Goal: Check status: Check status

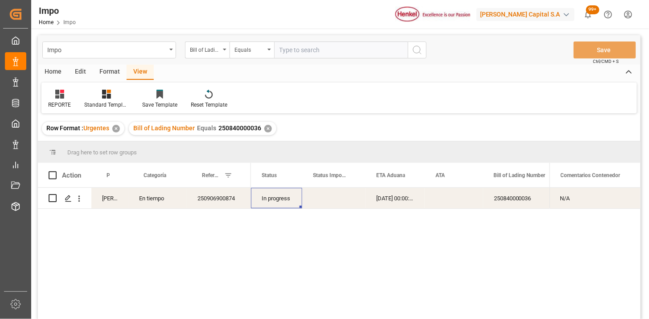
click at [265, 126] on div "✕" at bounding box center [268, 129] width 8 height 8
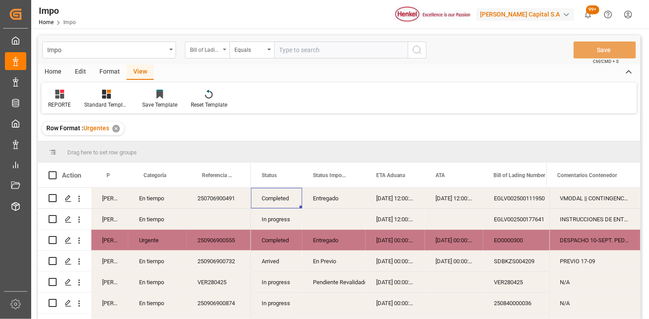
click at [218, 54] on div "Bill of Lading Number" at bounding box center [207, 49] width 45 height 17
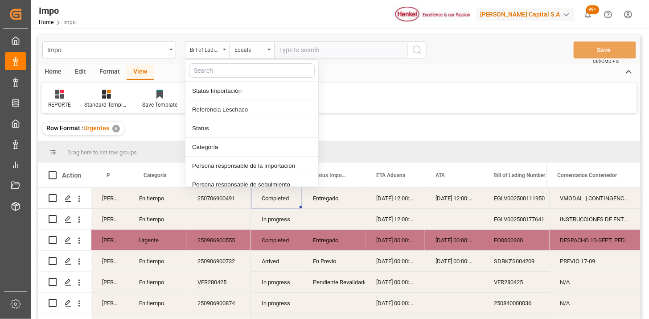
click at [321, 47] on input "text" at bounding box center [341, 49] width 134 height 17
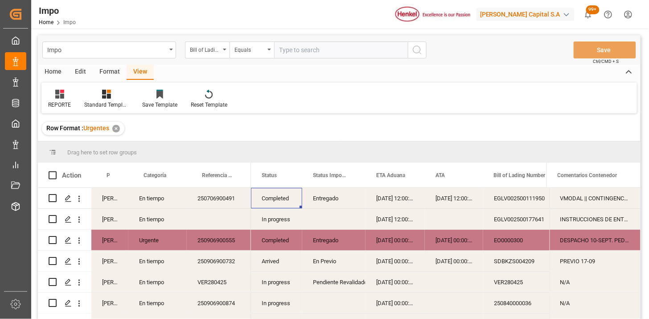
paste input "HAMB95436"
type input "HAMB95436"
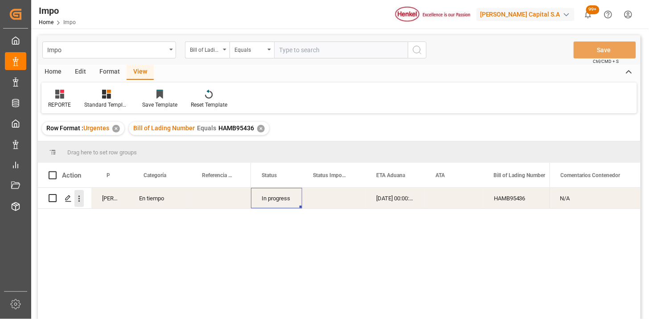
click at [82, 204] on button "open menu" at bounding box center [78, 198] width 9 height 17
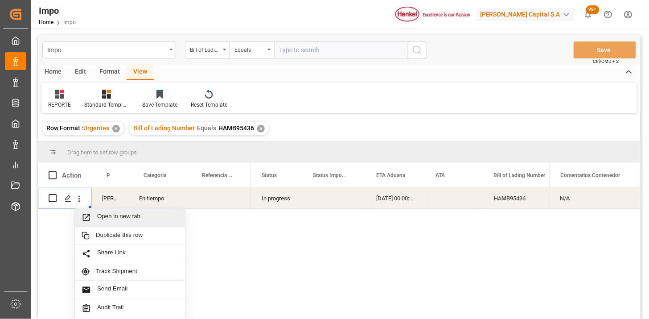
click at [98, 213] on span "Open in new tab" at bounding box center [137, 217] width 81 height 9
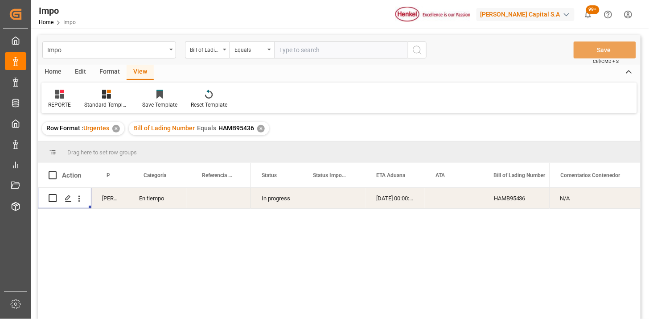
click at [284, 48] on input "text" at bounding box center [341, 49] width 134 height 17
paste input "HAMB95267"
type input "HAMB95267"
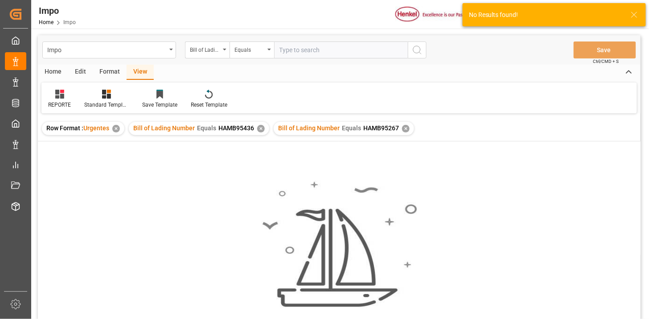
click at [262, 130] on div "✕" at bounding box center [261, 129] width 8 height 8
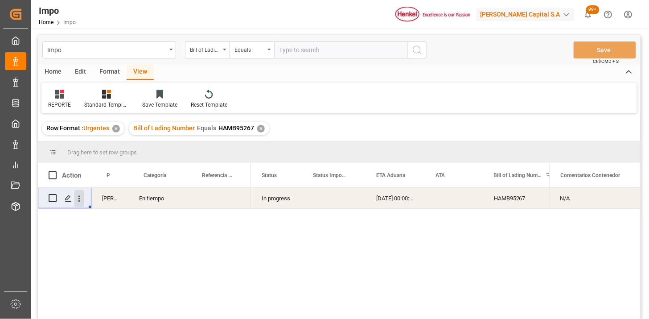
click at [81, 199] on icon "open menu" at bounding box center [78, 198] width 9 height 9
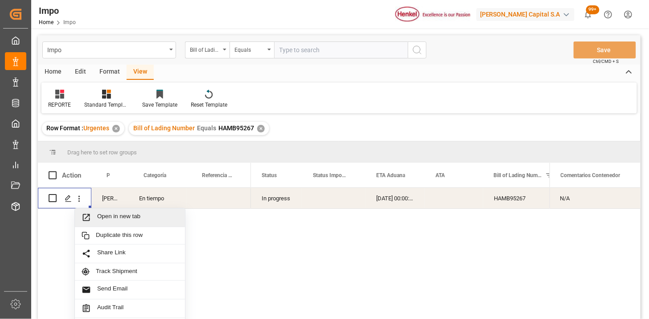
click at [110, 219] on span "Open in new tab" at bounding box center [137, 217] width 81 height 9
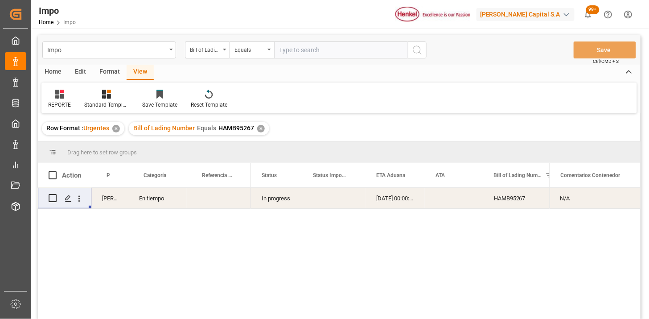
click at [324, 52] on input "text" at bounding box center [341, 49] width 134 height 17
paste input "HAMB95326"
type input "HAMB95326"
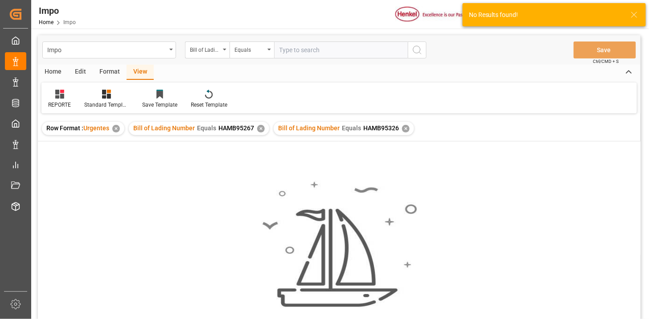
click at [260, 129] on div "✕" at bounding box center [261, 129] width 8 height 8
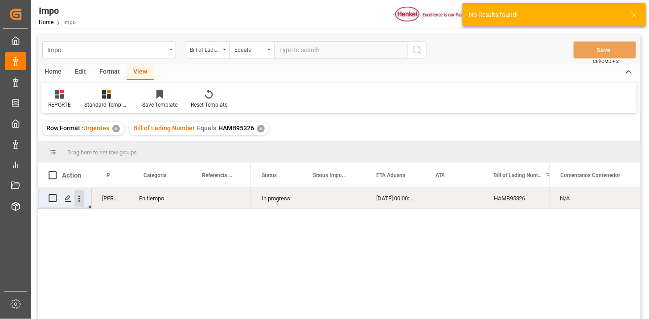
click at [81, 201] on icon "open menu" at bounding box center [78, 198] width 9 height 9
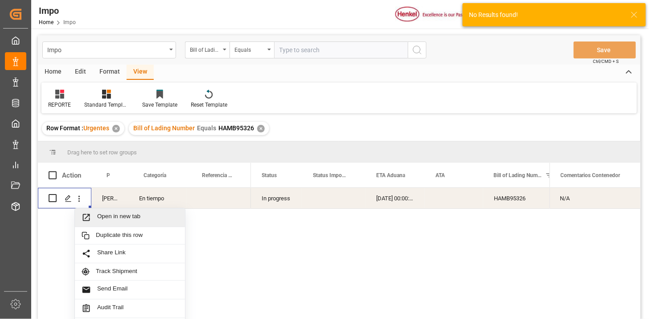
click at [106, 216] on span "Open in new tab" at bounding box center [137, 217] width 81 height 9
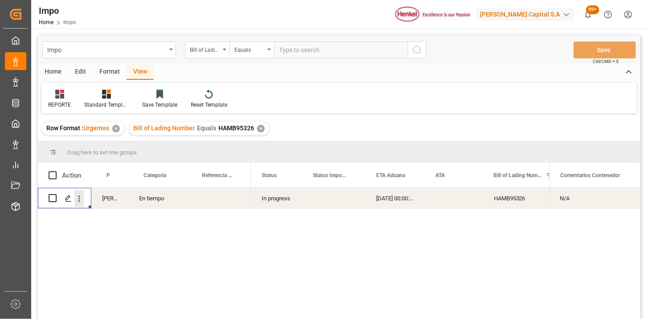
click at [79, 202] on icon "open menu" at bounding box center [78, 198] width 9 height 9
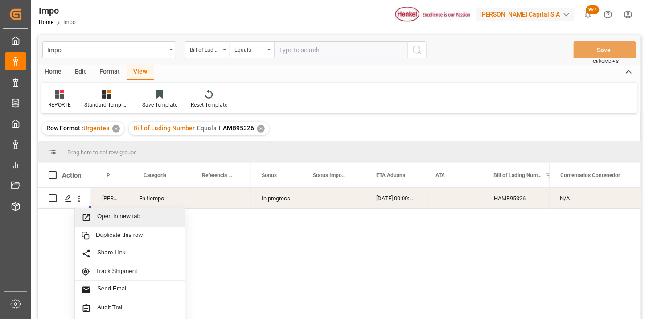
click at [99, 214] on span "Open in new tab" at bounding box center [137, 217] width 81 height 9
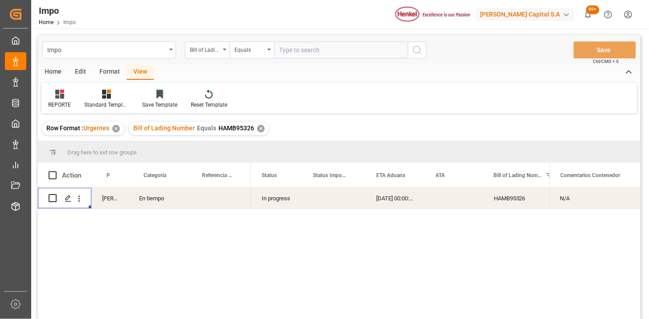
drag, startPoint x: 301, startPoint y: 45, endPoint x: 353, endPoint y: 60, distance: 54.5
click at [306, 46] on input "text" at bounding box center [341, 49] width 134 height 17
paste input "HLCUVA4250800899"
type input "HLCUVA4250800899"
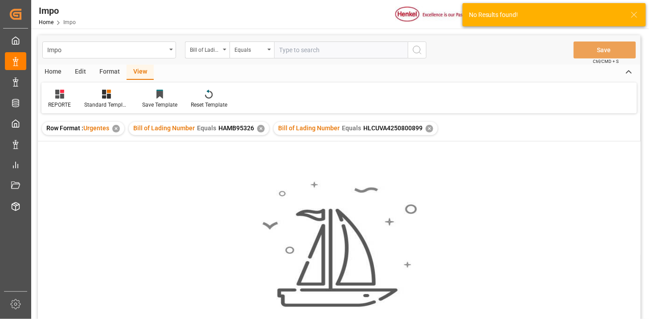
click at [260, 129] on div "✕" at bounding box center [261, 129] width 8 height 8
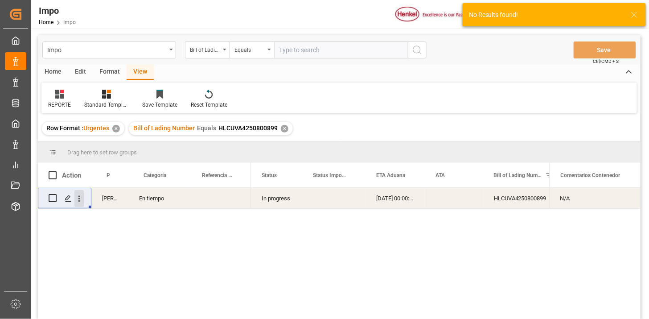
click at [83, 203] on button "open menu" at bounding box center [78, 198] width 9 height 17
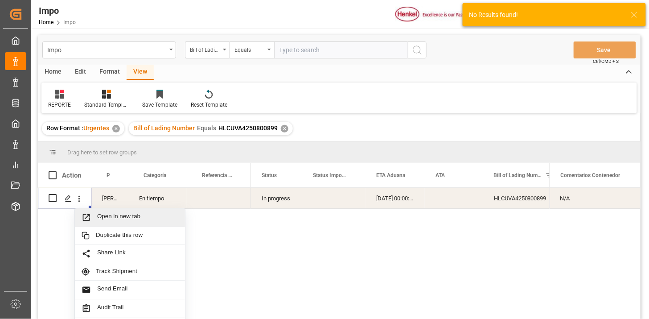
click at [103, 218] on span "Open in new tab" at bounding box center [137, 217] width 81 height 9
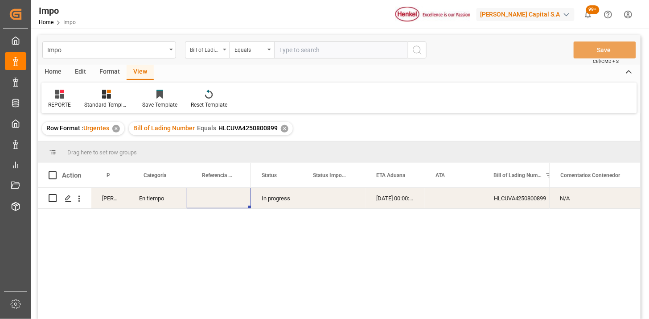
click at [218, 51] on div "Bill of Lading Number" at bounding box center [205, 49] width 30 height 10
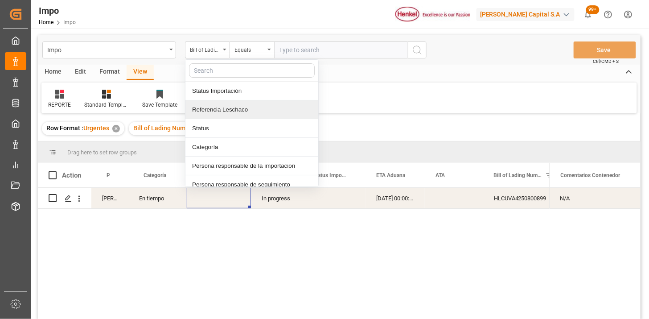
drag, startPoint x: 222, startPoint y: 107, endPoint x: 276, endPoint y: 66, distance: 68.8
click at [224, 106] on div "Referencia Leschaco" at bounding box center [251, 109] width 133 height 19
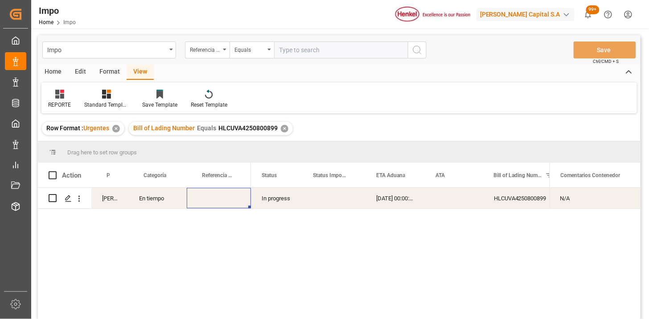
click at [286, 54] on input "text" at bounding box center [341, 49] width 134 height 17
paste input "250906900841"
type input "250906900841"
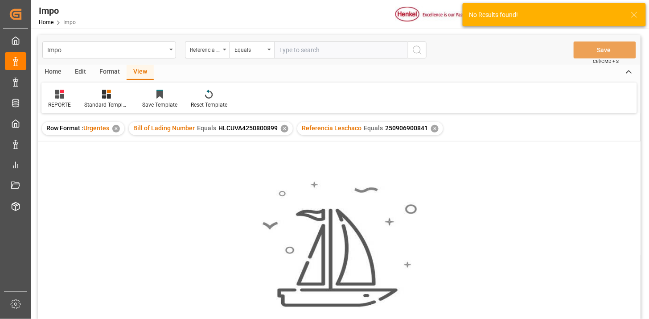
click at [284, 131] on div "✕" at bounding box center [285, 129] width 8 height 8
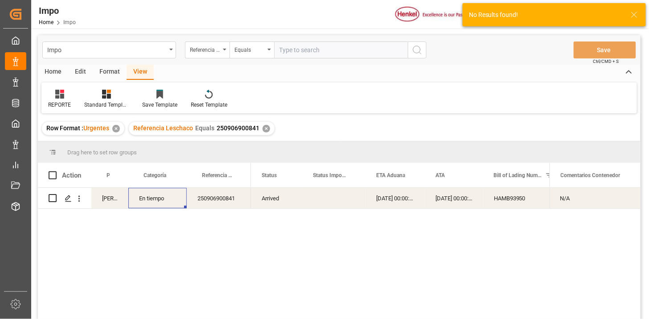
click at [164, 203] on div "En tiempo" at bounding box center [157, 198] width 58 height 21
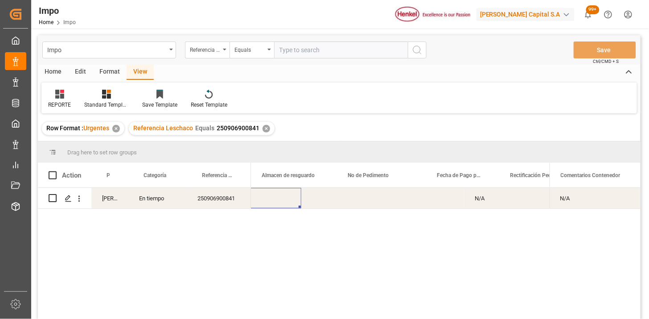
scroll to position [0, 555]
click at [394, 198] on div "Press SPACE to select this row." at bounding box center [381, 198] width 89 height 21
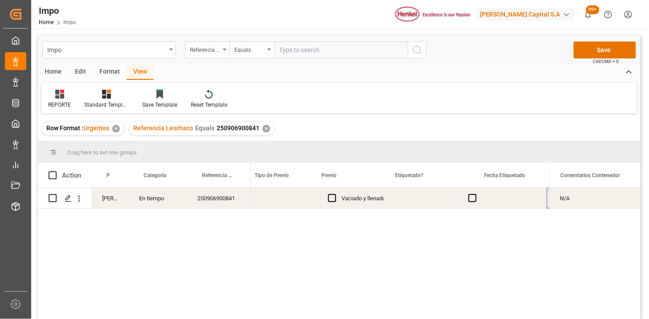
scroll to position [0, 0]
click at [404, 200] on div "Press SPACE to select this row." at bounding box center [422, 198] width 74 height 21
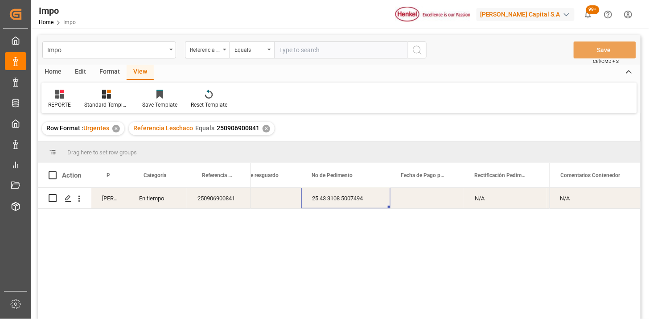
drag, startPoint x: 285, startPoint y: 58, endPoint x: 305, endPoint y: 58, distance: 20.1
click at [286, 58] on input "text" at bounding box center [341, 49] width 134 height 17
paste input "250906900632"
type input "250906900632"
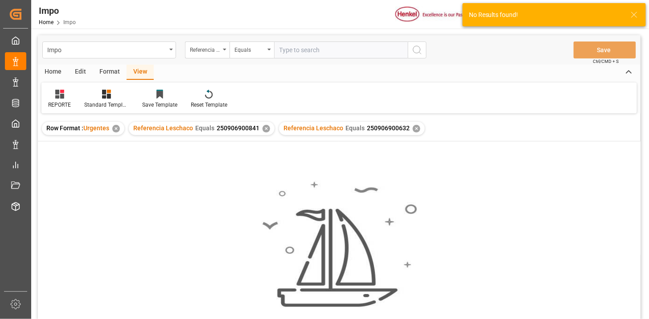
click at [266, 128] on div "✕" at bounding box center [267, 129] width 8 height 8
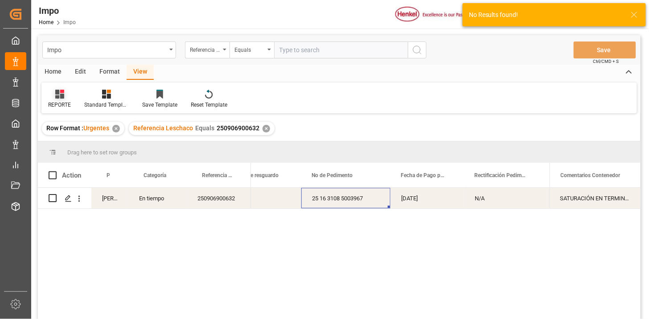
click at [61, 96] on icon at bounding box center [59, 94] width 9 height 9
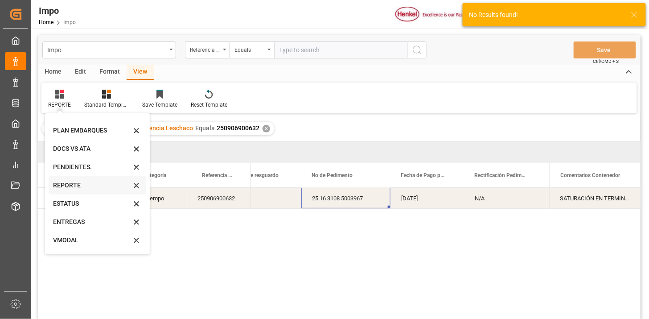
scroll to position [49, 0]
click at [83, 222] on div "VMODAL" at bounding box center [92, 222] width 78 height 9
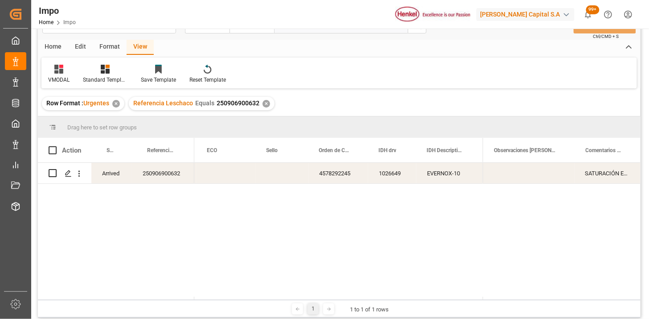
scroll to position [49, 0]
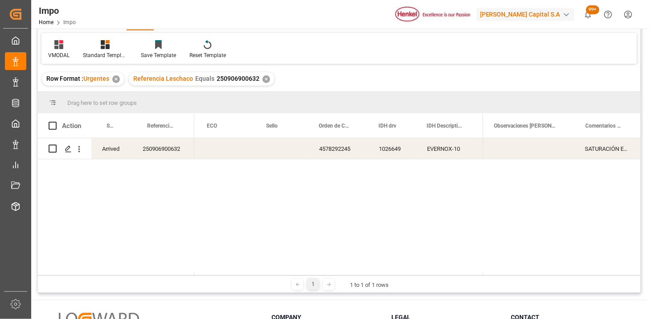
click at [366, 158] on div "4578292245" at bounding box center [339, 148] width 60 height 21
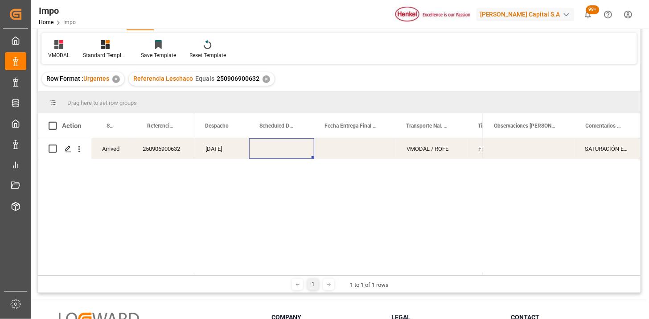
click at [265, 149] on div "Press SPACE to select this row." at bounding box center [281, 148] width 65 height 21
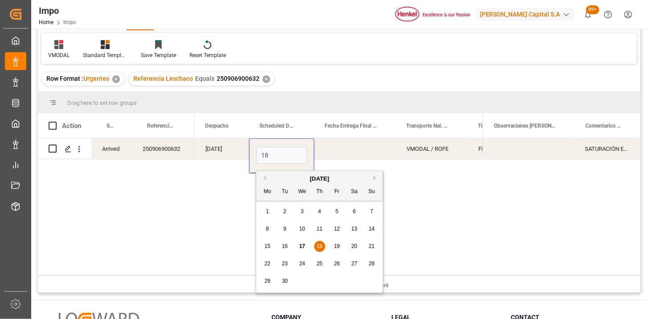
type input "18-09-2025"
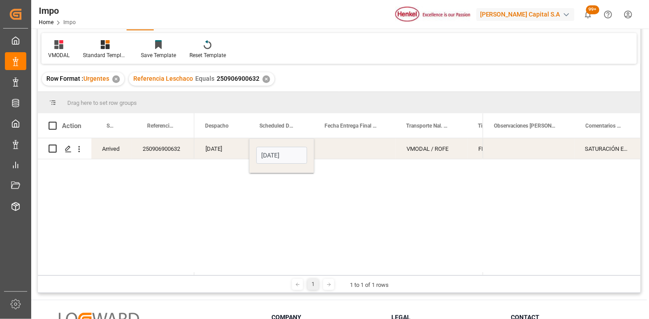
click at [348, 153] on div "Press SPACE to select this row." at bounding box center [355, 148] width 82 height 21
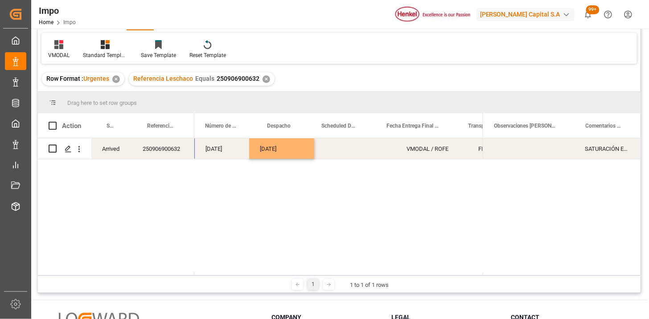
scroll to position [0, 0]
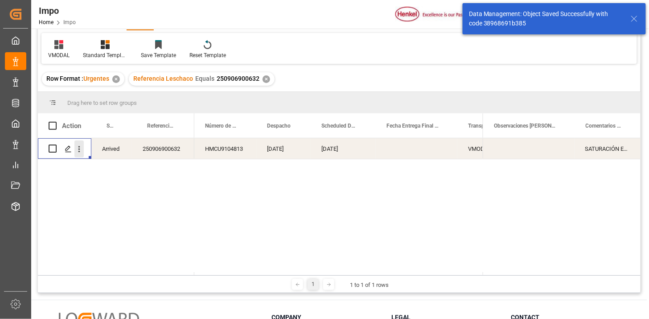
click at [78, 152] on icon "open menu" at bounding box center [78, 148] width 9 height 9
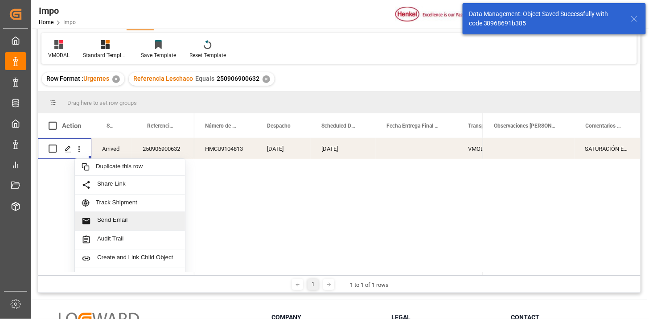
click at [137, 220] on span "Send Email" at bounding box center [137, 220] width 81 height 9
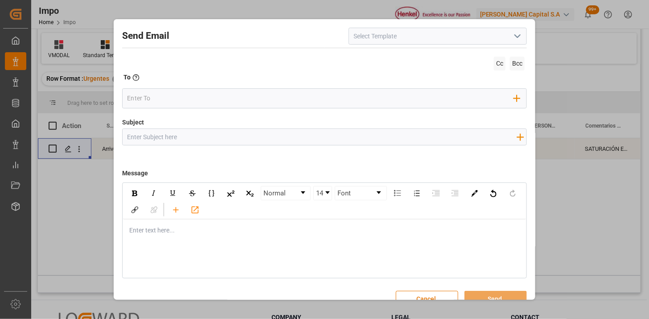
click at [518, 39] on icon "open menu" at bounding box center [517, 36] width 11 height 11
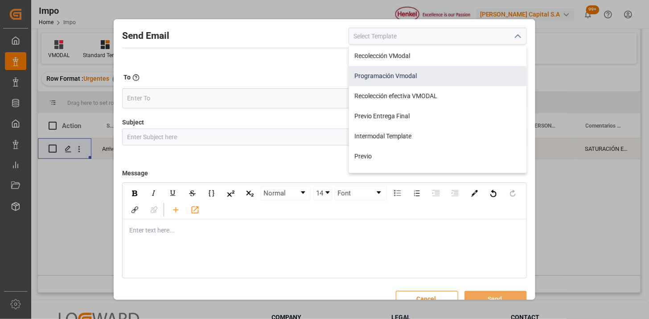
click at [425, 74] on div "Programación Vmodal" at bounding box center [437, 76] width 177 height 20
type input "Programación Vmodal"
type input "PROGRAMACIÓN CARGA {{scheduledDeliveryDate}} || OC {{customerpoDerived}} || {{f…"
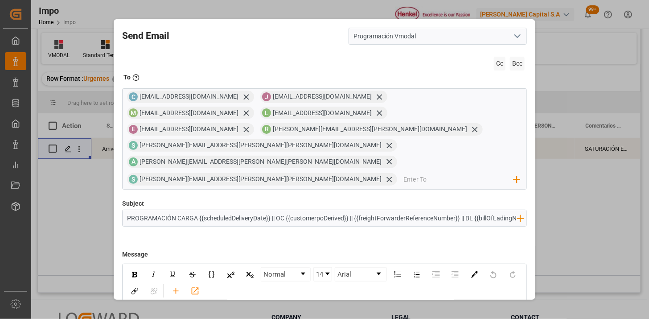
click at [489, 66] on div "Cc Bcc" at bounding box center [324, 63] width 405 height 18
click at [494, 64] on span "Cc" at bounding box center [500, 64] width 12 height 14
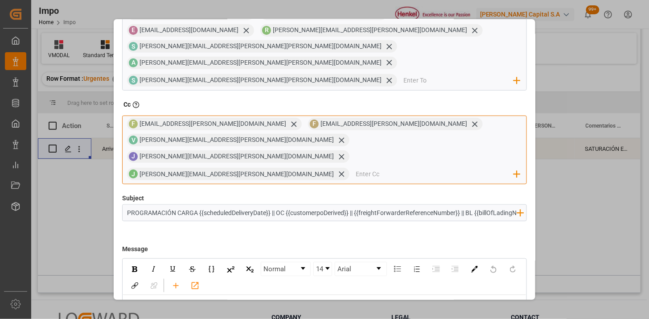
click at [376, 168] on input "email" at bounding box center [435, 174] width 158 height 13
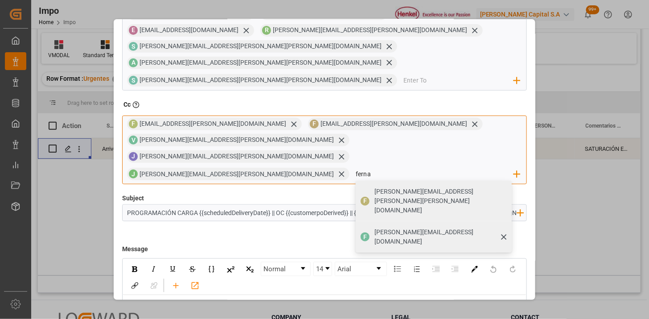
type input "ferna"
click at [431, 227] on span "fernanda.celon@leschaco.com" at bounding box center [440, 236] width 131 height 19
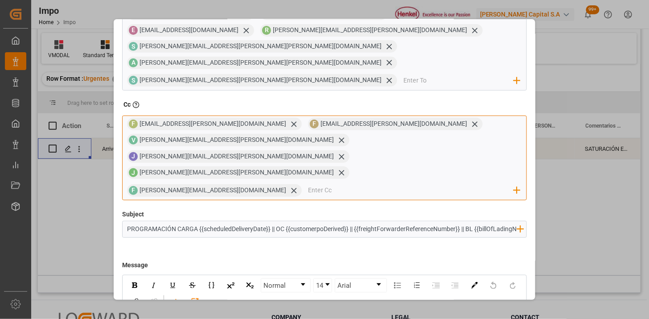
click at [416, 184] on input "email" at bounding box center [411, 190] width 206 height 13
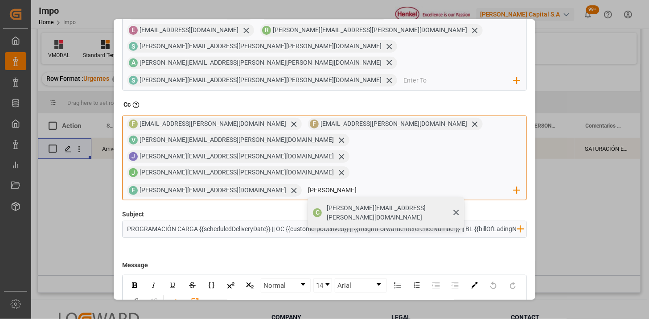
type input "carmen"
click at [327, 203] on span "carmen.gutierrez@jacser.mx" at bounding box center [392, 212] width 131 height 19
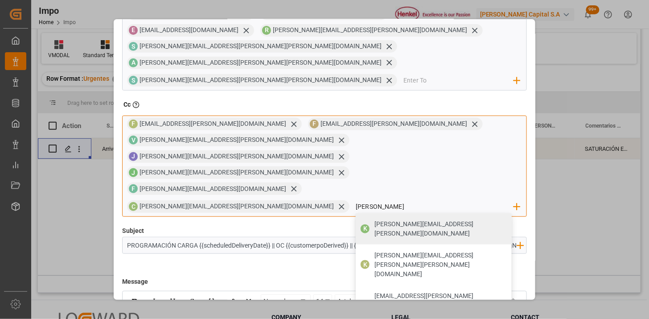
type input "karla"
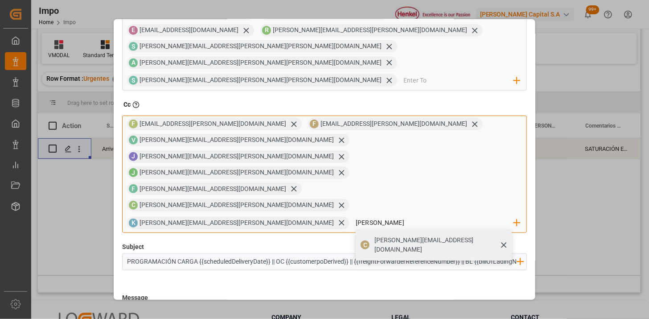
type input "carlos"
drag, startPoint x: 398, startPoint y: 132, endPoint x: 387, endPoint y: 138, distance: 12.6
click at [398, 232] on div "carlos.viilar@leschaco.com" at bounding box center [439, 244] width 137 height 25
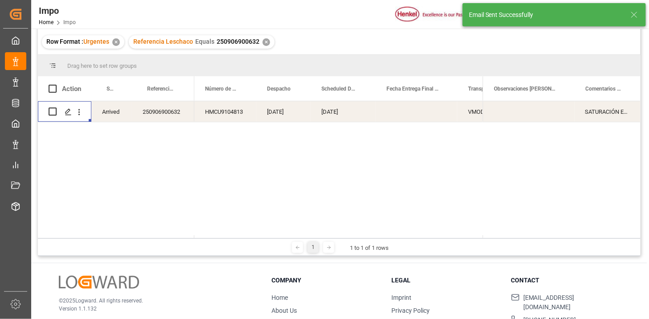
scroll to position [33, 0]
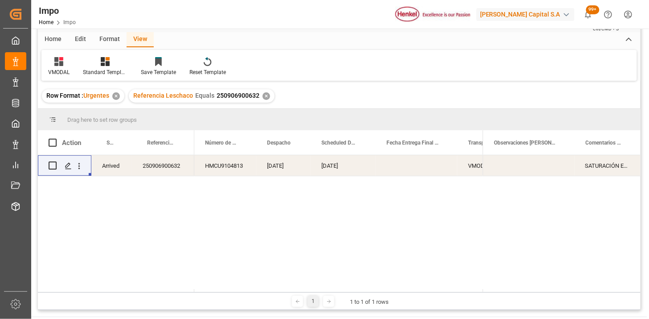
click at [630, 210] on div "Arrived 250906900632 HMCU9104813 13-09-2025 18-09-2025 VMODAL / ROFE FERROCARRI…" at bounding box center [339, 222] width 603 height 134
click at [153, 163] on div "250906900632" at bounding box center [163, 165] width 62 height 21
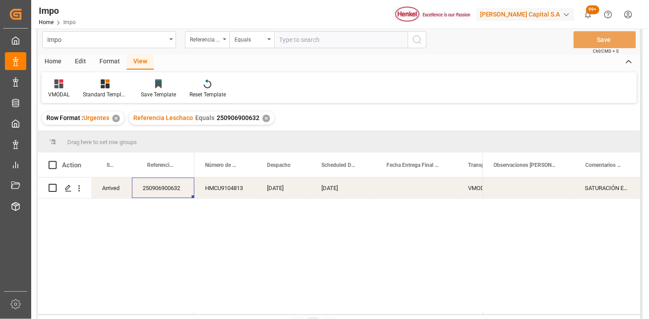
scroll to position [0, 0]
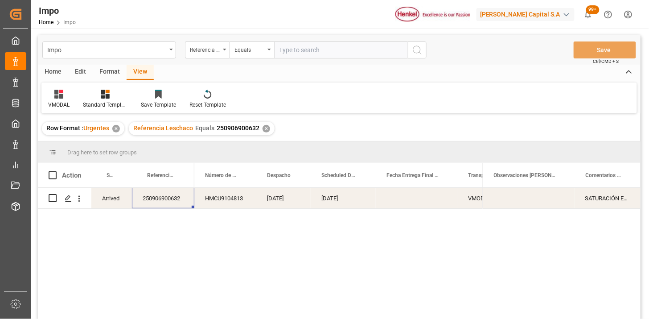
click at [311, 56] on input "text" at bounding box center [341, 49] width 134 height 17
paste input "250915080086"
type input "250915080086"
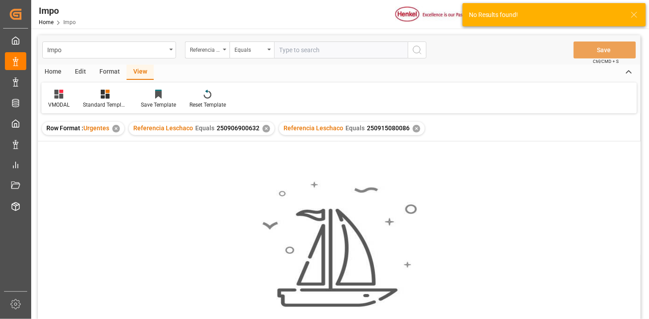
click at [266, 128] on div "✕" at bounding box center [267, 129] width 8 height 8
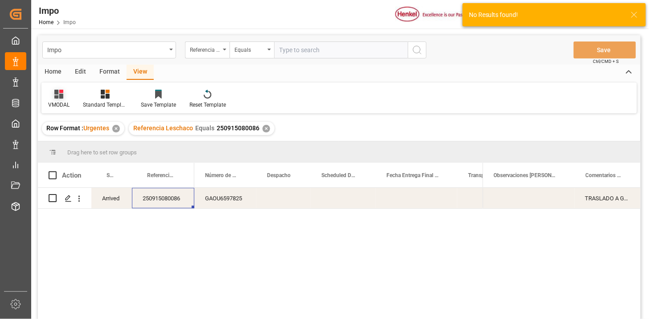
click at [60, 97] on icon at bounding box center [58, 94] width 9 height 9
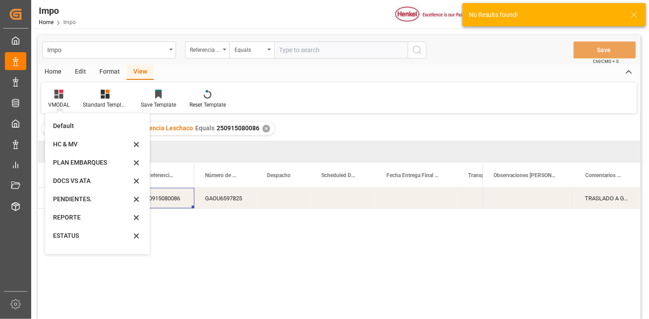
click at [78, 220] on div "REPORTE" at bounding box center [92, 217] width 78 height 9
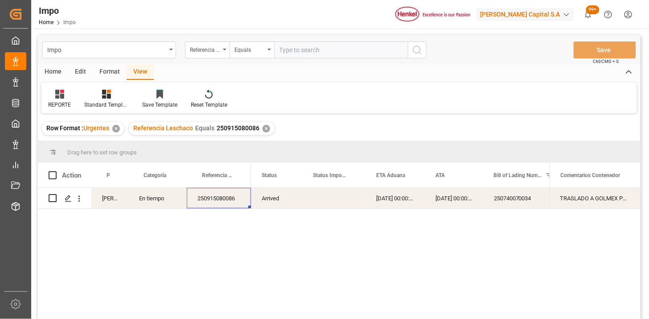
click at [436, 202] on div "03-09-2025 00:00:00" at bounding box center [454, 198] width 58 height 21
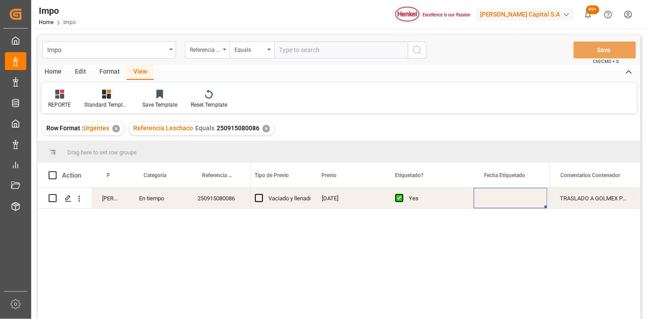
scroll to position [0, 1145]
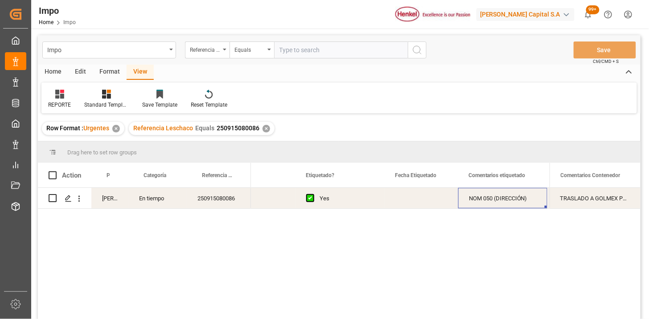
click at [424, 197] on div "Press SPACE to select this row." at bounding box center [422, 198] width 74 height 21
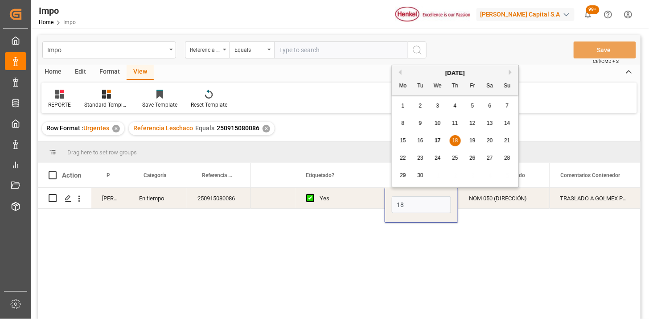
type input "18-09-2025"
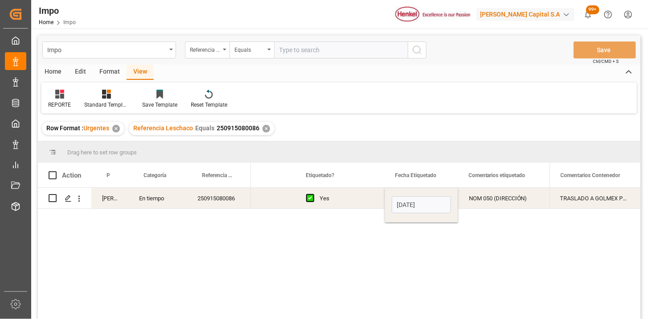
click at [359, 202] on div "Yes" at bounding box center [347, 198] width 54 height 21
click at [216, 55] on div "Referencia Leschaco" at bounding box center [207, 49] width 45 height 17
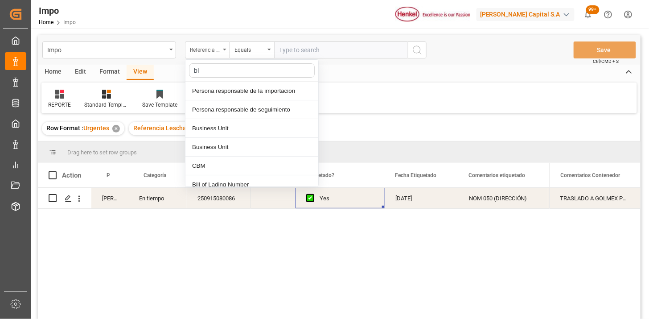
type input "bil"
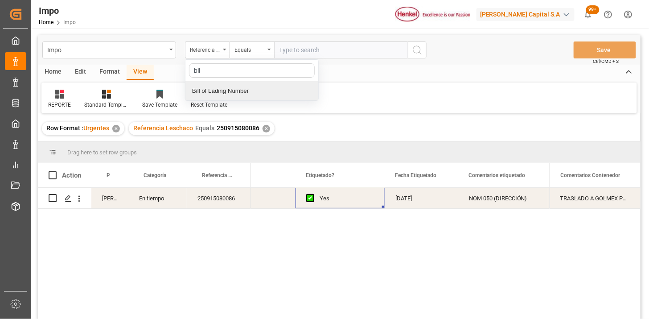
click at [235, 92] on div "Bill of Lading Number" at bounding box center [251, 91] width 133 height 19
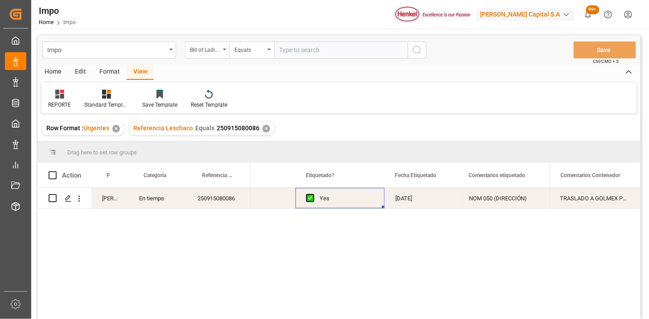
click at [318, 45] on input "text" at bounding box center [341, 49] width 134 height 17
paste input "HAMB94838"
type input "HAMB94838"
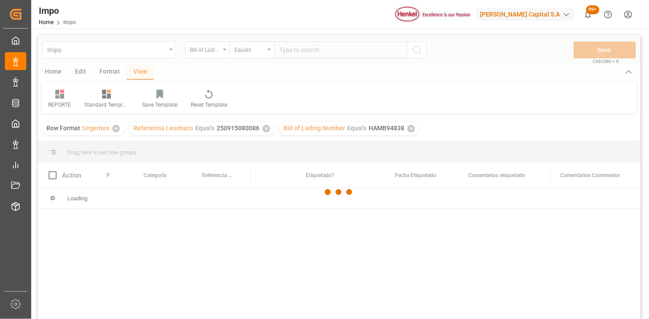
click at [371, 45] on div at bounding box center [339, 191] width 603 height 313
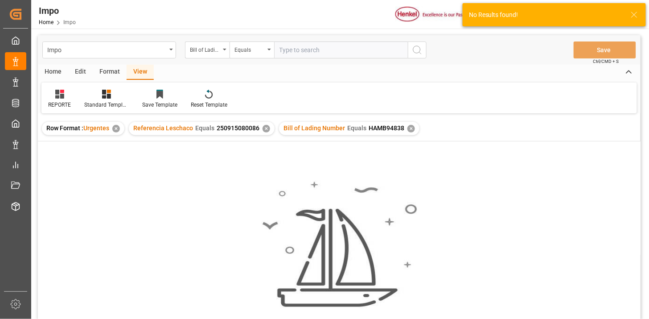
click at [371, 47] on input "text" at bounding box center [341, 49] width 134 height 17
paste input "HAMB94838"
type input "HAMB94838"
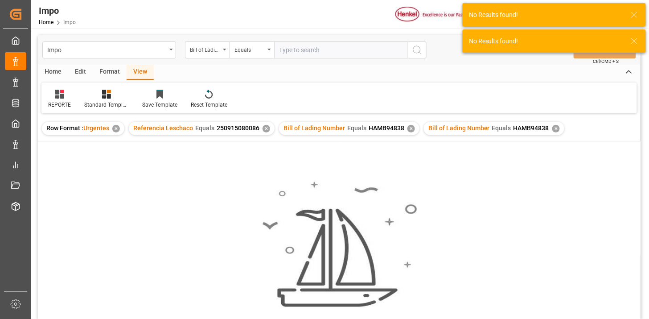
click at [263, 128] on div "✕" at bounding box center [267, 129] width 8 height 8
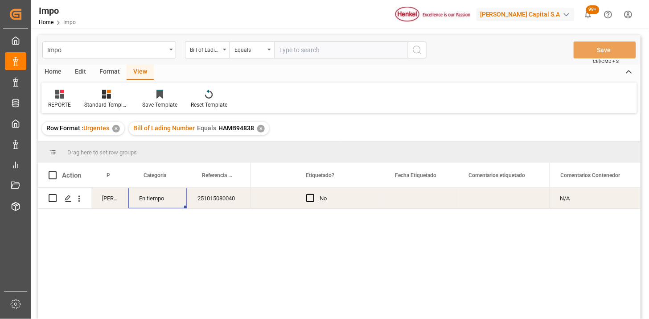
click at [167, 196] on div "En tiempo" at bounding box center [157, 198] width 58 height 21
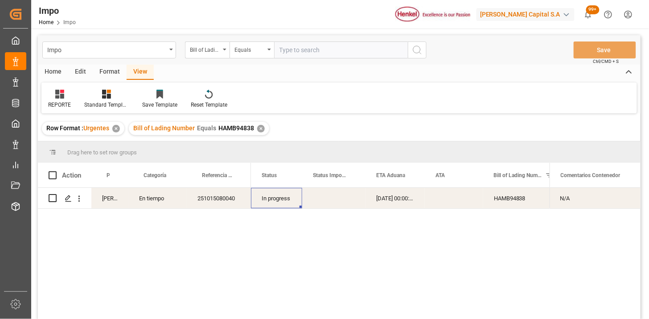
click at [213, 54] on div "Bill of Lading Number" at bounding box center [207, 49] width 45 height 17
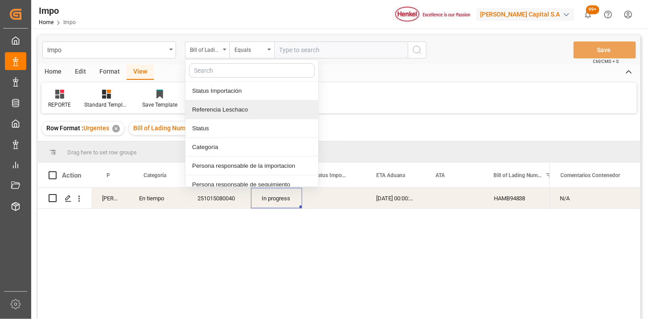
click at [249, 104] on div "Referencia Leschaco" at bounding box center [251, 109] width 133 height 19
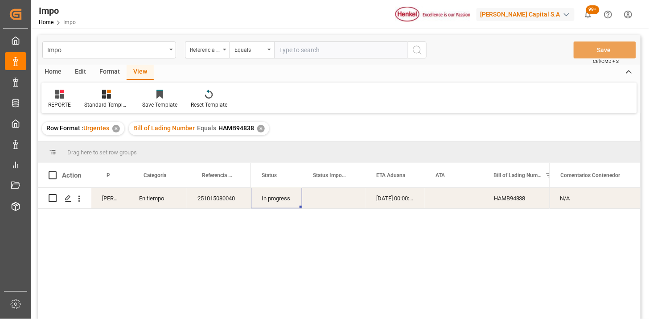
click at [314, 50] on input "text" at bounding box center [341, 49] width 134 height 17
paste input "250906900514"
type input "250906900514"
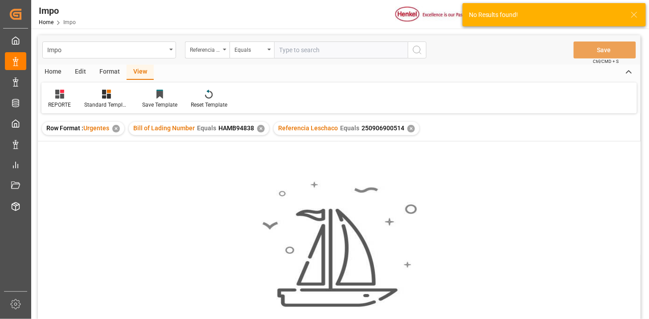
click at [260, 128] on div "✕" at bounding box center [261, 129] width 8 height 8
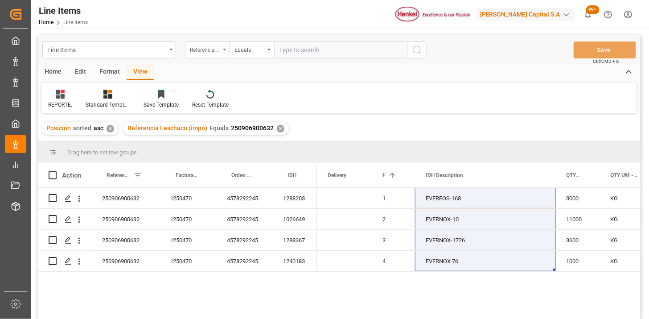
click at [210, 47] on div "Referencia Leschaco (impo)" at bounding box center [205, 49] width 30 height 10
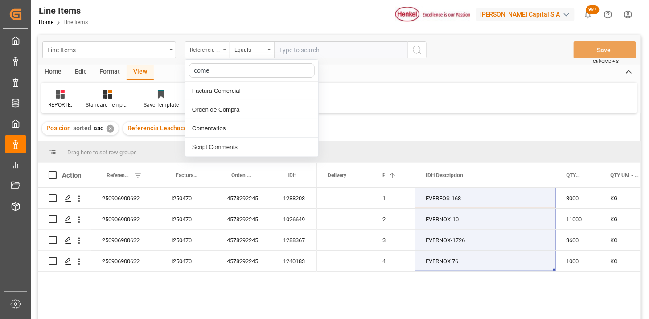
type input "comen"
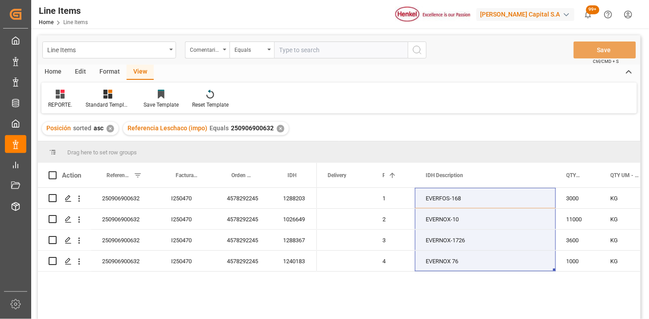
click at [291, 52] on input "text" at bounding box center [341, 49] width 134 height 17
paste input "HAMB94258"
type input "HAMB94258"
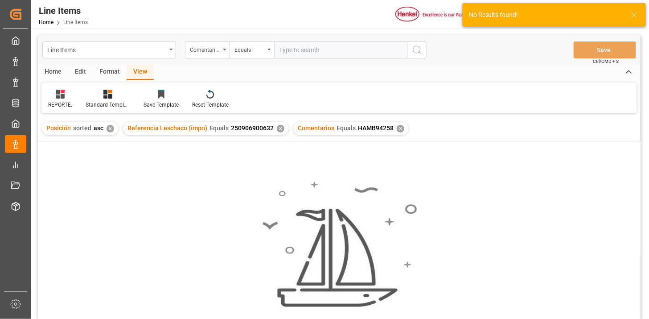
click at [277, 130] on div "✕" at bounding box center [281, 129] width 8 height 8
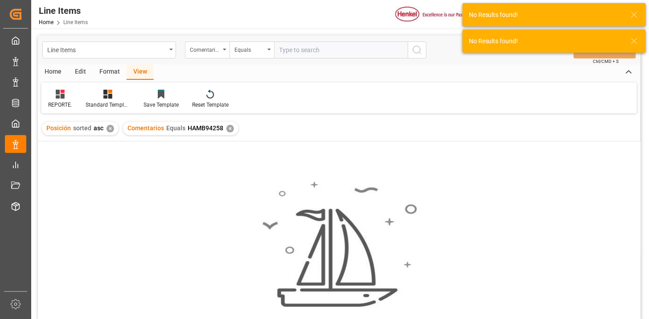
click at [230, 127] on div "✕" at bounding box center [231, 129] width 8 height 8
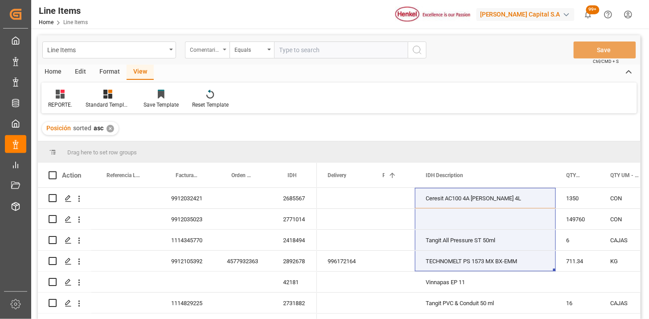
click at [210, 54] on div "Comentarios" at bounding box center [207, 49] width 45 height 17
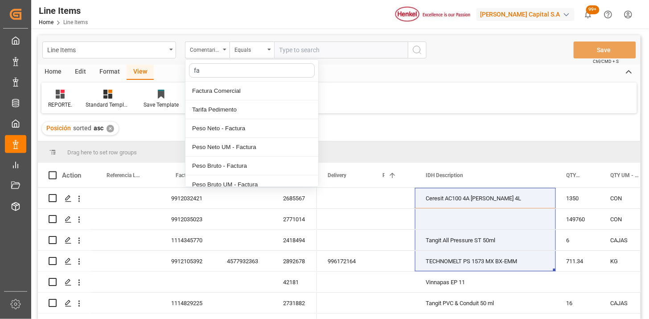
type input "fac"
click at [235, 89] on div "Factura Comercial" at bounding box center [251, 91] width 133 height 19
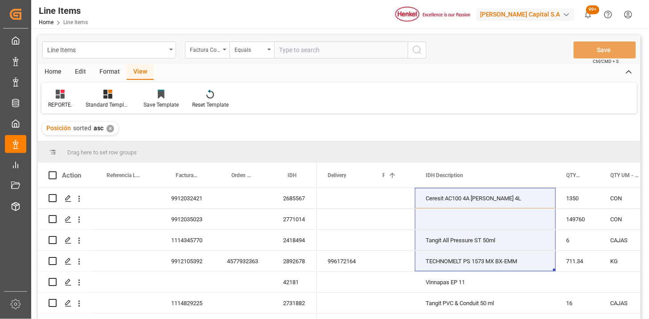
click at [288, 48] on input "text" at bounding box center [341, 49] width 134 height 17
paste input "196925650"
type input "196925650"
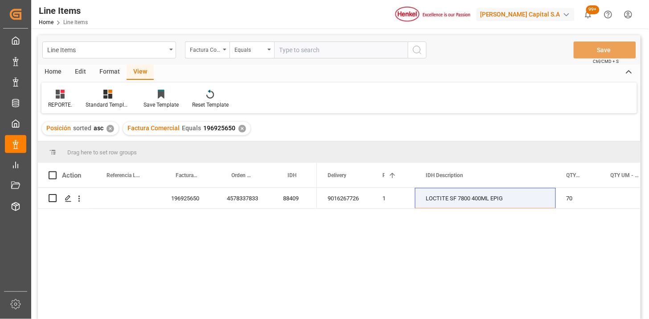
click at [110, 127] on div "✕" at bounding box center [111, 129] width 8 height 8
click at [260, 175] on span at bounding box center [258, 175] width 8 height 8
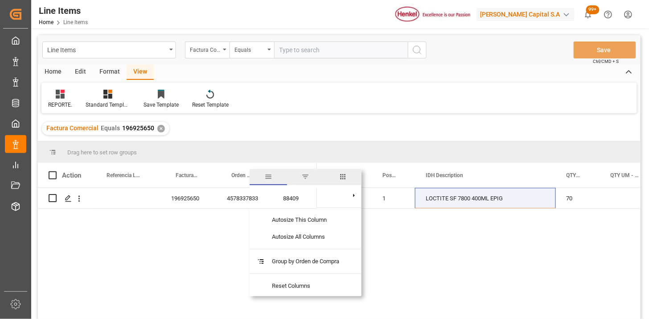
click at [345, 176] on span "columns" at bounding box center [343, 177] width 8 height 8
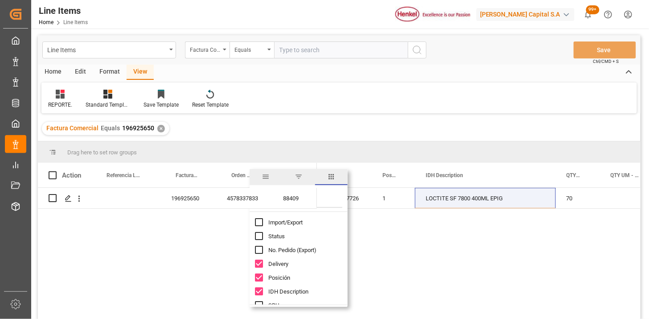
click at [290, 228] on div "Import/Export" at bounding box center [304, 222] width 98 height 14
click at [290, 224] on span "Import/Export" at bounding box center [285, 222] width 34 height 7
checkbox input "true"
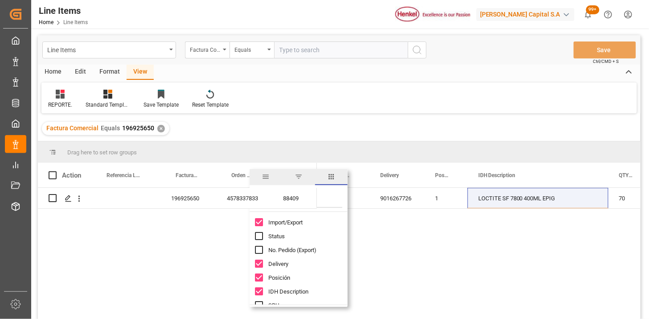
click at [319, 199] on input "Filter Columns Input" at bounding box center [305, 199] width 74 height 18
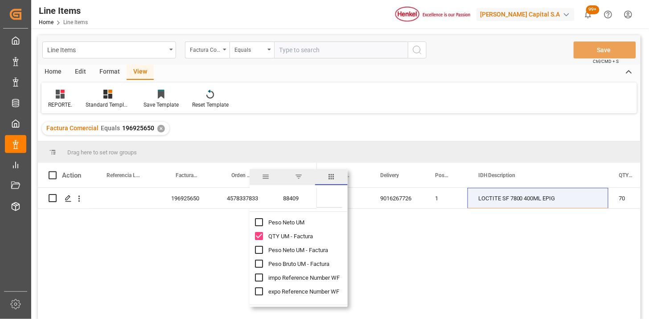
type input "um"
click at [311, 248] on span "Peso Neto UM - Factura" at bounding box center [298, 250] width 60 height 7
checkbox input "true"
click at [308, 266] on span "Peso Bruto UM - Factura" at bounding box center [298, 263] width 61 height 7
checkbox input "true"
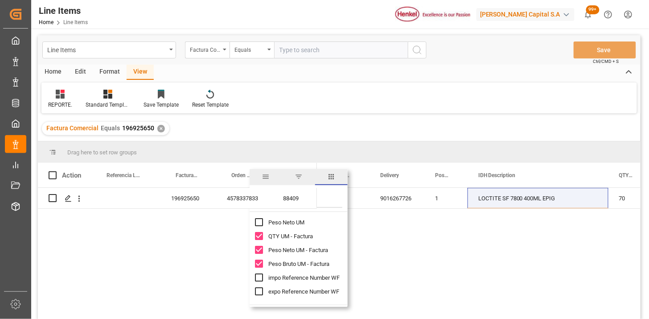
click at [363, 97] on div "REPORTE. Standard Templates Save Template Reset Template" at bounding box center [339, 97] width 596 height 31
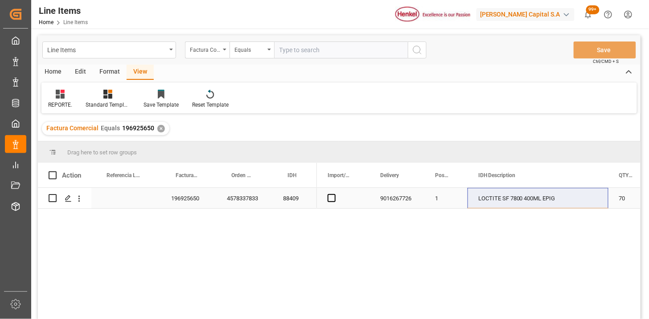
click at [191, 202] on div "196925650" at bounding box center [189, 198] width 56 height 21
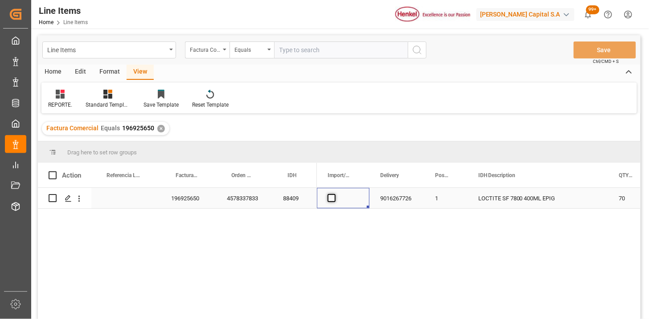
click at [331, 201] on span "Press SPACE to select this row." at bounding box center [332, 198] width 8 height 8
click at [334, 194] on input "Press SPACE to select this row." at bounding box center [334, 194] width 0 height 0
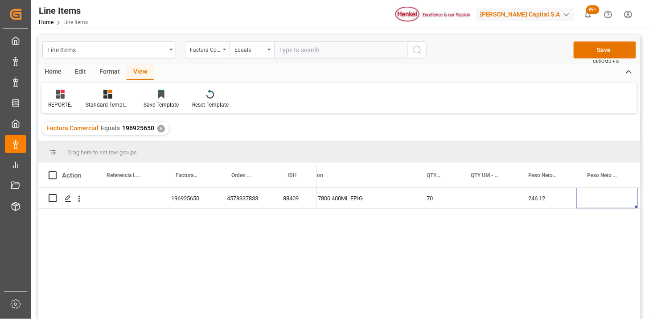
scroll to position [0, 254]
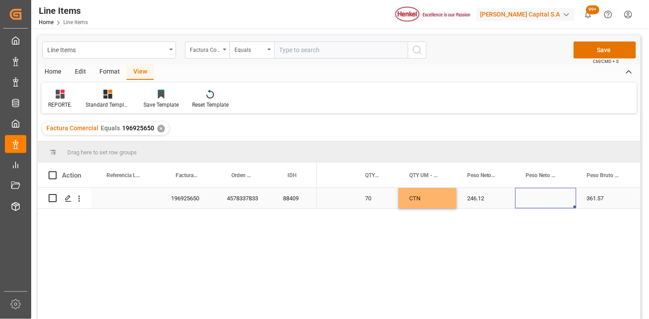
click at [531, 196] on div "Press SPACE to select this row." at bounding box center [545, 198] width 61 height 21
click at [537, 202] on input "Press SPACE to select this row." at bounding box center [546, 203] width 47 height 17
type input "KG"
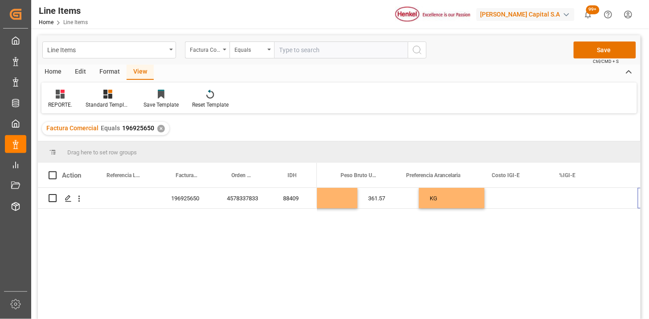
scroll to position [0, 562]
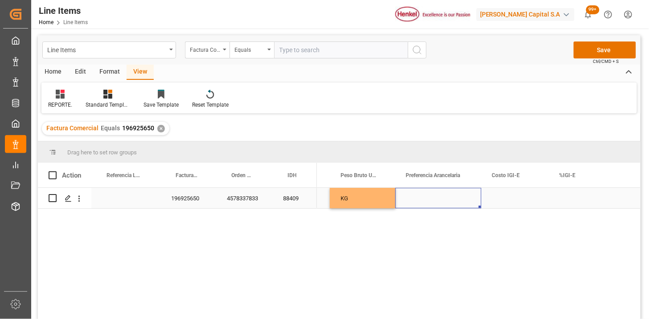
click at [447, 197] on div "Press SPACE to select this row." at bounding box center [438, 198] width 86 height 21
drag, startPoint x: 447, startPoint y: 197, endPoint x: 457, endPoint y: 198, distance: 10.3
click at [449, 197] on div "Press SPACE to select this row." at bounding box center [438, 198] width 86 height 21
click at [470, 201] on button "Select" at bounding box center [439, 203] width 72 height 17
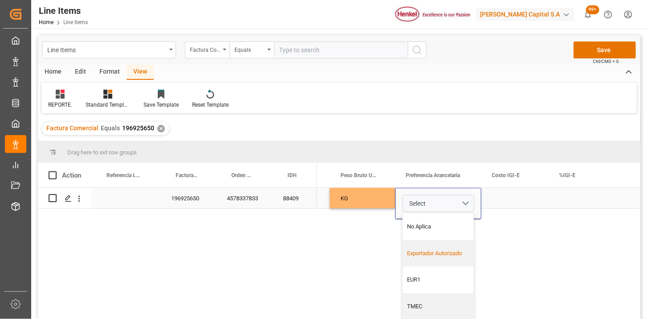
drag, startPoint x: 445, startPoint y: 247, endPoint x: 480, endPoint y: 232, distance: 38.9
click at [451, 244] on div "Exportador Autorizado" at bounding box center [438, 253] width 71 height 27
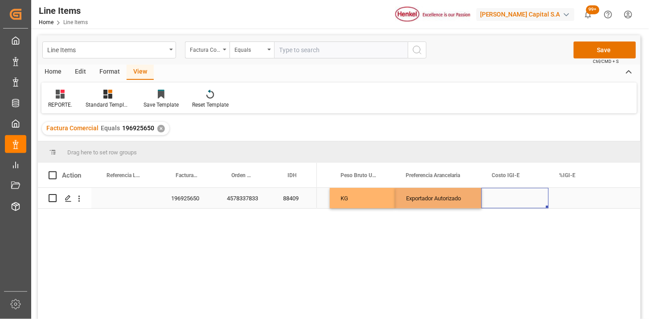
click at [506, 207] on div "Press SPACE to select this row." at bounding box center [515, 198] width 67 height 21
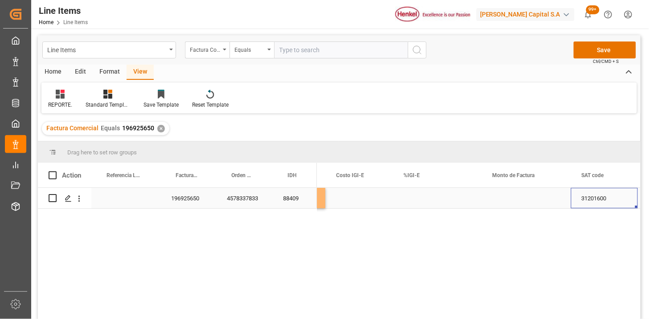
scroll to position [0, 718]
click at [503, 199] on div "Press SPACE to select this row." at bounding box center [526, 198] width 89 height 21
click at [503, 198] on div "Press SPACE to select this row." at bounding box center [526, 198] width 89 height 21
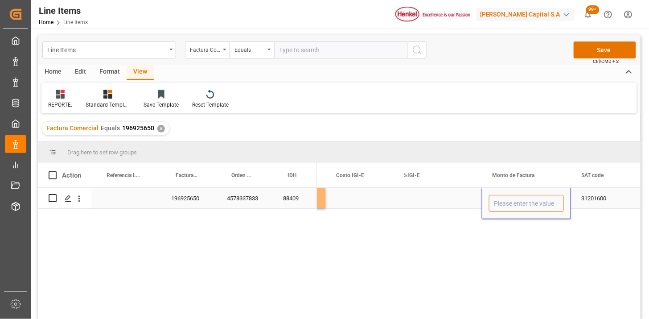
click at [504, 199] on input "Press SPACE to select this row." at bounding box center [526, 203] width 75 height 17
type input "3278.29"
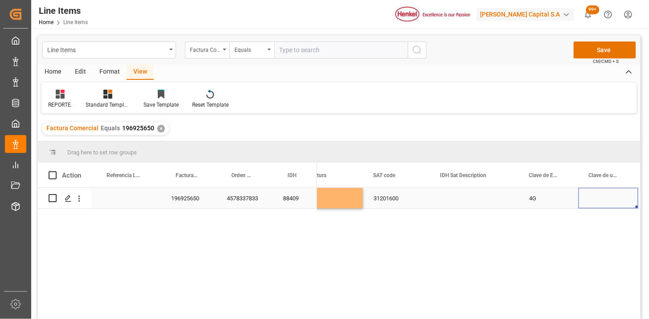
scroll to position [0, 0]
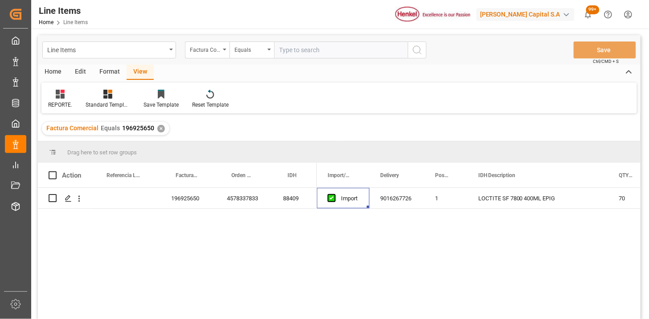
click at [295, 51] on input "text" at bounding box center [341, 49] width 134 height 17
paste input "196923086"
type input "196923086"
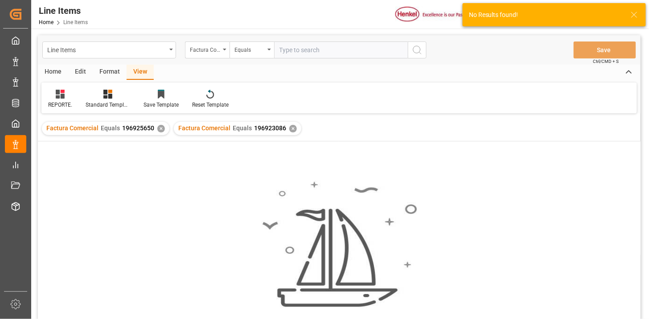
click at [161, 128] on div "✕" at bounding box center [161, 129] width 8 height 8
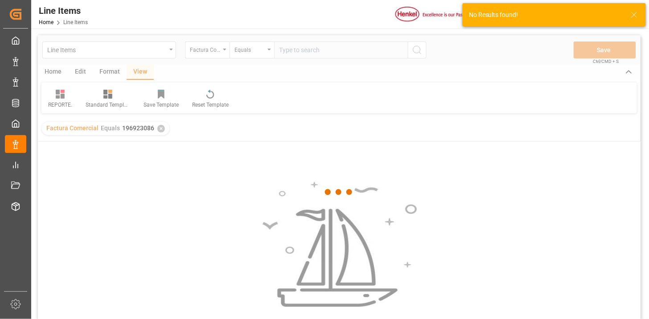
scroll to position [49, 0]
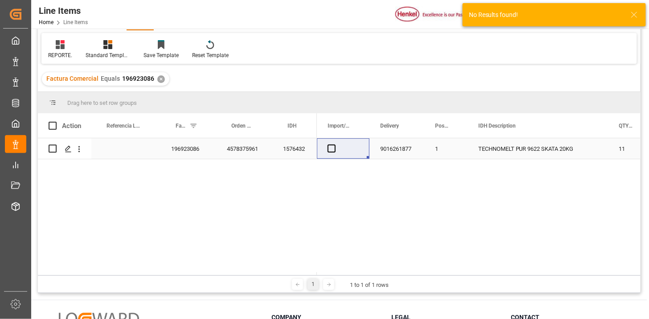
click at [176, 143] on div "196923086" at bounding box center [189, 148] width 56 height 21
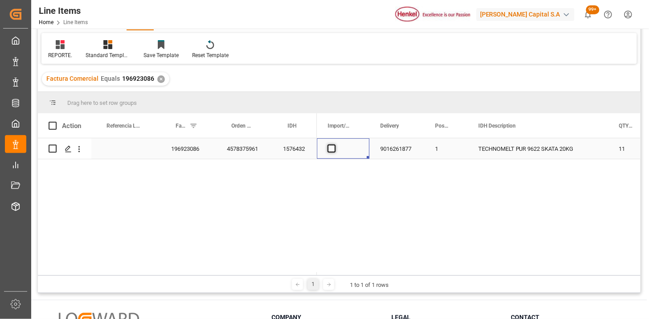
click at [334, 147] on span "Press SPACE to select this row." at bounding box center [332, 148] width 8 height 8
click at [334, 144] on input "Press SPACE to select this row." at bounding box center [334, 144] width 0 height 0
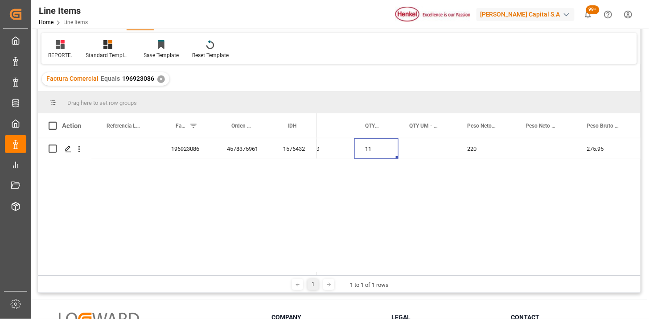
scroll to position [0, 150]
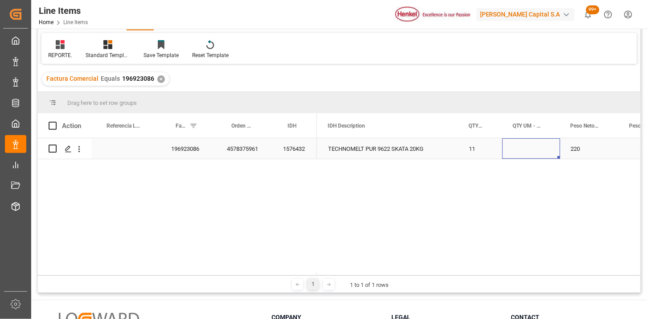
click at [525, 144] on div "Press SPACE to select this row." at bounding box center [532, 148] width 58 height 21
click at [525, 149] on input "Press SPACE to select this row." at bounding box center [532, 153] width 44 height 17
type input "KG"
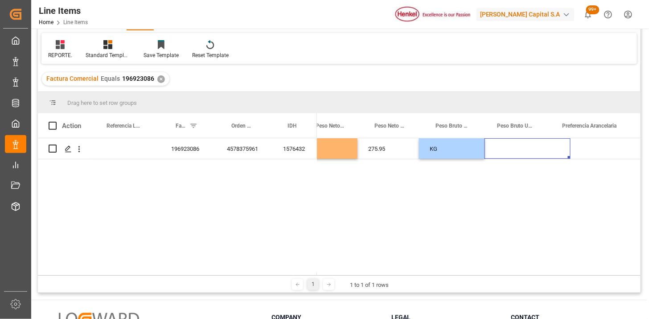
scroll to position [0, 473]
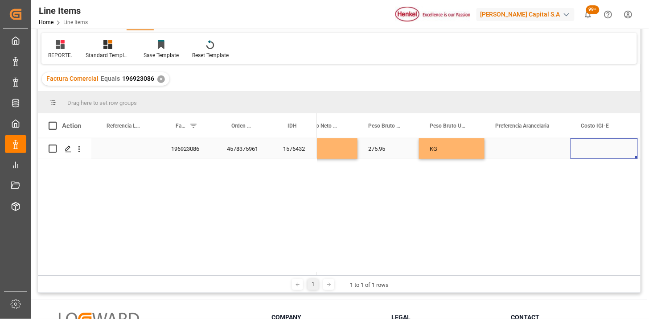
click at [531, 149] on div "Press SPACE to select this row." at bounding box center [528, 148] width 86 height 21
click at [532, 150] on div "Press SPACE to select this row." at bounding box center [528, 148] width 86 height 21
click at [553, 158] on button "Select" at bounding box center [528, 153] width 72 height 17
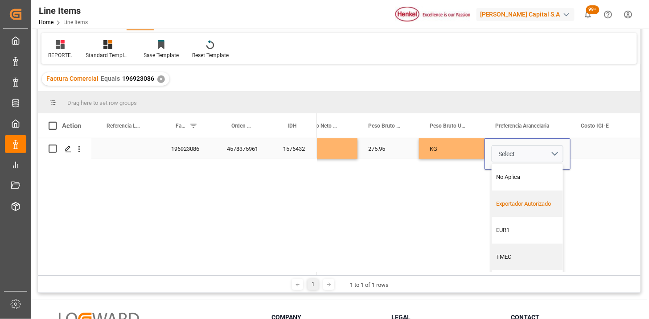
click at [530, 199] on div "Exportador Autorizado" at bounding box center [528, 203] width 62 height 9
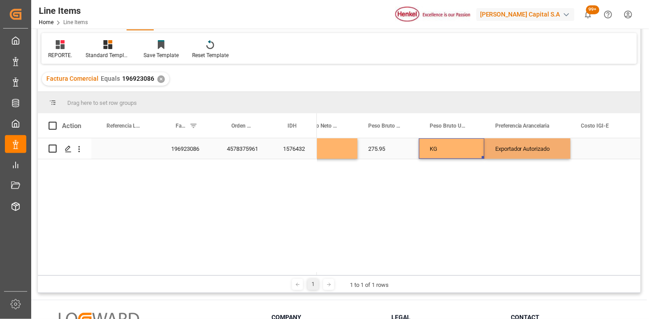
click at [469, 150] on div "KG" at bounding box center [452, 148] width 66 height 21
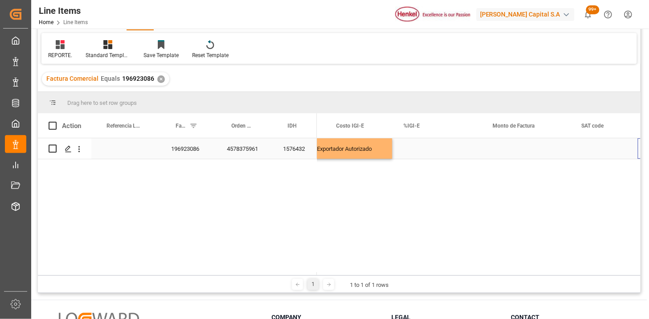
scroll to position [0, 718]
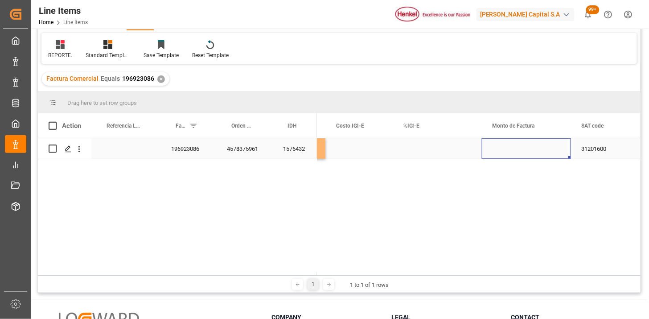
click at [524, 152] on div "Press SPACE to select this row." at bounding box center [526, 148] width 89 height 21
click at [524, 152] on input "Press SPACE to select this row." at bounding box center [526, 153] width 75 height 17
type input "2145.34"
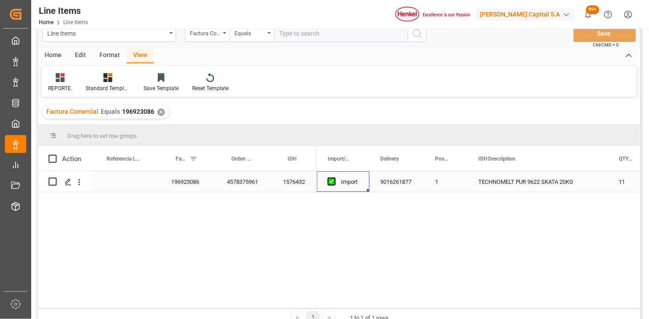
scroll to position [0, 0]
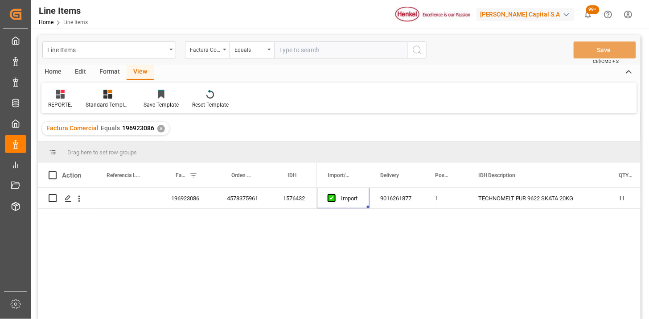
drag, startPoint x: 210, startPoint y: 38, endPoint x: 209, endPoint y: 51, distance: 13.0
click at [208, 41] on div "Line Items Factura Comercial Equals Save Ctrl/CMD + S" at bounding box center [339, 49] width 603 height 29
click at [212, 55] on div "Factura Comercial" at bounding box center [207, 49] width 45 height 17
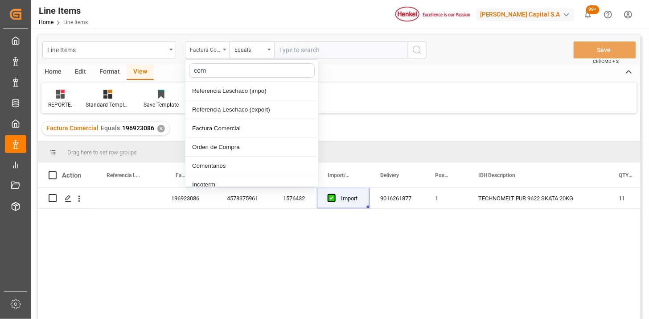
type input "come"
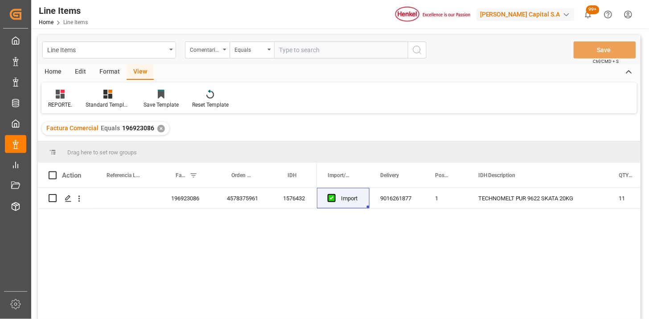
click at [298, 54] on input "text" at bounding box center [341, 49] width 134 height 17
paste input "HAMB95326"
type input "HAMB95326"
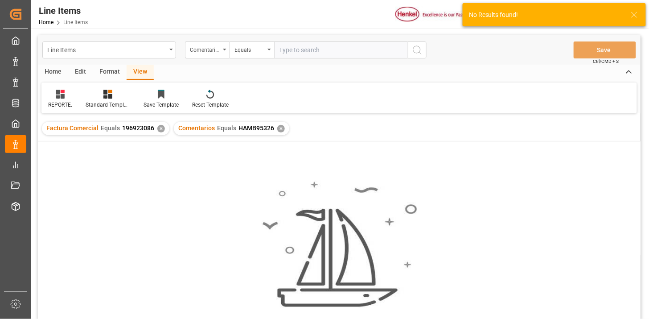
click at [160, 127] on div "✕" at bounding box center [161, 129] width 8 height 8
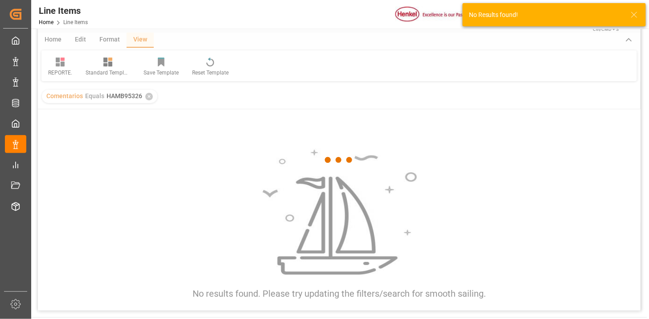
scroll to position [49, 0]
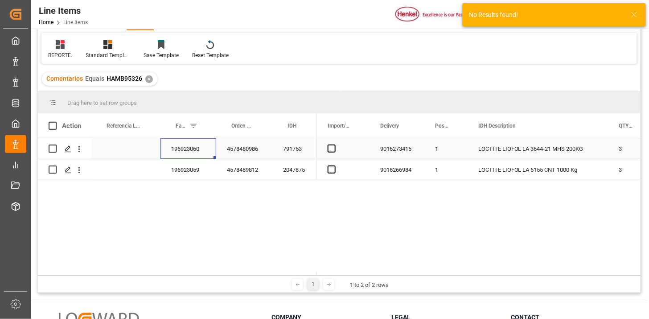
click at [188, 153] on div "196923060" at bounding box center [189, 148] width 56 height 21
drag, startPoint x: 333, startPoint y: 149, endPoint x: 335, endPoint y: 157, distance: 7.6
click at [333, 150] on span "Press SPACE to select this row." at bounding box center [332, 148] width 8 height 8
click at [334, 144] on input "Press SPACE to select this row." at bounding box center [334, 144] width 0 height 0
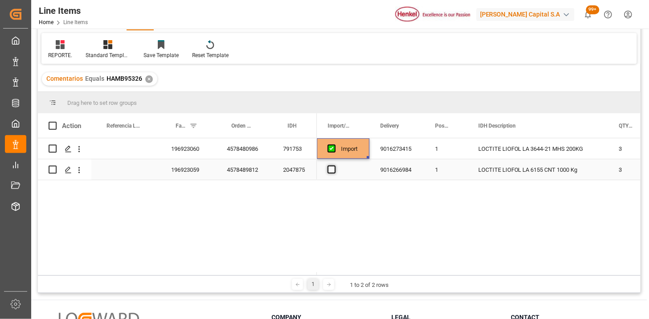
click at [333, 168] on span "Press SPACE to select this row." at bounding box center [332, 169] width 8 height 8
click at [334, 165] on input "Press SPACE to select this row." at bounding box center [334, 165] width 0 height 0
click at [189, 130] on div "Factura Comercial" at bounding box center [187, 125] width 22 height 25
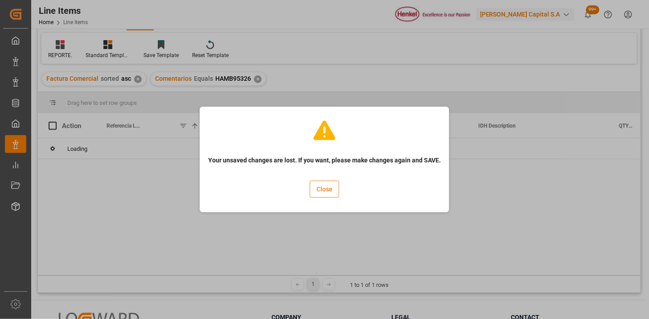
click at [320, 185] on button "Close" at bounding box center [324, 189] width 29 height 17
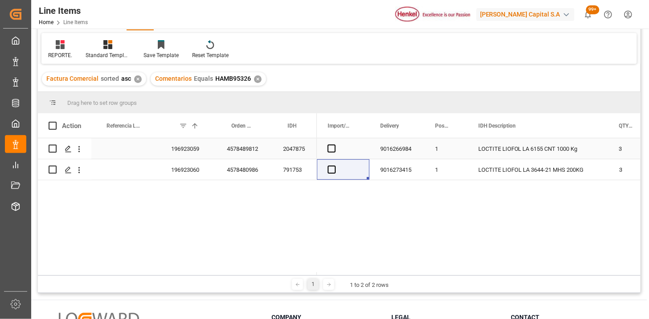
drag, startPoint x: 203, startPoint y: 148, endPoint x: 208, endPoint y: 149, distance: 4.7
click at [204, 148] on div "196923059" at bounding box center [189, 148] width 56 height 21
click at [331, 149] on span "Press SPACE to select this row." at bounding box center [332, 148] width 8 height 8
click at [334, 144] on input "Press SPACE to select this row." at bounding box center [334, 144] width 0 height 0
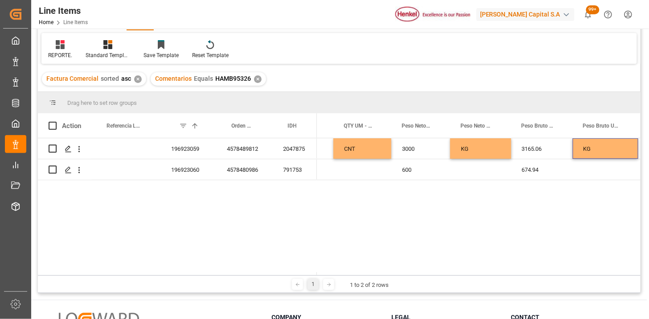
scroll to position [0, 406]
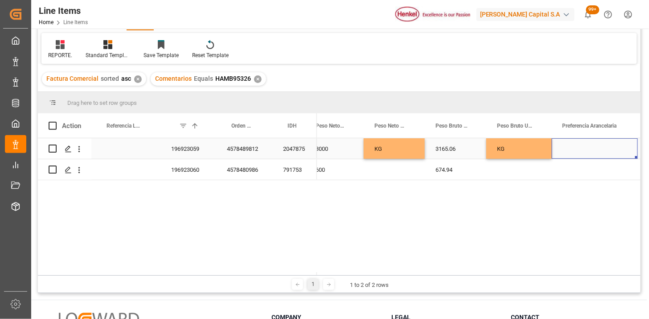
click at [589, 149] on div "Press SPACE to select this row." at bounding box center [595, 148] width 86 height 21
click at [595, 154] on button "Select" at bounding box center [595, 153] width 72 height 17
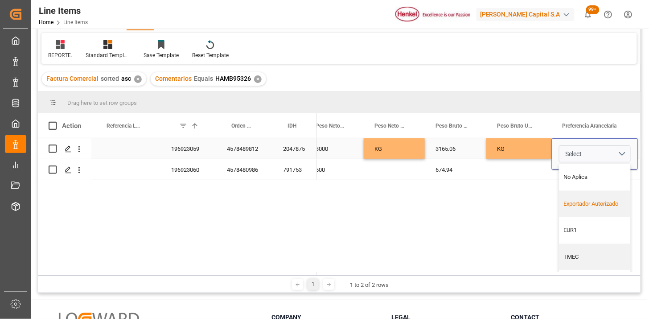
click at [579, 195] on div "Exportador Autorizado" at bounding box center [595, 203] width 71 height 27
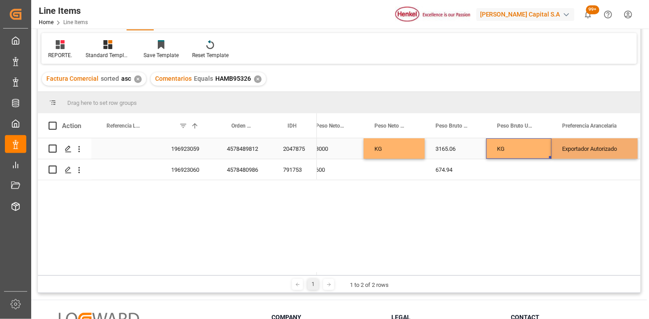
click at [529, 157] on div "KG" at bounding box center [519, 148] width 66 height 21
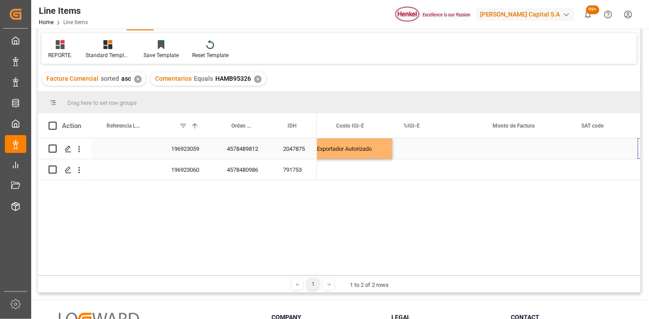
scroll to position [0, 718]
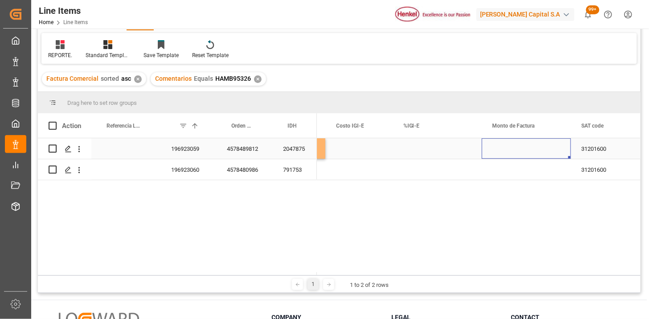
click at [498, 149] on div "Press SPACE to select this row." at bounding box center [526, 148] width 89 height 21
click at [498, 149] on input "Press SPACE to select this row." at bounding box center [526, 153] width 75 height 17
type input "10693.05"
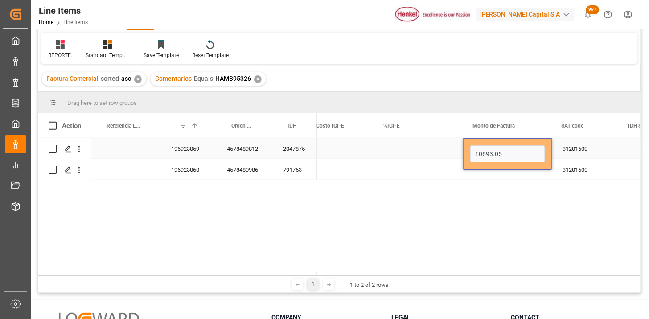
scroll to position [0, 738]
click at [498, 149] on input "10693.05" at bounding box center [507, 153] width 75 height 17
type input "10693.95"
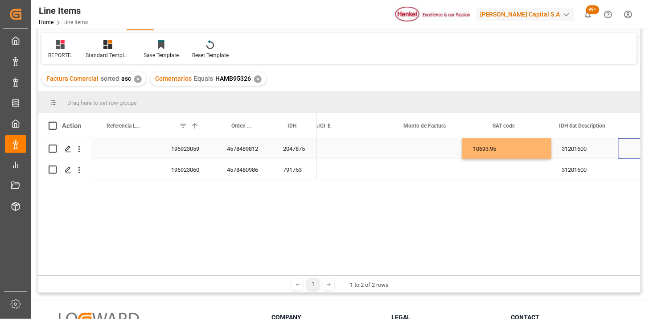
scroll to position [0, 807]
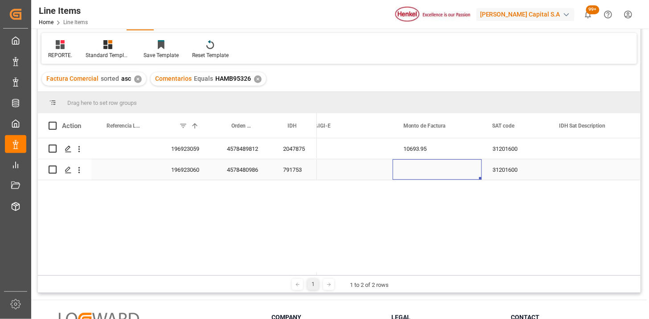
click at [415, 171] on div "Press SPACE to select this row." at bounding box center [437, 169] width 89 height 21
click at [415, 171] on input "Press SPACE to select this row." at bounding box center [437, 164] width 75 height 17
type input "1721.94"
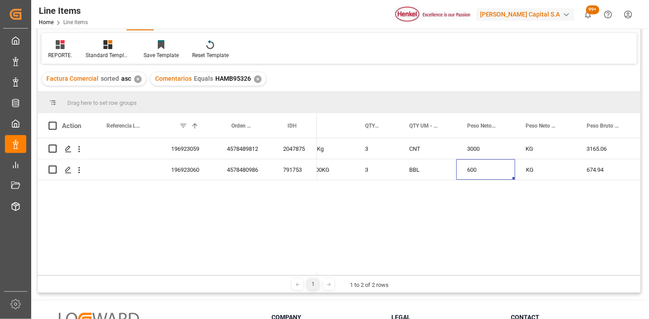
scroll to position [0, 0]
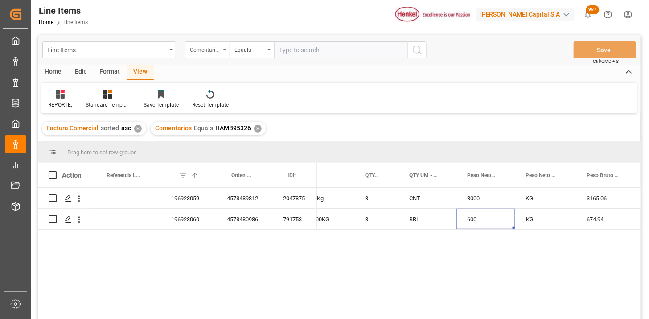
click at [206, 48] on div "Comentarios" at bounding box center [205, 49] width 30 height 10
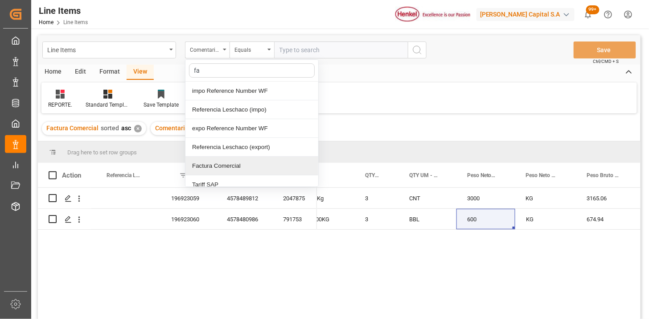
type input "fac"
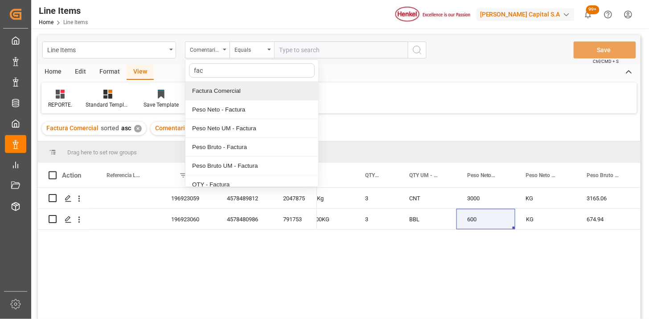
drag, startPoint x: 235, startPoint y: 92, endPoint x: 280, endPoint y: 77, distance: 46.7
click at [239, 91] on div "Factura Comercial" at bounding box center [251, 91] width 133 height 19
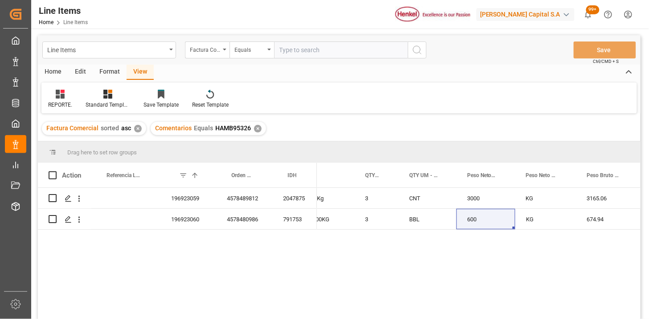
click at [301, 58] on div "Line Items Factura Comercial Equals Save Ctrl/CMD + S" at bounding box center [339, 49] width 603 height 29
click at [307, 49] on input "text" at bounding box center [341, 49] width 134 height 17
paste input "7010225807"
type input "7010225807"
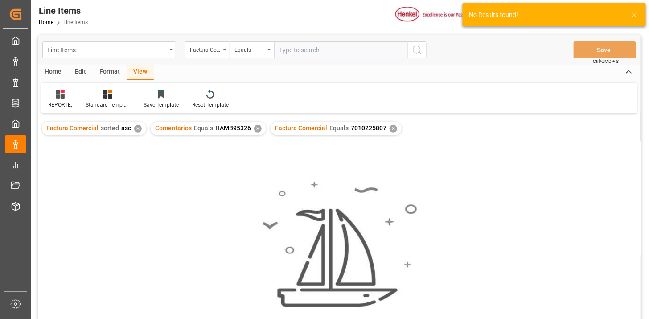
click at [256, 130] on div "✕" at bounding box center [258, 129] width 8 height 8
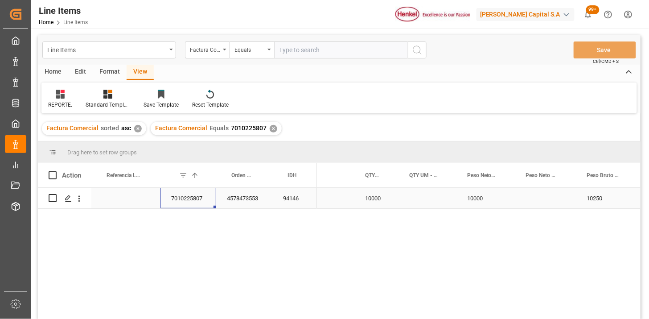
click at [212, 202] on div "7010225807" at bounding box center [189, 198] width 56 height 21
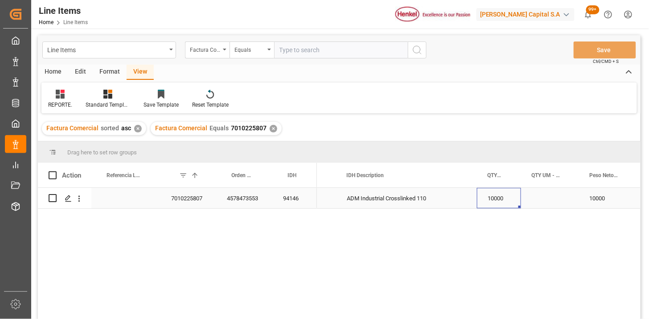
click at [505, 198] on div "10000" at bounding box center [499, 198] width 44 height 21
click at [505, 197] on input "10000" at bounding box center [499, 203] width 30 height 17
type input "400"
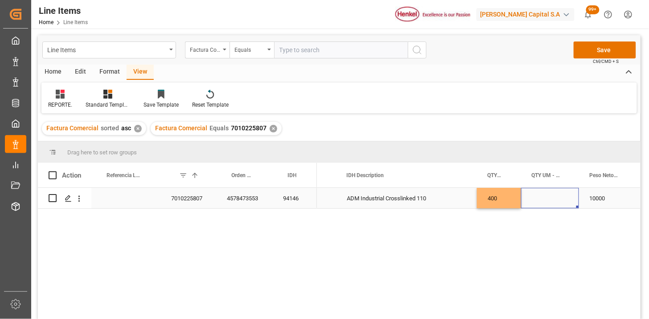
click at [533, 199] on div "Press SPACE to select this row." at bounding box center [550, 198] width 58 height 21
click at [534, 199] on input "Press SPACE to select this row." at bounding box center [550, 203] width 44 height 17
type input "BGS"
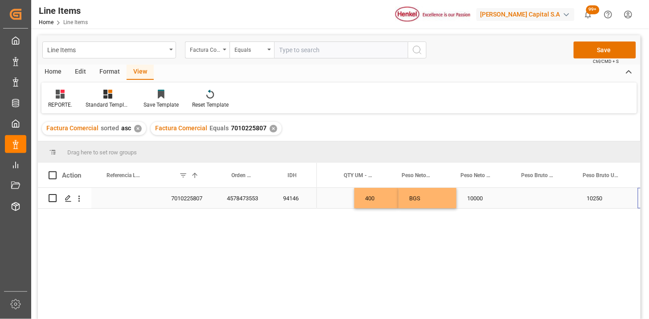
scroll to position [0, 319]
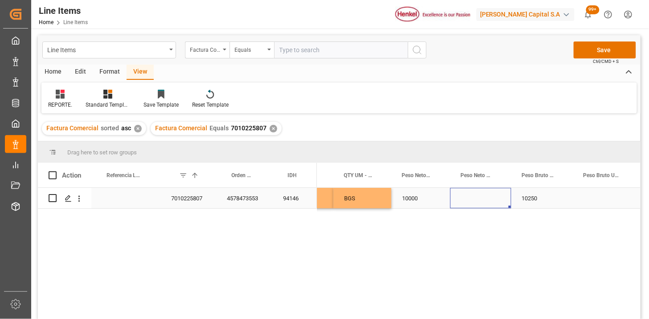
click at [475, 203] on div "Press SPACE to select this row." at bounding box center [480, 198] width 61 height 21
click at [475, 202] on div "Press SPACE to select this row." at bounding box center [480, 198] width 61 height 21
click at [475, 202] on input "Press SPACE to select this row." at bounding box center [480, 203] width 47 height 17
type input "KG"
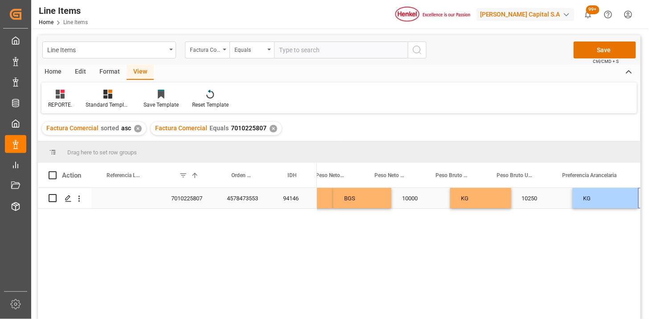
scroll to position [0, 473]
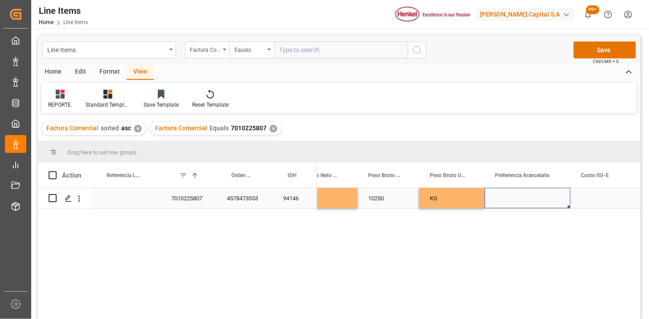
click at [518, 201] on div "Press SPACE to select this row." at bounding box center [528, 198] width 86 height 21
drag, startPoint x: 519, startPoint y: 201, endPoint x: 526, endPoint y: 200, distance: 7.2
click at [522, 201] on div "Press SPACE to select this row." at bounding box center [528, 198] width 86 height 21
click at [539, 204] on button "Select" at bounding box center [528, 203] width 72 height 17
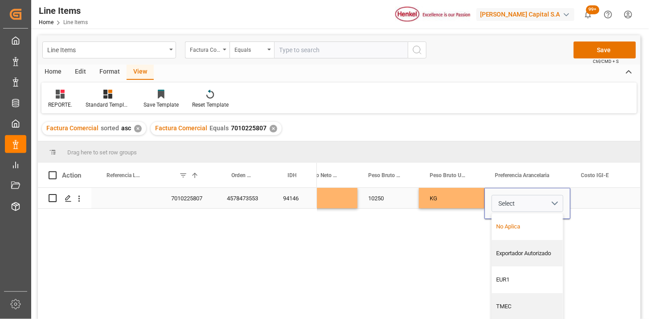
click at [531, 224] on div "No Aplica" at bounding box center [528, 226] width 62 height 9
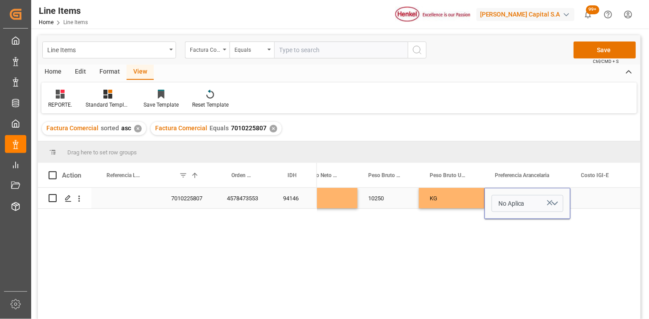
click at [586, 200] on div "Press SPACE to select this row." at bounding box center [604, 198] width 67 height 21
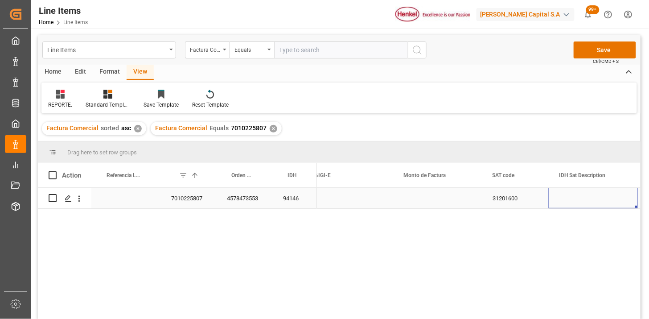
scroll to position [0, 807]
click at [442, 199] on div "Press SPACE to select this row." at bounding box center [437, 198] width 89 height 21
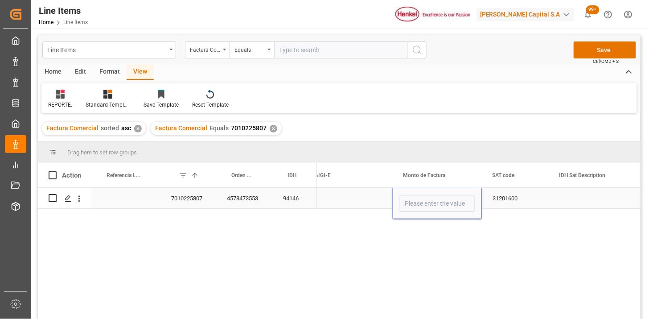
click at [442, 199] on input "Press SPACE to select this row." at bounding box center [437, 203] width 75 height 17
type input "11460"
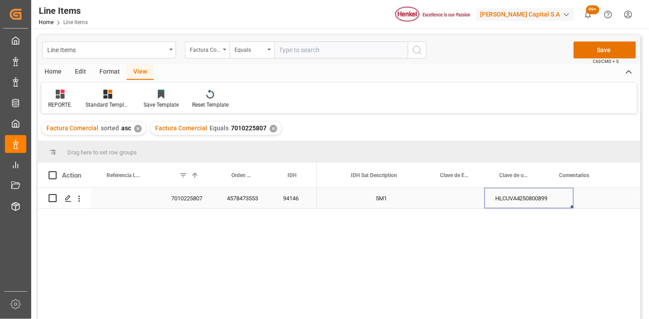
scroll to position [0, 1080]
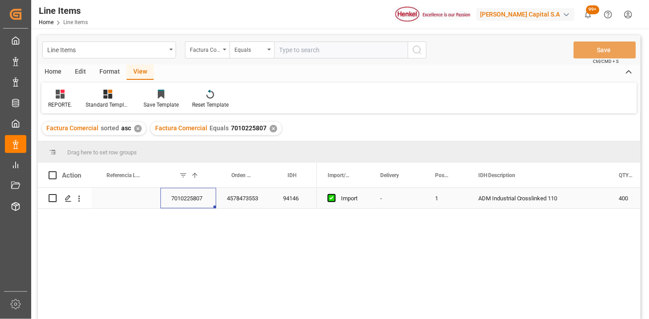
click at [292, 202] on div "94146" at bounding box center [294, 198] width 45 height 21
click at [199, 205] on div "7010225807" at bounding box center [189, 198] width 56 height 21
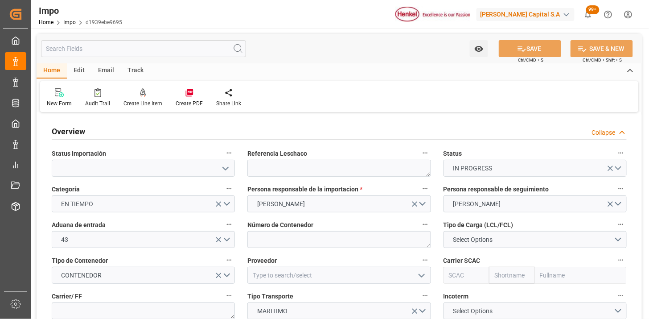
type input "12-09-2025"
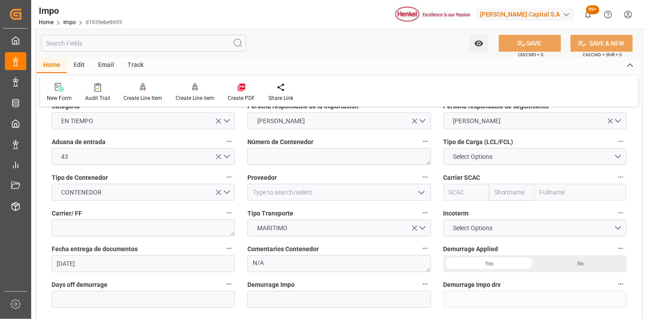
scroll to position [99, 0]
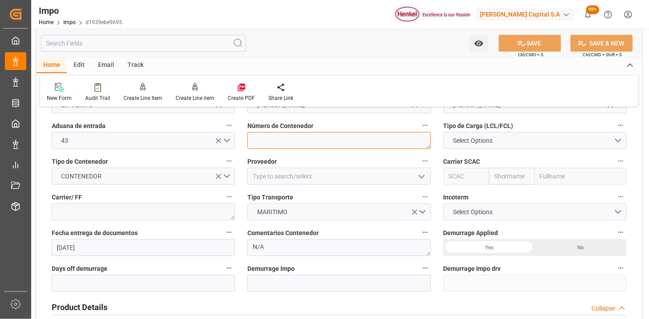
click at [305, 141] on textarea at bounding box center [338, 140] width 183 height 17
paste textarea "MSNU1986058"
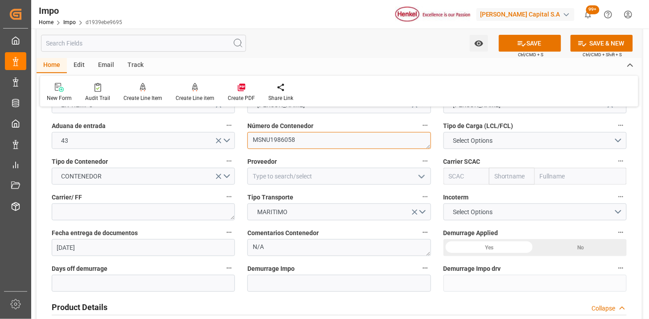
type textarea "MSNU1986058"
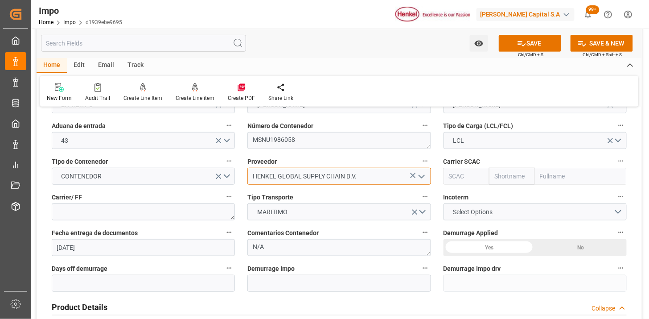
type input "HENKEL GLOBAL SUPPLY CHAIN B.V."
type input "MSCU"
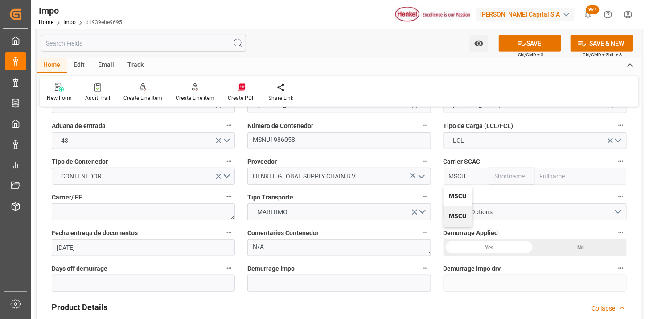
type input "MSC"
type input "Mediterranean Shipping Company"
type input "MSCU"
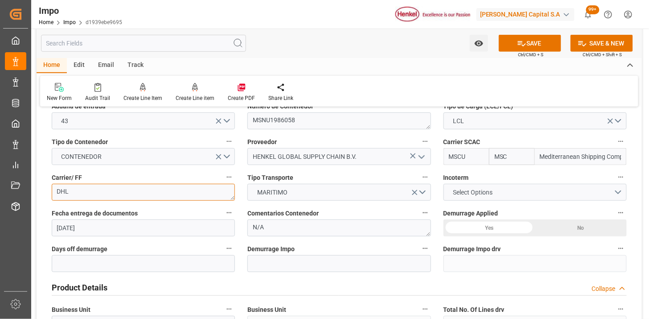
scroll to position [148, 0]
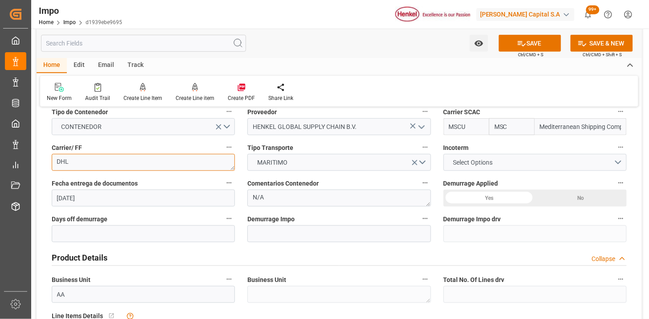
type textarea "DHL"
click at [465, 165] on span "Select Options" at bounding box center [473, 162] width 49 height 9
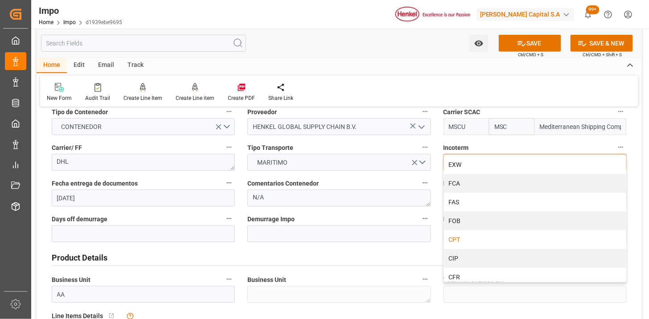
click at [478, 236] on div "CPT" at bounding box center [535, 239] width 182 height 19
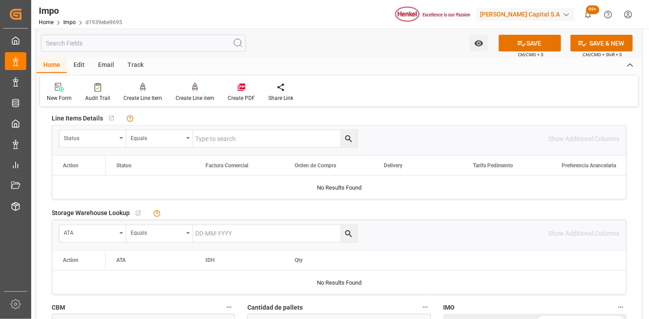
scroll to position [346, 0]
click at [95, 139] on div "Status" at bounding box center [90, 137] width 53 height 10
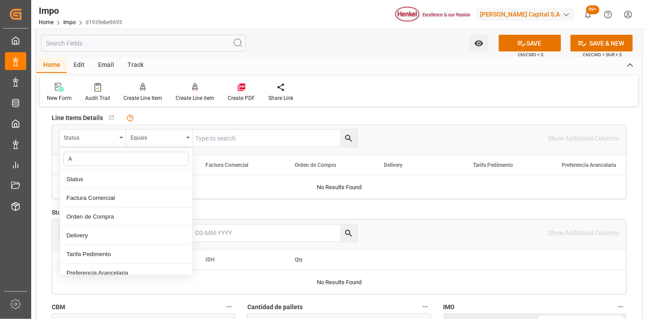
type input "AC"
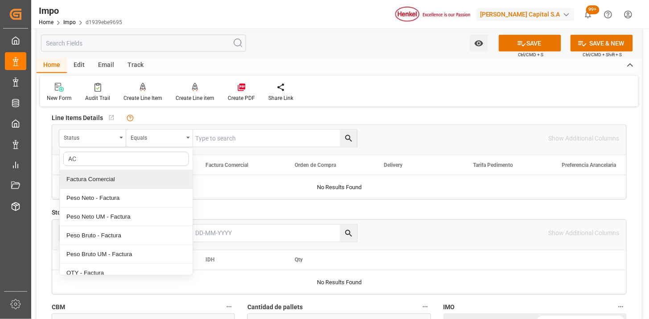
click at [103, 177] on div "Factura Comercial" at bounding box center [126, 179] width 133 height 19
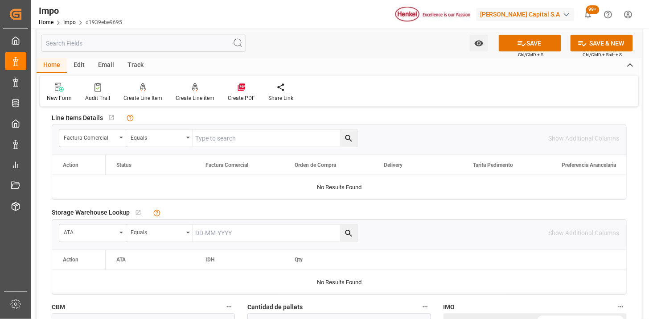
click at [215, 139] on input "text" at bounding box center [275, 138] width 164 height 17
paste input "196925650"
type input "196925650"
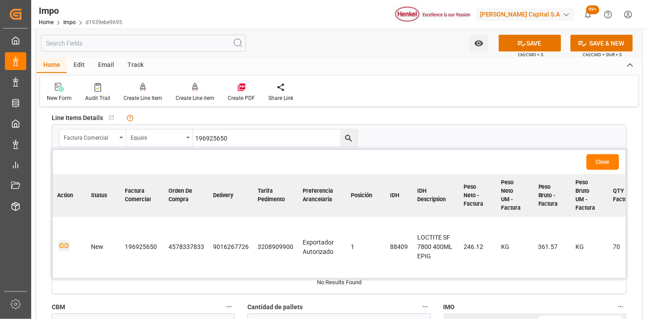
click at [64, 247] on icon "button" at bounding box center [63, 245] width 11 height 11
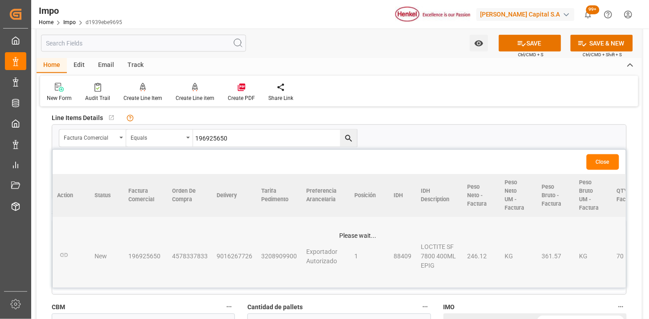
scroll to position [396, 0]
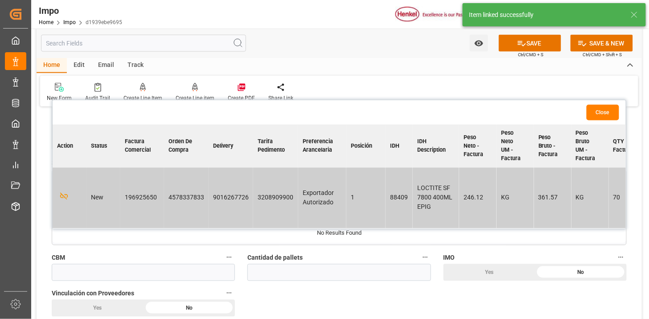
click at [603, 113] on button "Close" at bounding box center [603, 113] width 33 height 16
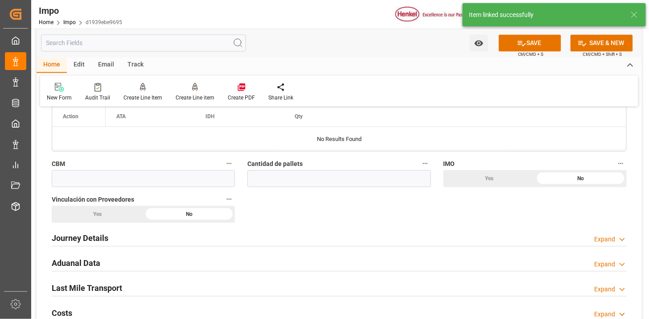
scroll to position [495, 0]
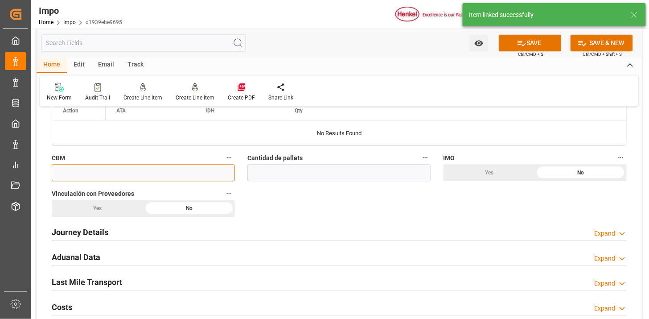
drag, startPoint x: 180, startPoint y: 170, endPoint x: 174, endPoint y: 171, distance: 5.9
click at [174, 170] on input "text" at bounding box center [143, 173] width 183 height 17
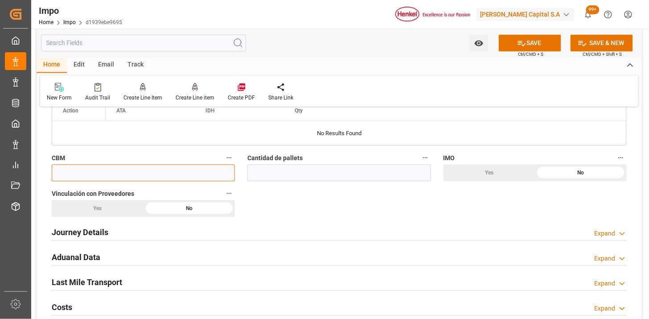
paste input "1.162"
type input "1.162"
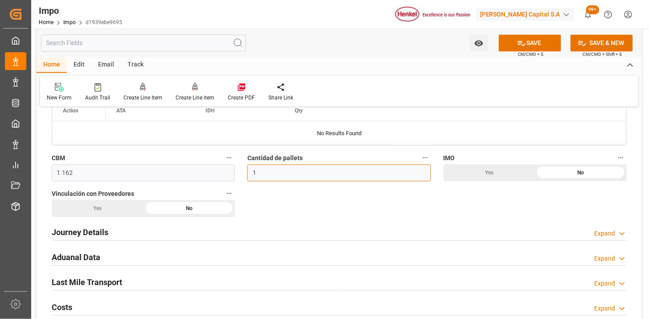
type input "1"
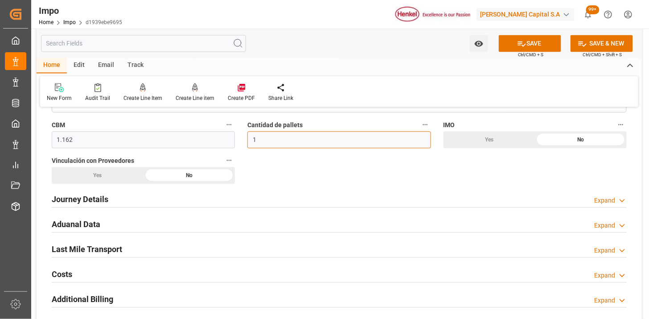
scroll to position [545, 0]
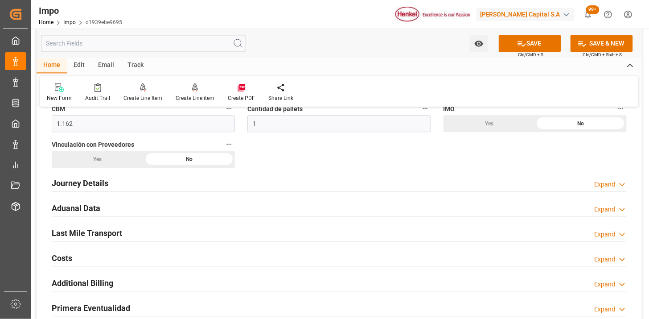
drag, startPoint x: 473, startPoint y: 128, endPoint x: 251, endPoint y: 175, distance: 226.6
click at [473, 128] on div "Yes" at bounding box center [490, 123] width 92 height 17
click at [119, 164] on div "Yes" at bounding box center [98, 159] width 92 height 17
click at [161, 188] on div "Journey Details Expand" at bounding box center [339, 182] width 575 height 17
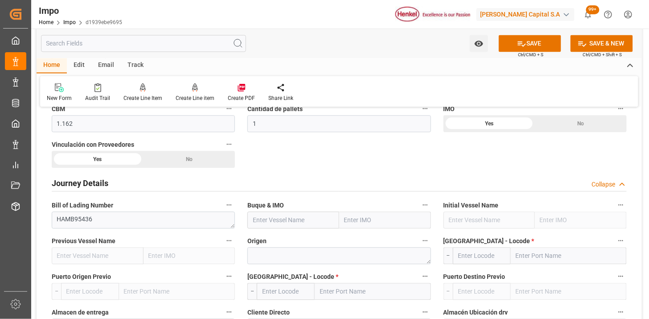
scroll to position [594, 0]
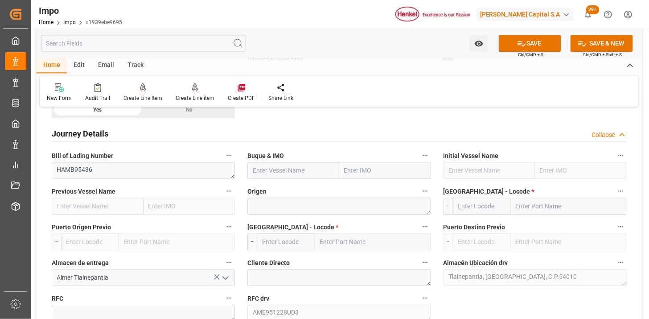
click at [265, 171] on input "text" at bounding box center [293, 170] width 92 height 17
type input "V"
paste input "MSC PILAR VI"
type input "MSC PILAR VI"
type input "9248148"
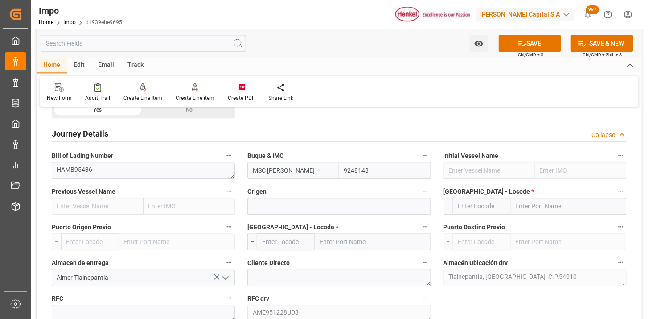
type input "MSC PILAR VI"
click at [320, 208] on textarea at bounding box center [338, 206] width 183 height 17
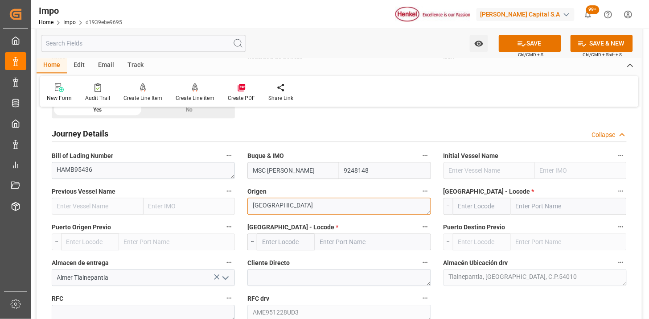
type textarea "ALEMANIA"
paste input "BREMERHAVEN,"
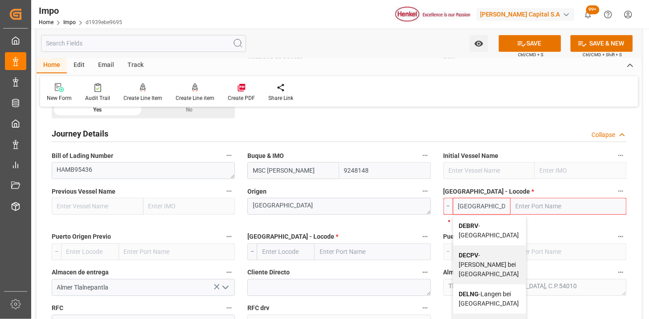
type input "DEBRV"
type input "Bremerhaven"
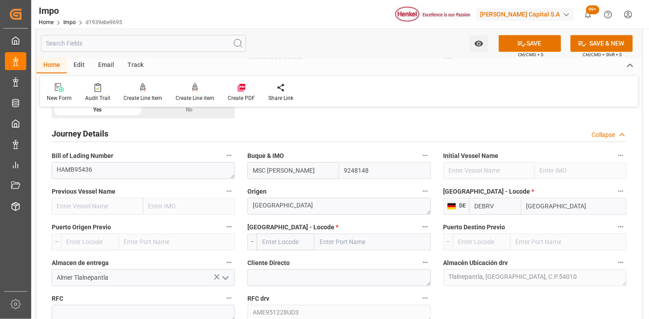
type input "DEBRV"
type input "MXVER"
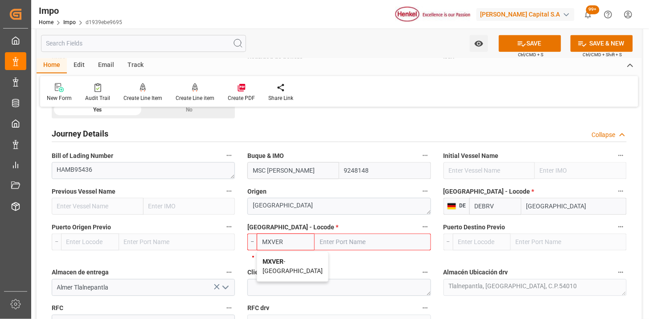
type input "[GEOGRAPHIC_DATA]"
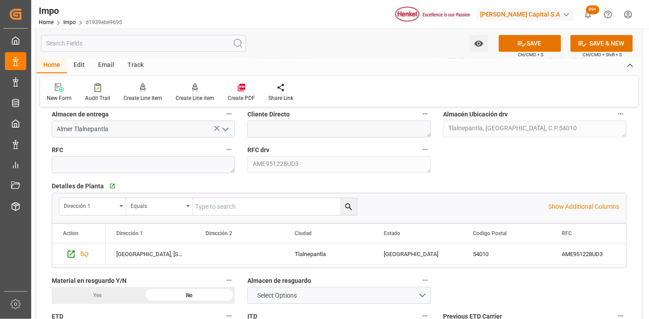
scroll to position [792, 0]
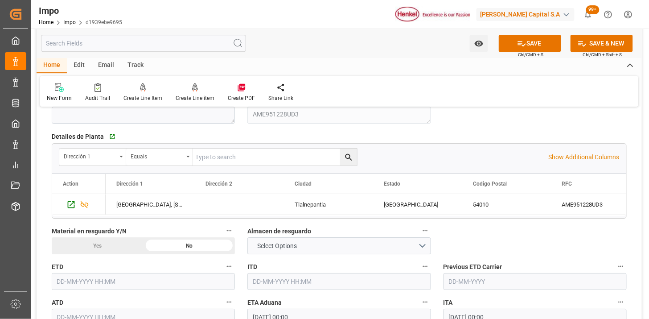
type input "MXVER"
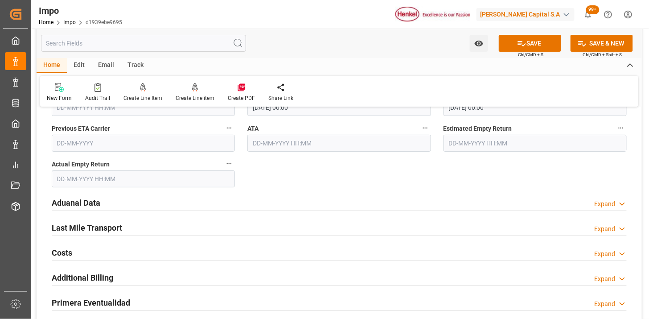
scroll to position [1040, 0]
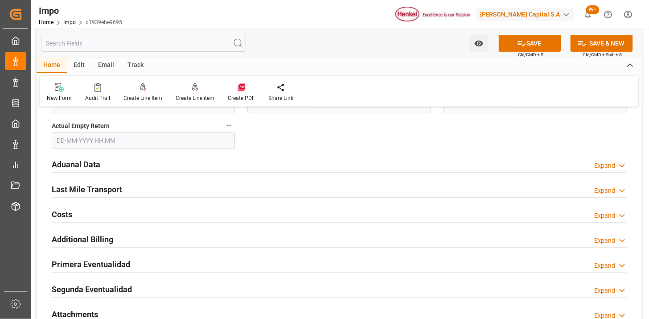
click at [202, 165] on div "Aduanal Data Expand" at bounding box center [339, 163] width 575 height 17
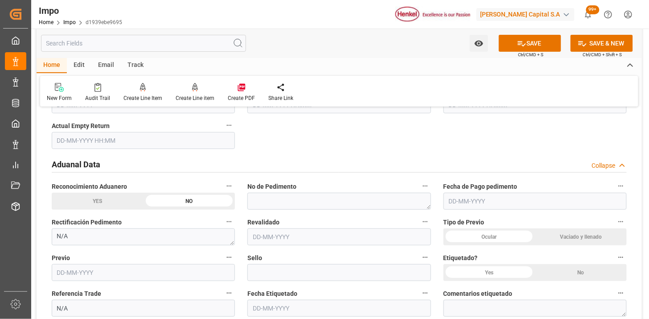
scroll to position [1090, 0]
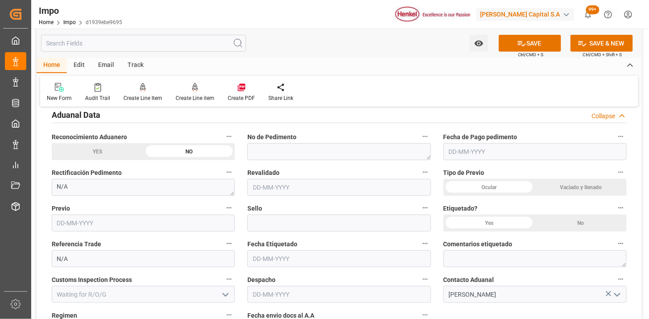
click at [565, 188] on div "Vaciado y llenado" at bounding box center [581, 187] width 92 height 17
click at [510, 222] on div "Yes" at bounding box center [490, 222] width 92 height 17
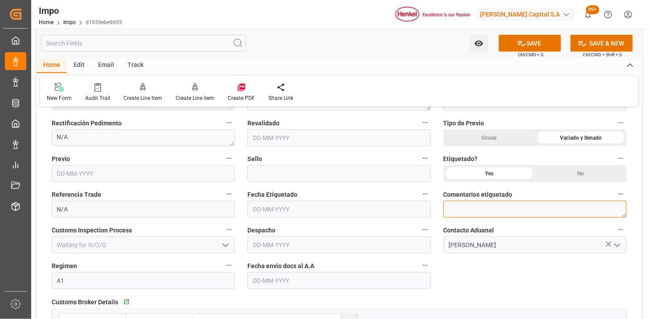
click at [478, 212] on textarea at bounding box center [535, 209] width 183 height 17
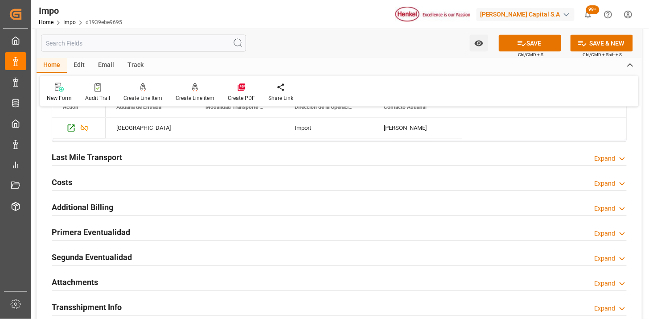
scroll to position [1238, 0]
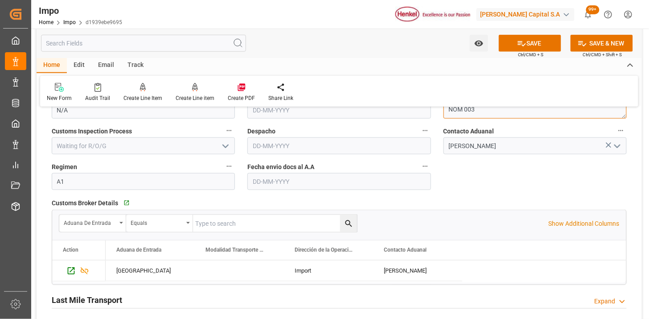
type textarea "NOM 003"
click at [271, 178] on input "text" at bounding box center [338, 181] width 183 height 17
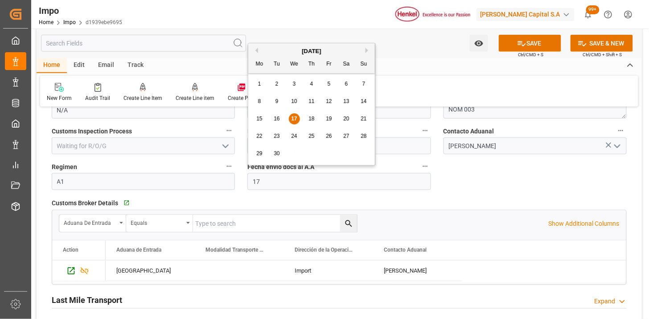
type input "[DATE]"
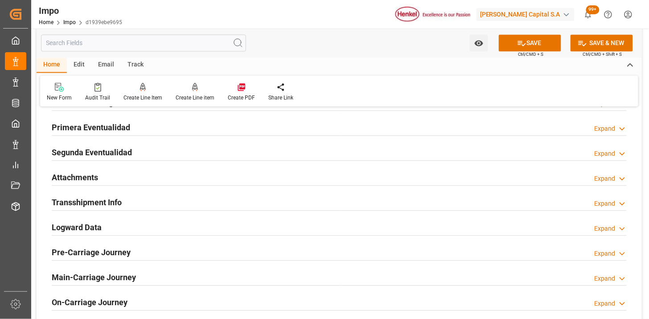
scroll to position [1486, 0]
click at [172, 176] on div "Attachments Expand" at bounding box center [339, 176] width 575 height 17
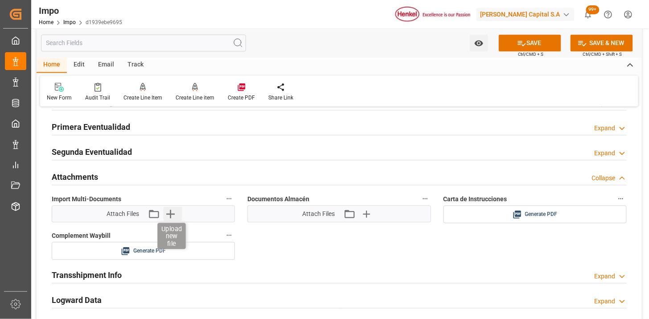
click at [177, 219] on icon "button" at bounding box center [170, 214] width 14 height 14
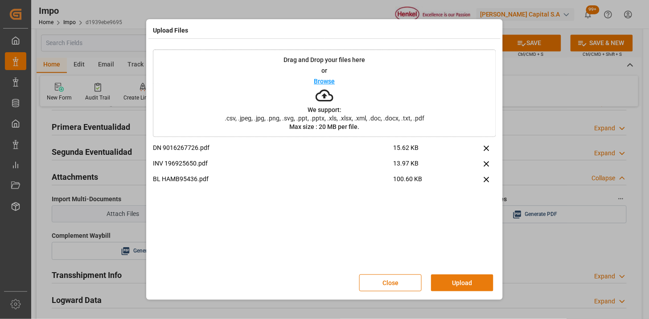
click at [461, 283] on button "Upload" at bounding box center [462, 282] width 62 height 17
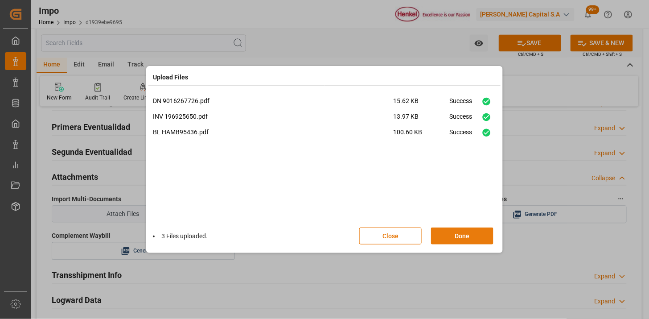
click at [464, 237] on button "Done" at bounding box center [462, 235] width 62 height 17
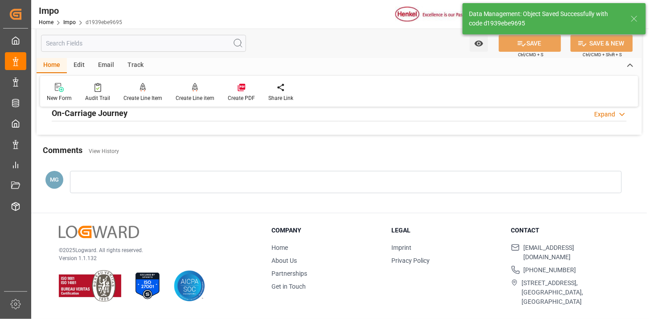
type textarea "AA"
type input "1"
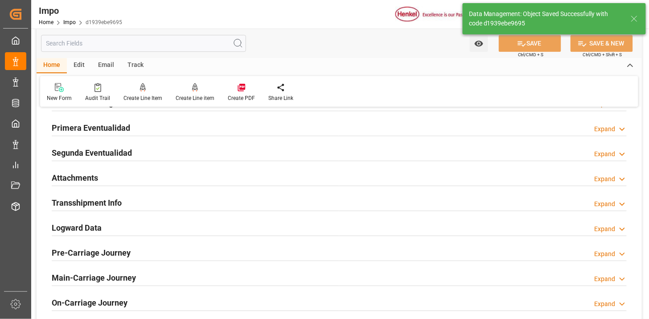
click at [119, 180] on div "Attachments Expand" at bounding box center [339, 177] width 575 height 17
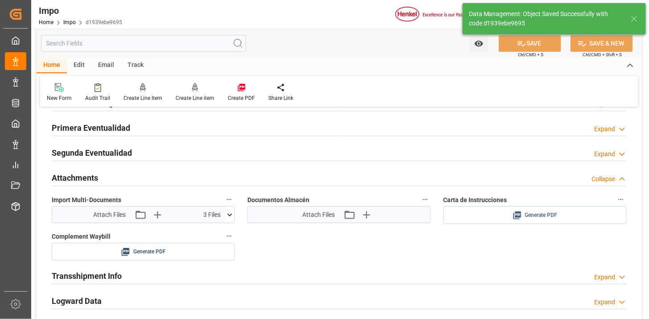
click at [550, 212] on span "Generate PDF" at bounding box center [541, 215] width 33 height 11
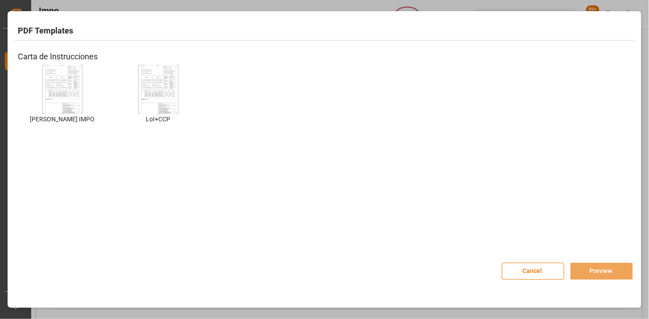
click at [59, 91] on img at bounding box center [63, 89] width 36 height 50
click at [598, 268] on button "Preview" at bounding box center [602, 271] width 62 height 17
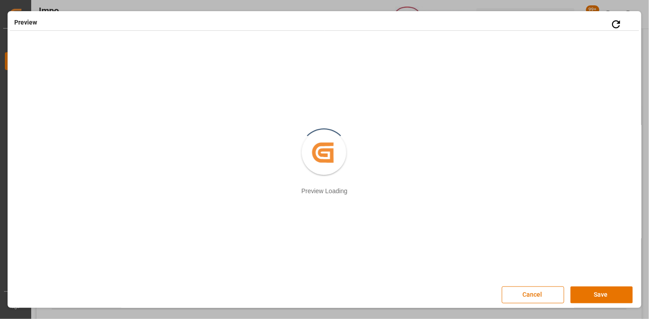
click at [592, 291] on button "Save" at bounding box center [602, 294] width 62 height 17
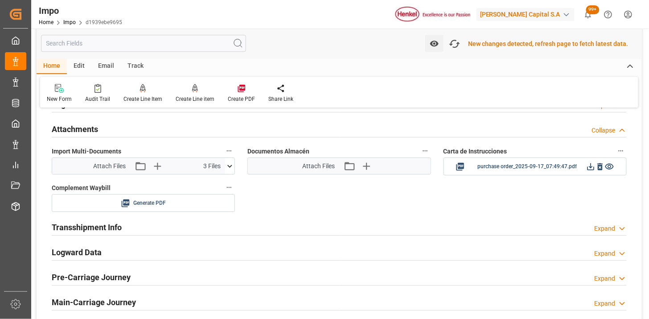
scroll to position [776, 0]
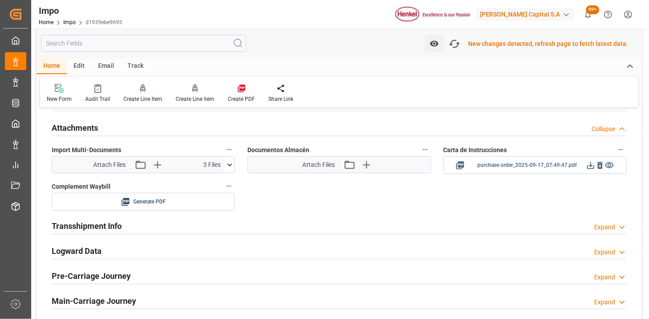
click at [591, 167] on icon at bounding box center [590, 165] width 9 height 9
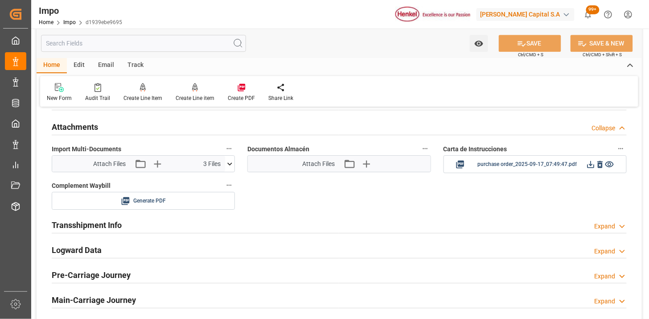
scroll to position [775, 0]
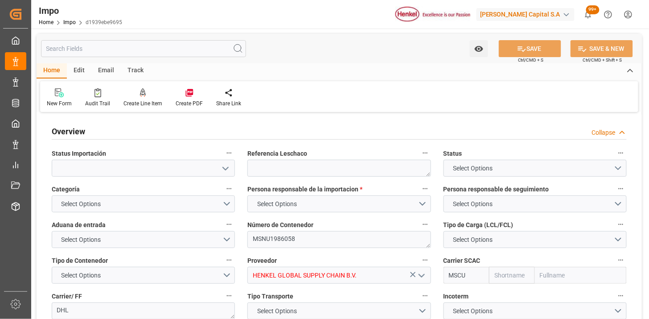
type textarea "MSNU1986058"
type input "HENKEL GLOBAL SUPPLY CHAIN B.V."
type input "MSCU"
type textarea "DHL"
type textarea "N/A"
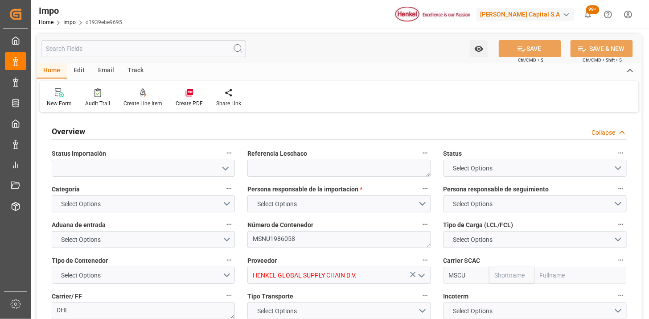
type input "AA"
type textarea "AA"
type input "MSC"
type input "Mediterranean Shipping Company"
type input "1"
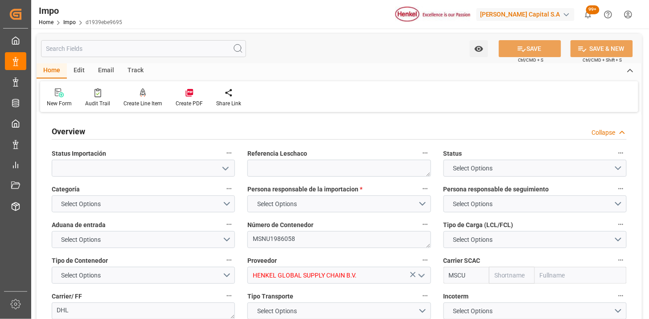
type input "1.162"
type input "1"
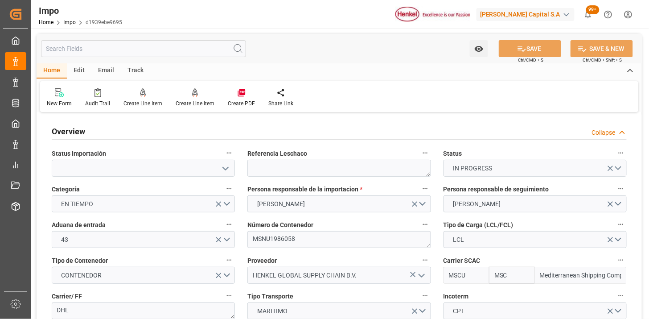
type input "12-09-2025"
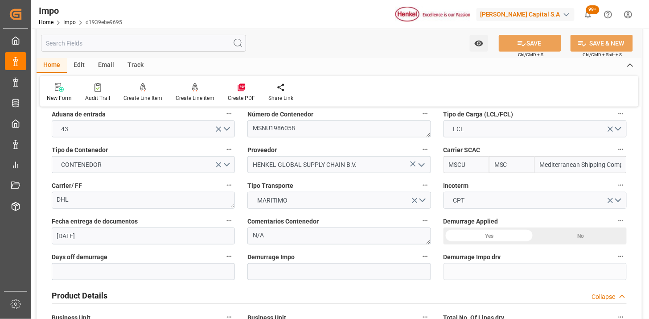
scroll to position [148, 0]
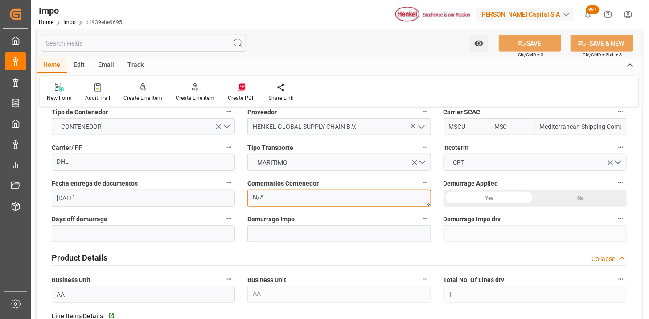
click at [279, 198] on textarea "N/A" at bounding box center [338, 198] width 183 height 17
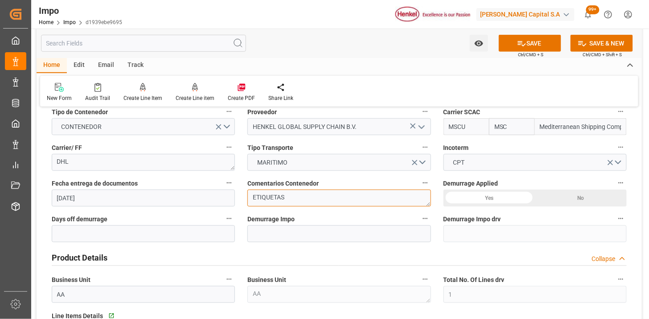
type textarea "ETIQUETAS"
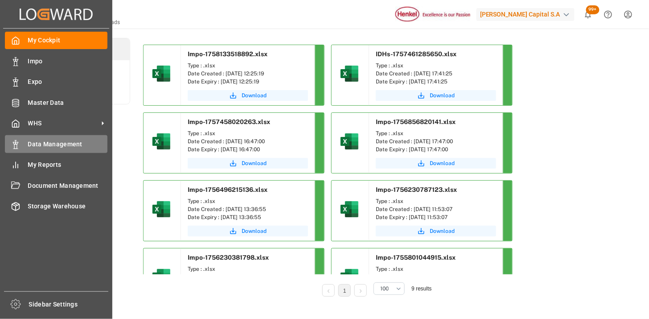
click at [49, 143] on span "Data Management" at bounding box center [68, 144] width 80 height 9
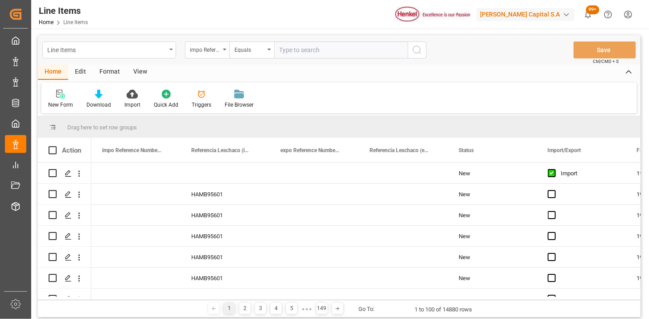
click at [91, 51] on div "Line Items" at bounding box center [106, 49] width 119 height 11
type input "IDH"
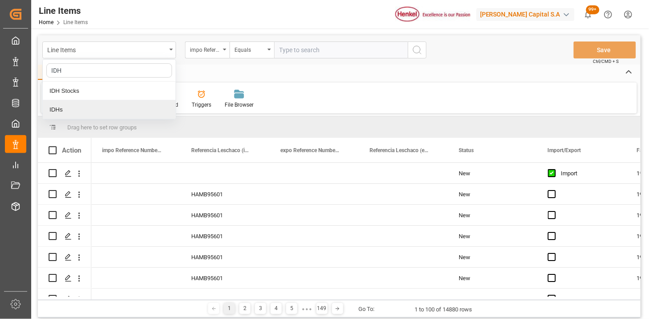
click at [94, 108] on div "IDHs" at bounding box center [109, 109] width 133 height 19
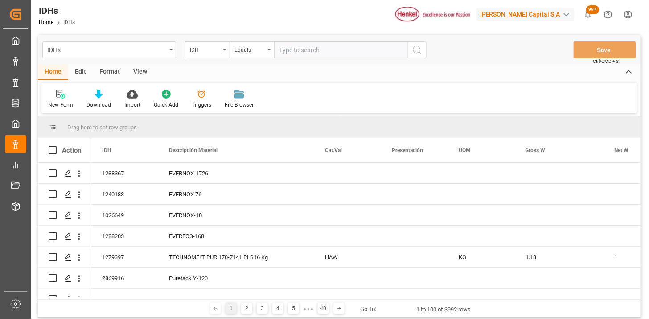
click at [294, 48] on input "text" at bounding box center [341, 49] width 134 height 17
paste input "1576432"
type input "1576432"
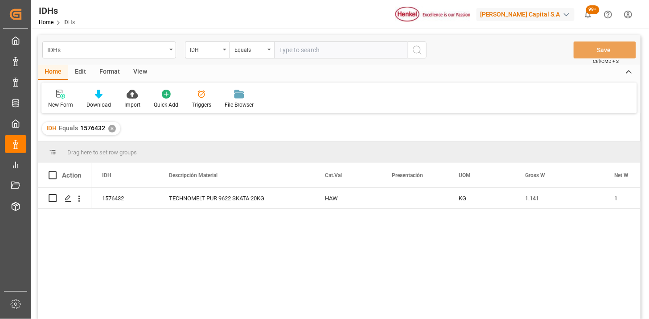
click at [145, 76] on div "View" at bounding box center [140, 72] width 27 height 15
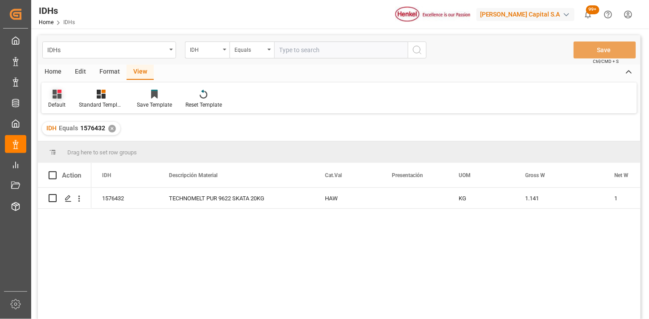
click at [66, 99] on div "Default" at bounding box center [56, 99] width 31 height 20
click at [63, 150] on div "IDH" at bounding box center [97, 144] width 98 height 18
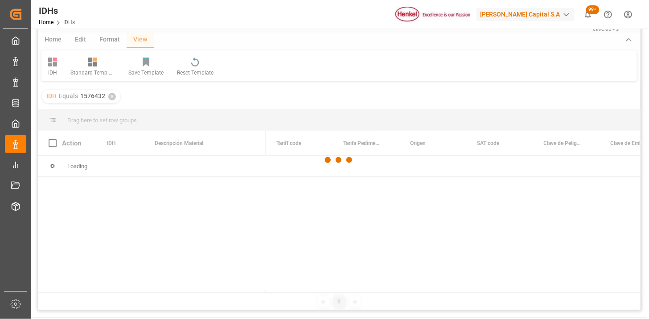
scroll to position [49, 0]
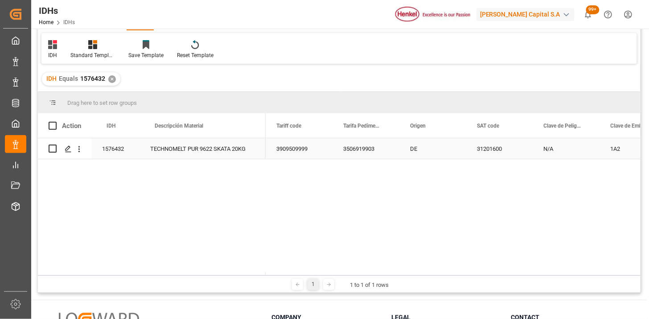
click at [242, 148] on div "TECHNOMELT PUR 9622 SKATA 20KG" at bounding box center [203, 148] width 126 height 21
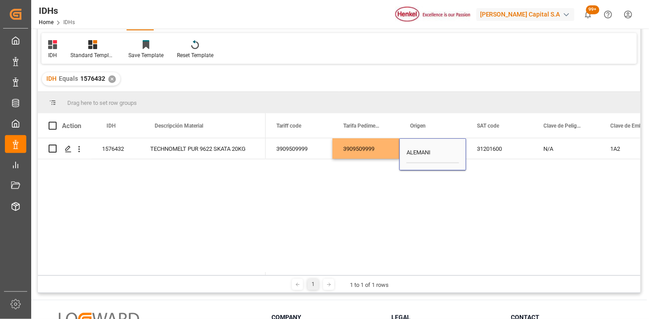
type input "[GEOGRAPHIC_DATA]"
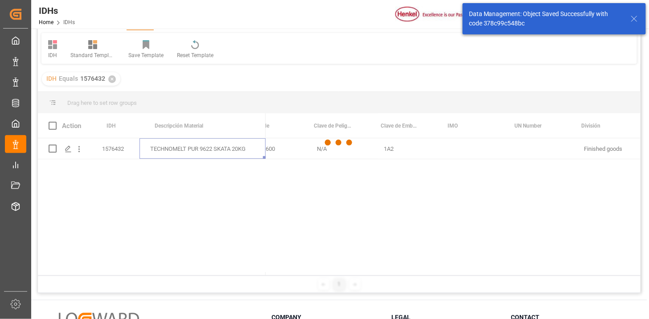
scroll to position [0, 0]
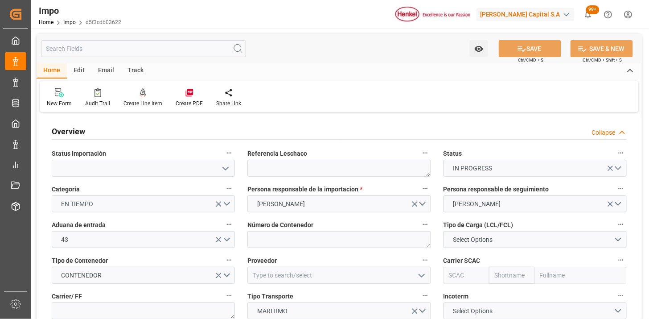
type input "[DATE]"
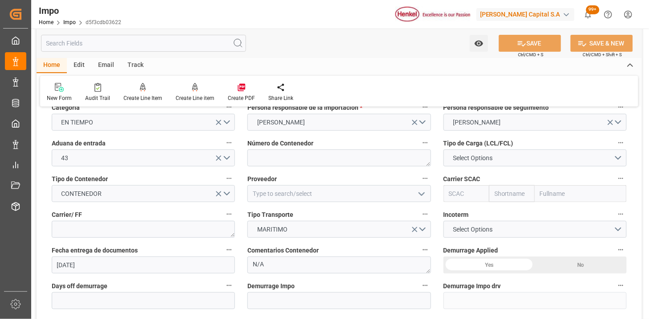
scroll to position [99, 0]
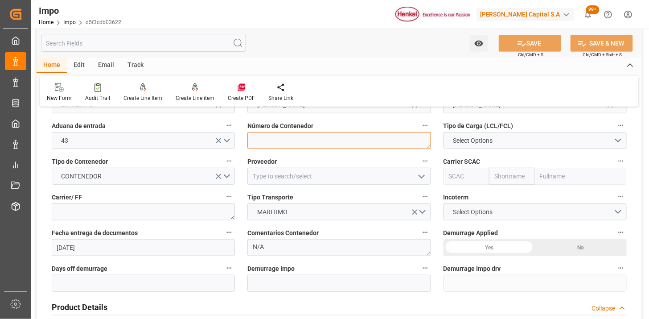
click at [282, 139] on textarea at bounding box center [338, 140] width 183 height 17
paste textarea "MSNU1986058"
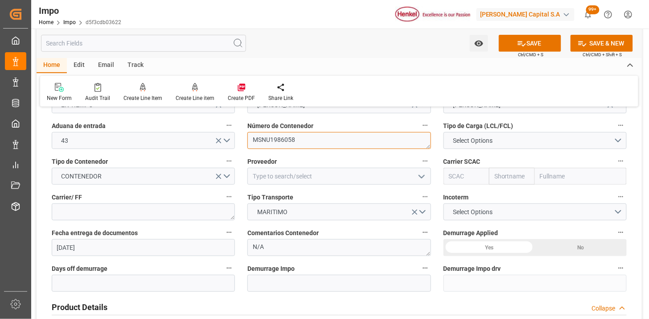
type textarea "MSNU1986058"
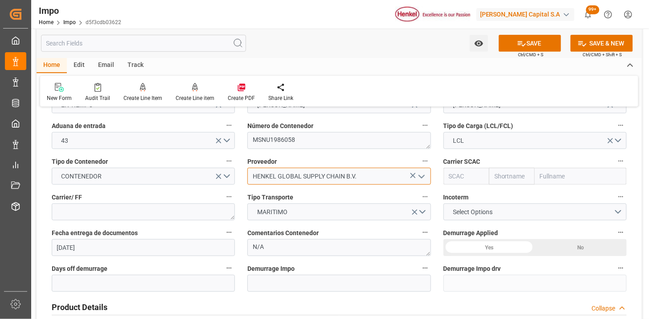
type input "HENKEL GLOBAL SUPPLY CHAIN B.V."
type input "MSCU"
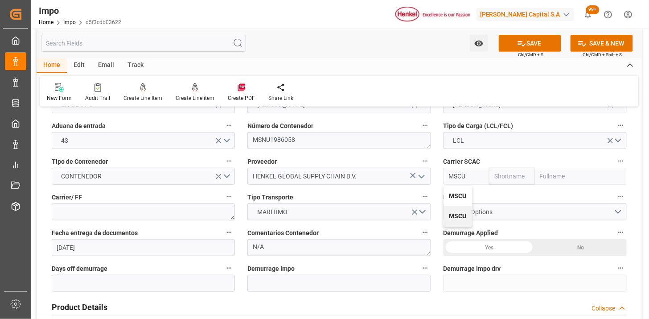
type input "MSC"
type input "Mediterranean Shipping Company"
type input "MSCU"
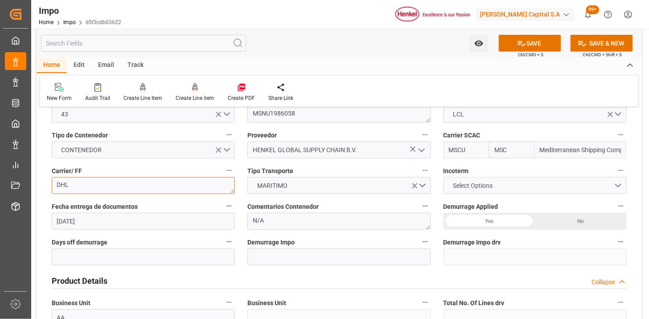
scroll to position [148, 0]
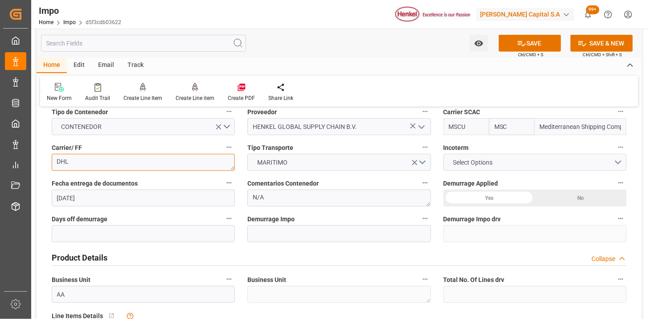
type textarea "DHL"
click at [476, 159] on span "Select Options" at bounding box center [473, 162] width 49 height 9
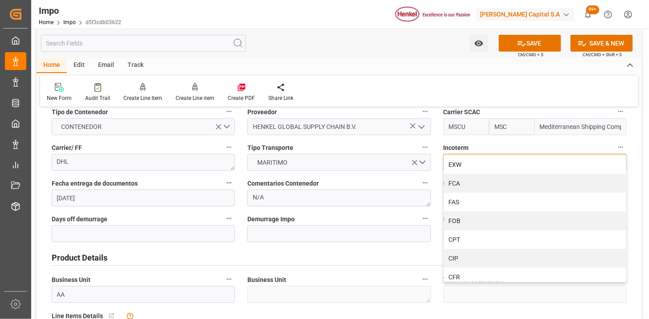
click at [459, 238] on div "CPT" at bounding box center [535, 239] width 182 height 19
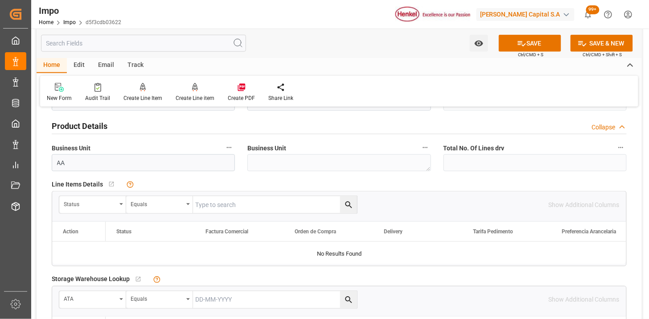
scroll to position [297, 0]
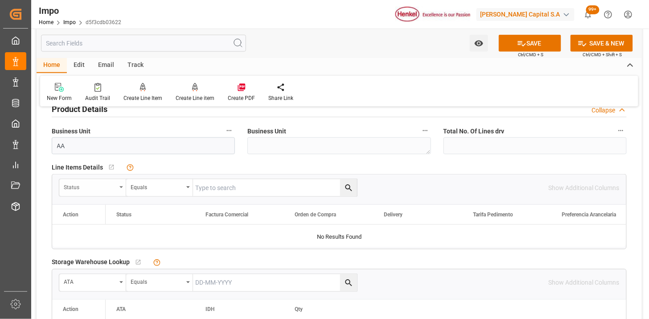
click at [83, 190] on div "Status" at bounding box center [90, 186] width 53 height 10
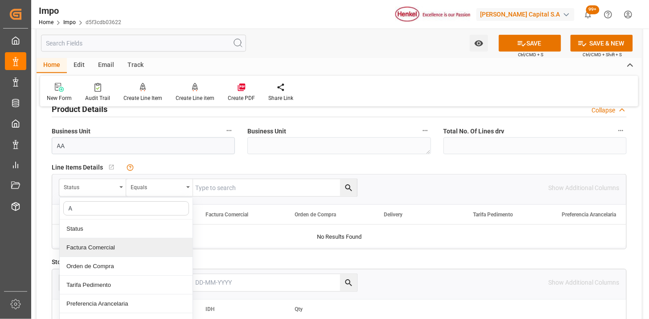
type input "AC"
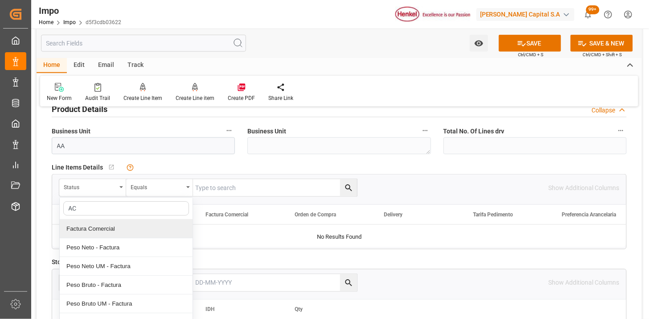
drag, startPoint x: 127, startPoint y: 226, endPoint x: 182, endPoint y: 208, distance: 57.7
click at [128, 226] on div "Factura Comercial" at bounding box center [126, 228] width 133 height 19
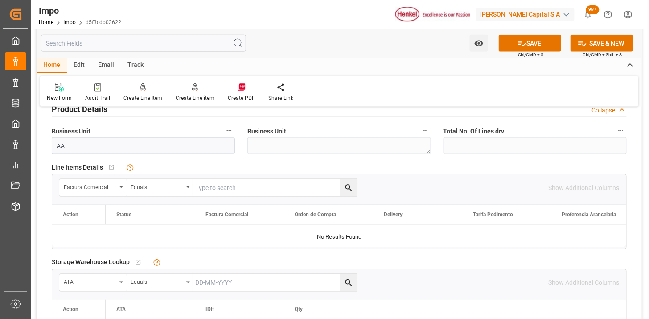
drag, startPoint x: 229, startPoint y: 188, endPoint x: 222, endPoint y: 186, distance: 7.5
click at [229, 189] on input "text" at bounding box center [275, 187] width 164 height 17
paste input "196923086"
type input "196923086"
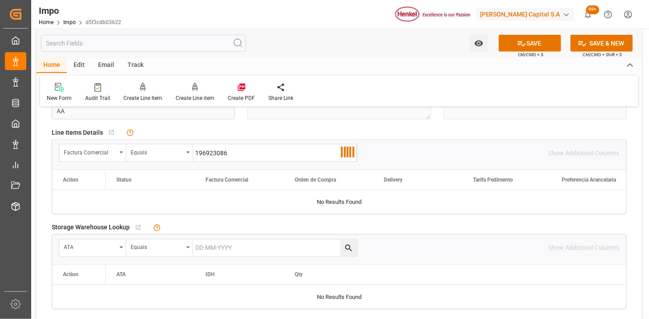
scroll to position [346, 0]
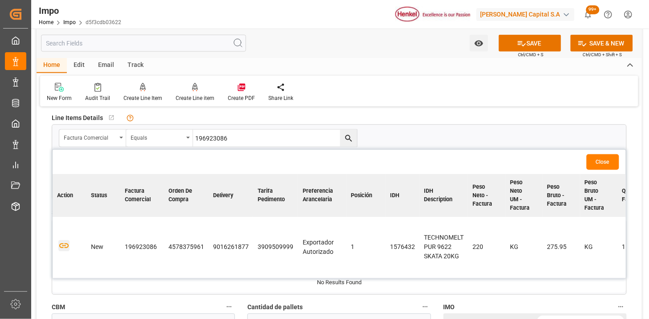
click at [63, 246] on icon "button" at bounding box center [63, 245] width 11 height 11
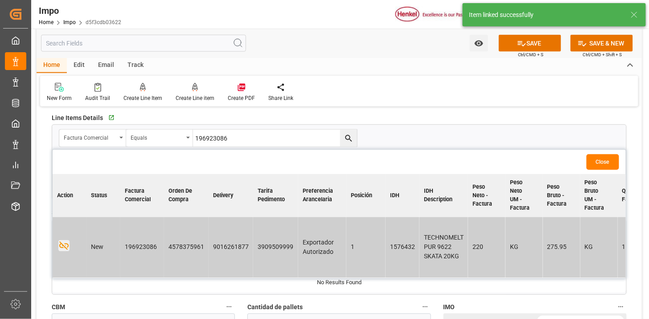
click at [608, 161] on button "Close" at bounding box center [603, 162] width 33 height 16
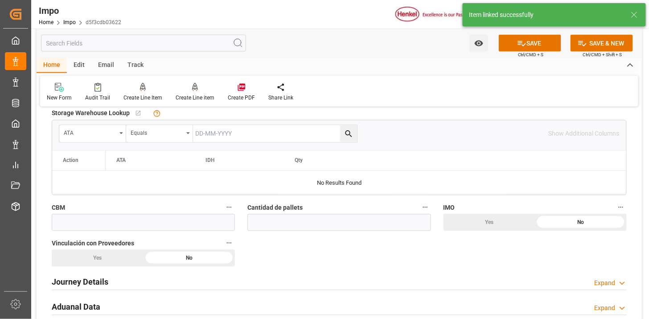
scroll to position [495, 0]
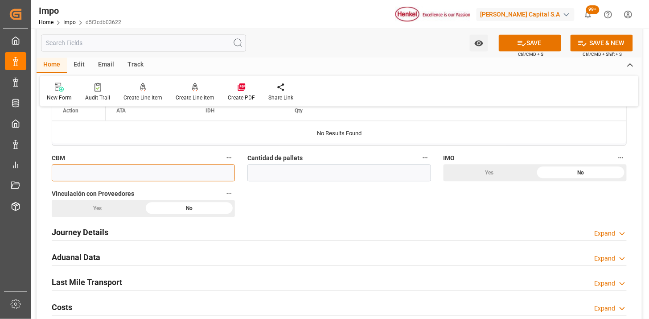
click at [190, 174] on input "text" at bounding box center [143, 173] width 183 height 17
paste input "0.941"
type input "0.941"
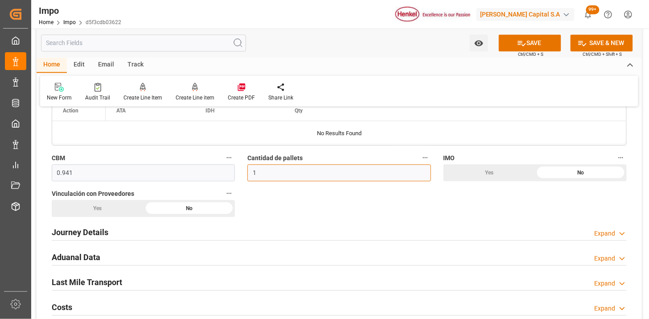
type input "1"
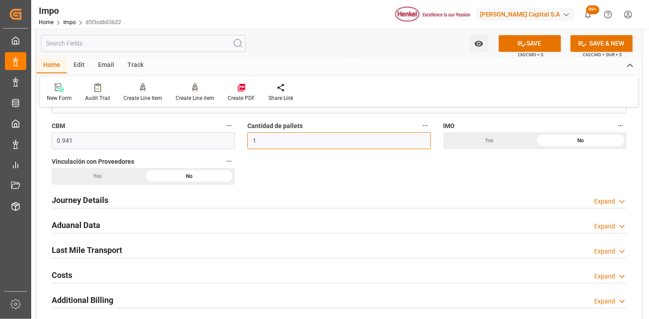
scroll to position [545, 0]
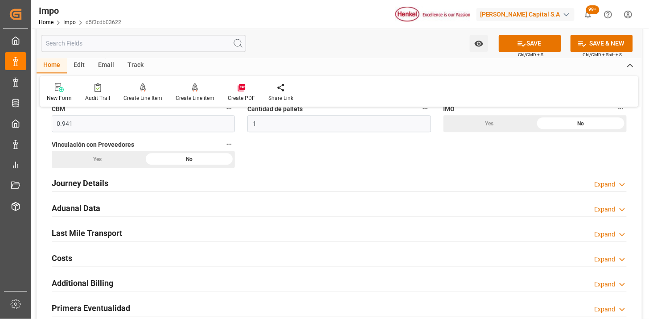
click at [110, 162] on div "Yes" at bounding box center [98, 159] width 92 height 17
drag, startPoint x: 116, startPoint y: 181, endPoint x: 221, endPoint y: 193, distance: 105.4
click at [117, 181] on div "Journey Details Expand" at bounding box center [339, 182] width 575 height 17
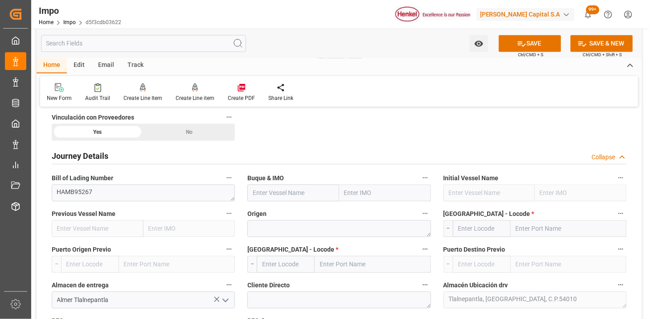
scroll to position [594, 0]
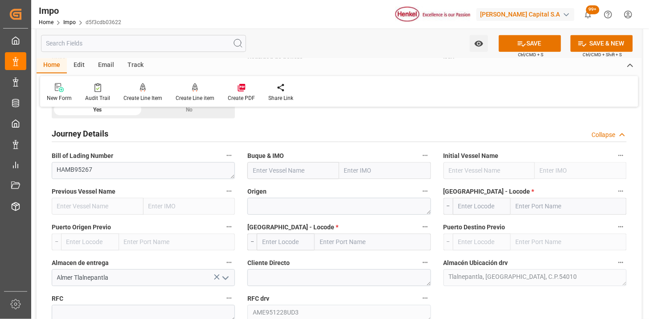
click at [286, 171] on input "text" at bounding box center [293, 170] width 92 height 17
paste input "MSC [PERSON_NAME]"
type input "MSC [PERSON_NAME]"
type input "9248148"
type input "MSC [PERSON_NAME]"
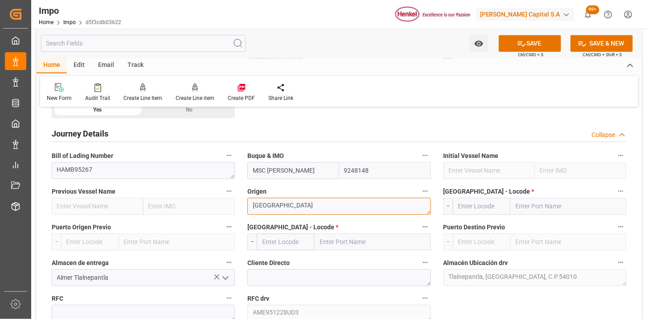
type textarea "[GEOGRAPHIC_DATA]"
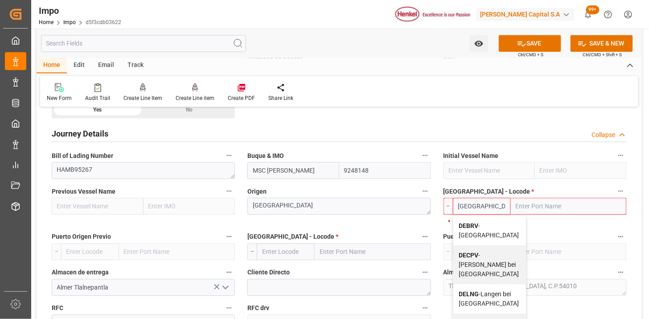
type input "DEBRV"
type input "[GEOGRAPHIC_DATA]"
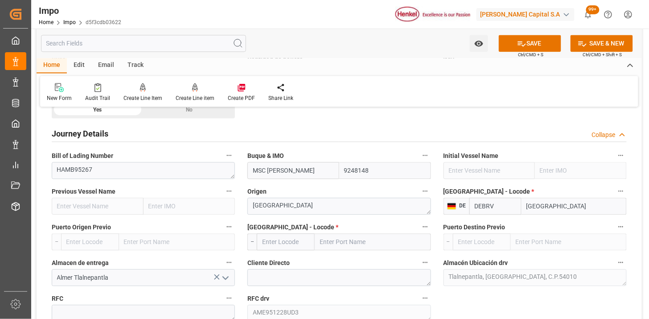
type input "DEBRV"
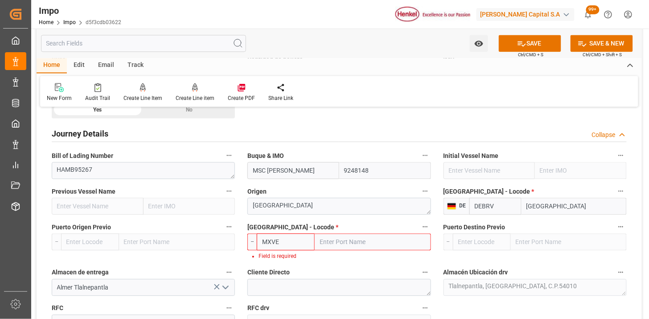
type input "MXVER"
type input "[GEOGRAPHIC_DATA]"
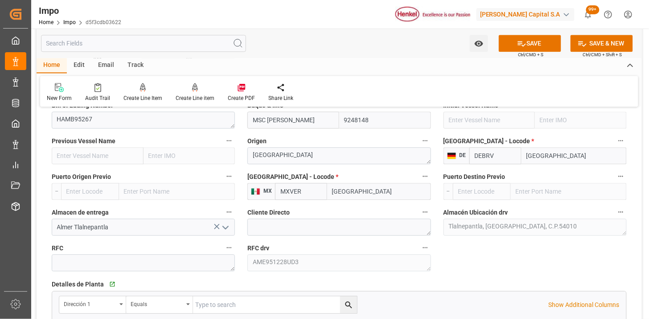
scroll to position [693, 0]
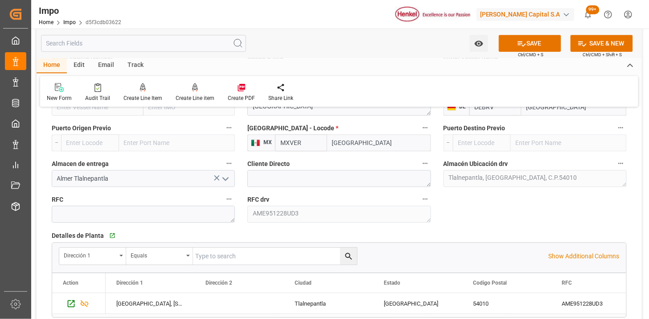
type input "MXVER"
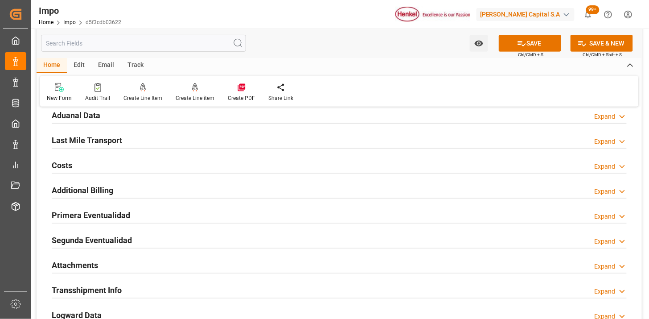
scroll to position [1090, 0]
drag, startPoint x: 163, startPoint y: 117, endPoint x: 279, endPoint y: 161, distance: 124.0
click at [163, 117] on div "Aduanal Data Expand" at bounding box center [339, 114] width 575 height 17
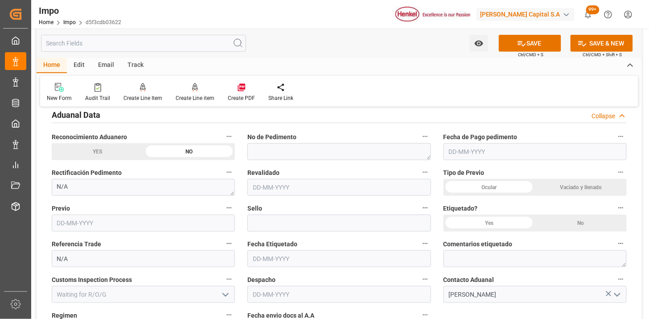
click at [557, 184] on div "Vaciado y llenado" at bounding box center [581, 187] width 92 height 17
click at [580, 221] on div "No" at bounding box center [581, 222] width 92 height 17
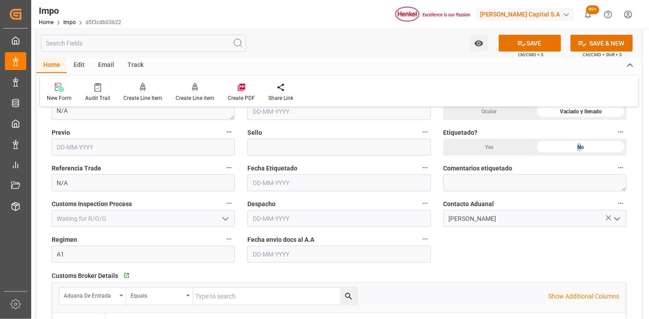
scroll to position [1189, 0]
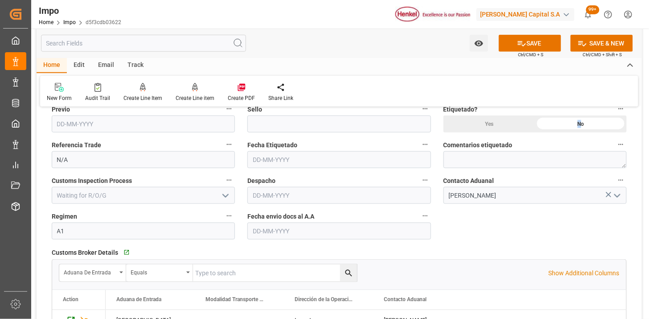
click at [280, 232] on input "text" at bounding box center [338, 230] width 183 height 17
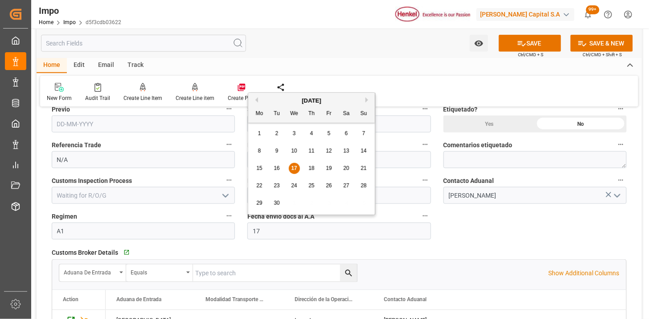
type input "[DATE]"
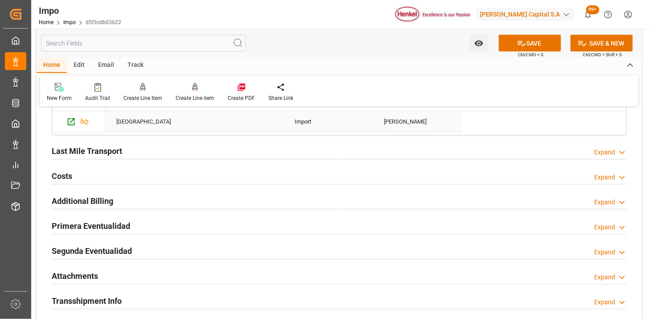
scroll to position [1437, 0]
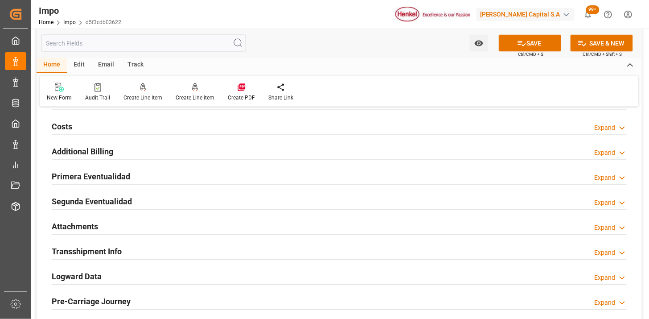
click at [193, 219] on div "Attachments Expand" at bounding box center [339, 226] width 575 height 17
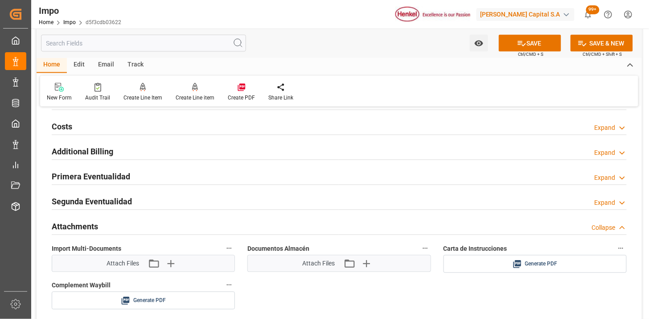
scroll to position [1486, 0]
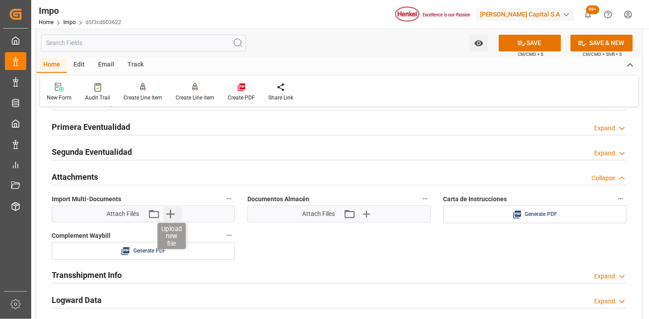
click at [173, 213] on icon "button" at bounding box center [170, 214] width 14 height 14
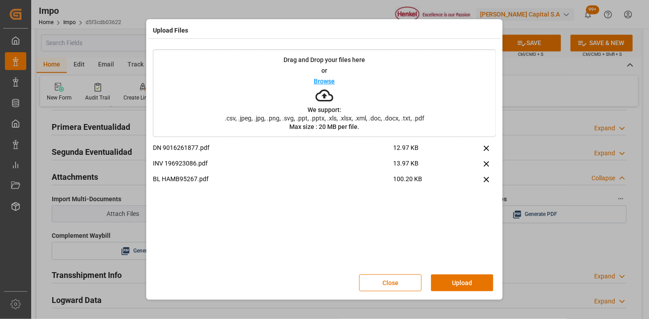
click at [458, 289] on button "Upload" at bounding box center [462, 282] width 62 height 17
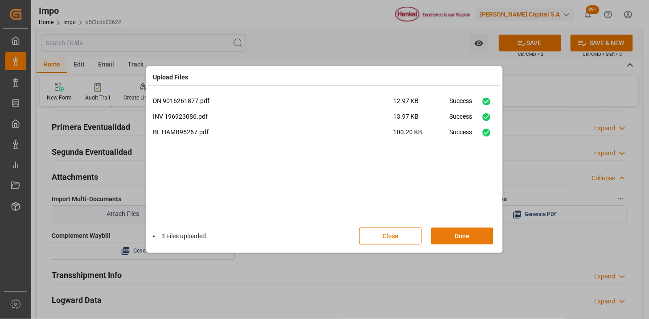
click at [480, 230] on button "Done" at bounding box center [462, 235] width 62 height 17
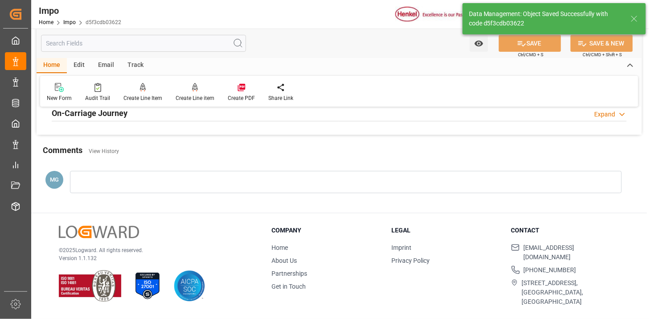
type textarea "AA"
type input "1"
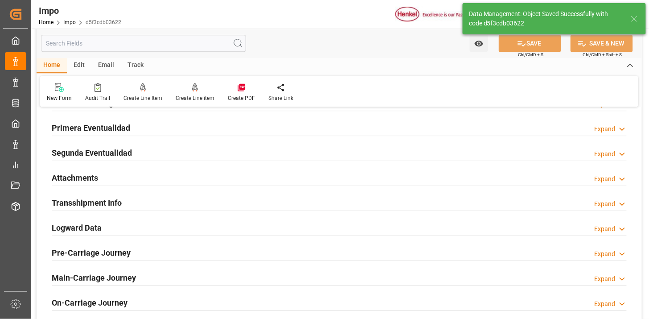
click at [96, 181] on h2 "Attachments" at bounding box center [75, 178] width 46 height 12
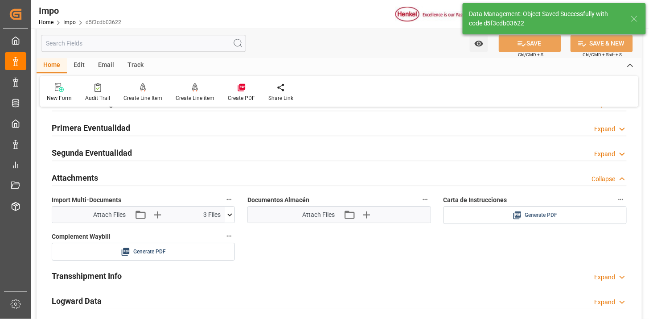
click at [548, 215] on span "Generate PDF" at bounding box center [541, 215] width 33 height 11
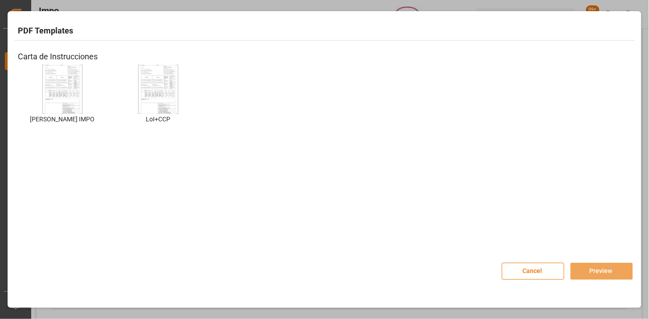
click at [72, 77] on img at bounding box center [63, 89] width 36 height 50
click at [71, 87] on img at bounding box center [63, 89] width 36 height 50
click at [595, 269] on button "Preview" at bounding box center [602, 271] width 62 height 17
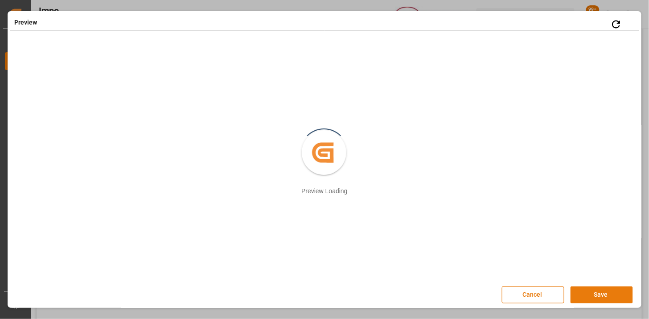
click at [581, 299] on button "Save" at bounding box center [602, 294] width 62 height 17
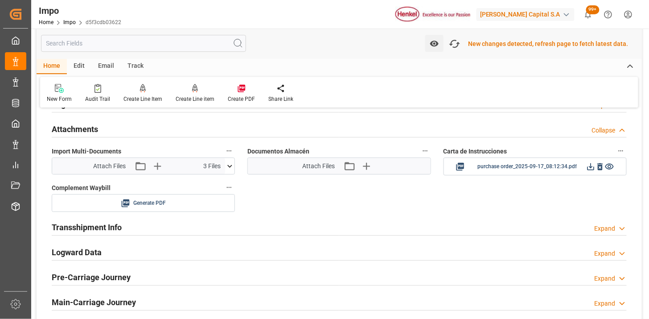
scroll to position [776, 0]
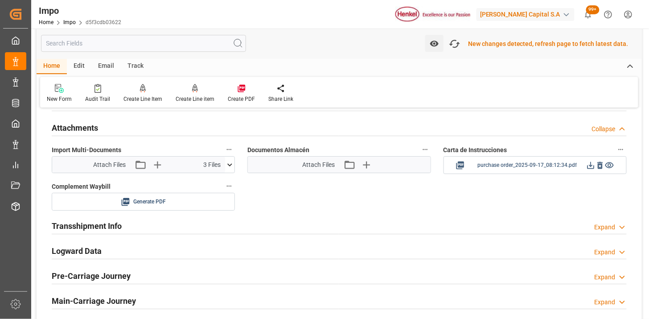
click at [591, 166] on icon at bounding box center [591, 165] width 7 height 7
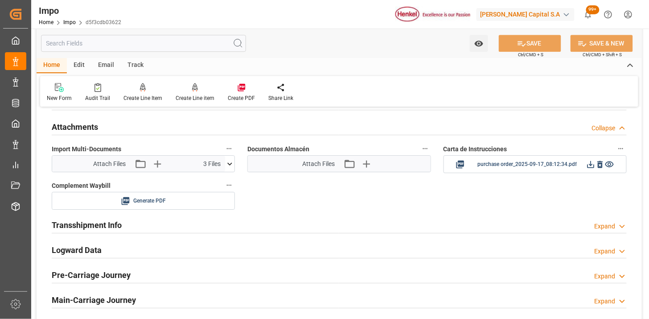
scroll to position [775, 0]
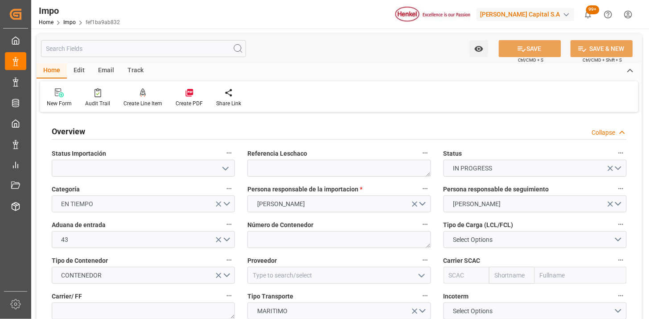
type input "[DATE]"
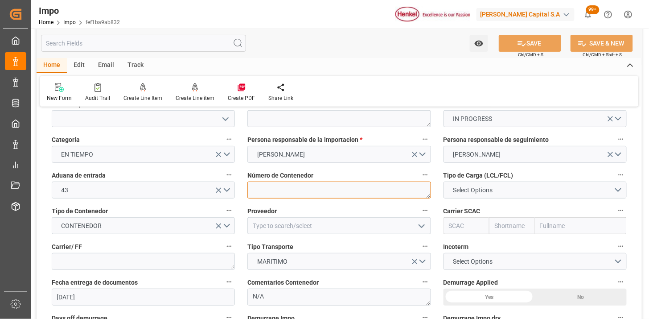
click at [301, 185] on textarea at bounding box center [338, 189] width 183 height 17
paste textarea "MSBU7282233"
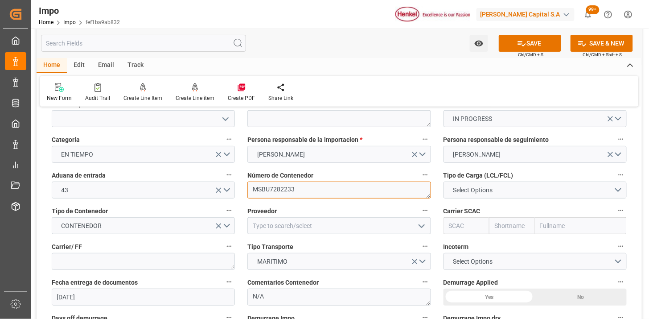
type textarea "MSBU7282233"
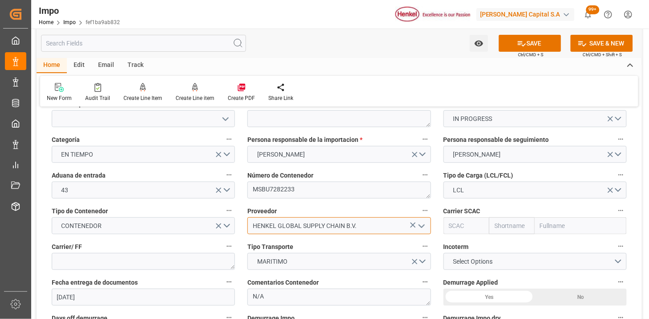
type input "HENKEL GLOBAL SUPPLY CHAIN B.V."
type input "MSCU"
type input "MSC"
type input "Mediterranean Shipping Company"
type input "MSCU"
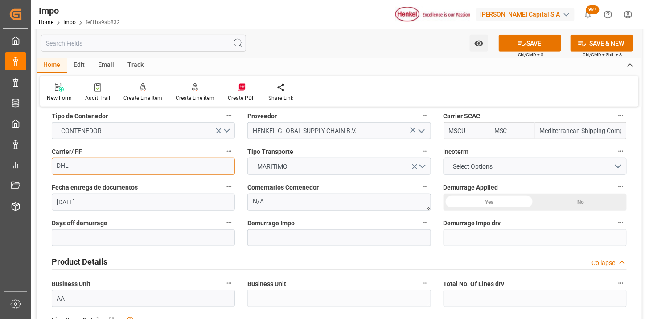
scroll to position [198, 0]
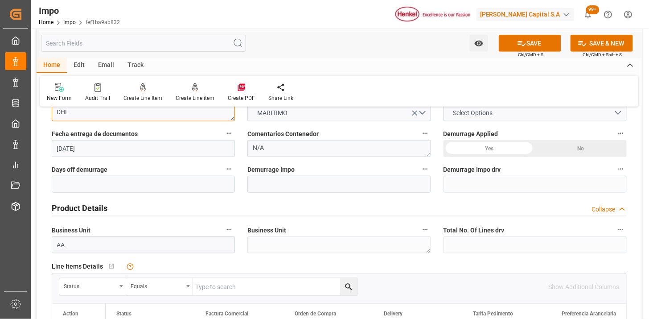
type textarea "DHL"
click at [470, 115] on span "Select Options" at bounding box center [473, 112] width 49 height 9
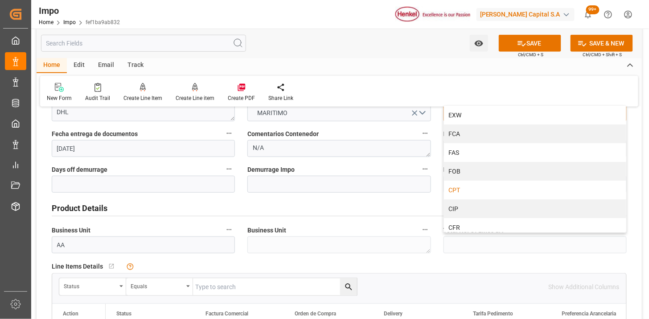
drag, startPoint x: 485, startPoint y: 186, endPoint x: 412, endPoint y: 190, distance: 72.8
click at [485, 186] on div "CPT" at bounding box center [535, 190] width 182 height 19
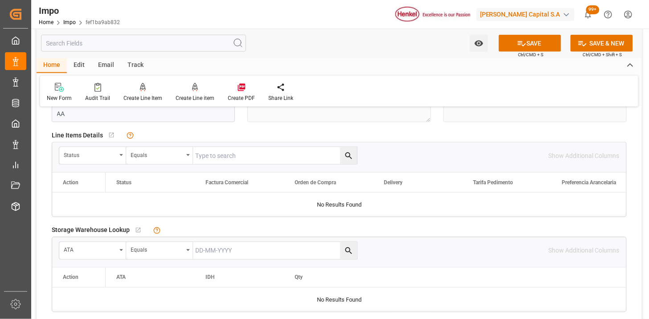
scroll to position [346, 0]
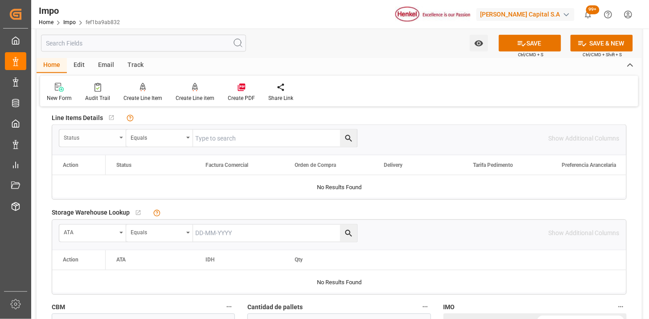
click at [91, 139] on div "Status" at bounding box center [90, 137] width 53 height 10
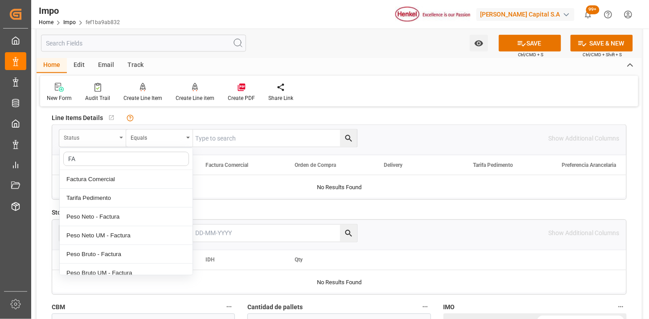
type input "FAC"
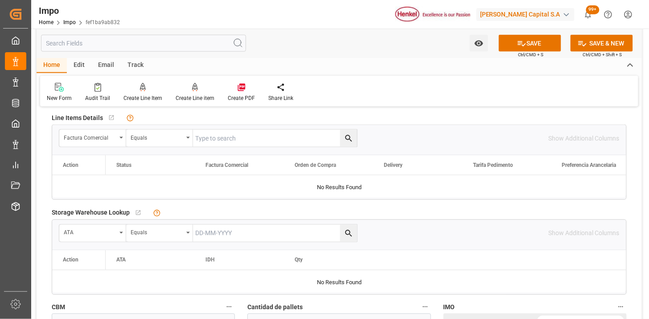
click at [204, 140] on input "text" at bounding box center [275, 138] width 164 height 17
paste input "196923060"
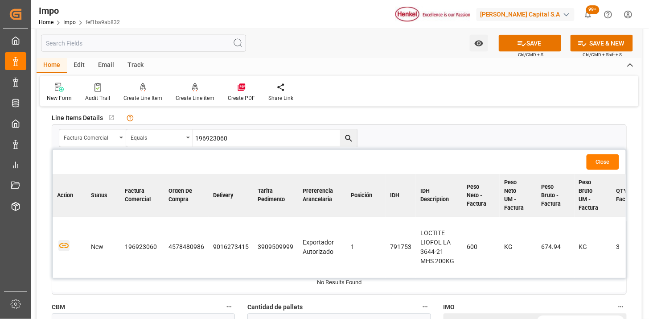
click at [64, 245] on icon "button" at bounding box center [63, 246] width 9 height 5
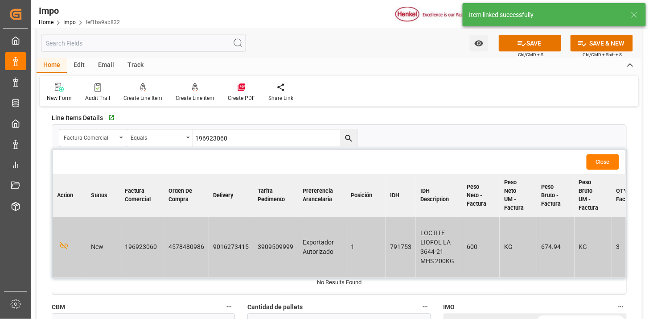
click at [269, 144] on input "196923060" at bounding box center [275, 138] width 164 height 17
paste input "59"
type input "196923059"
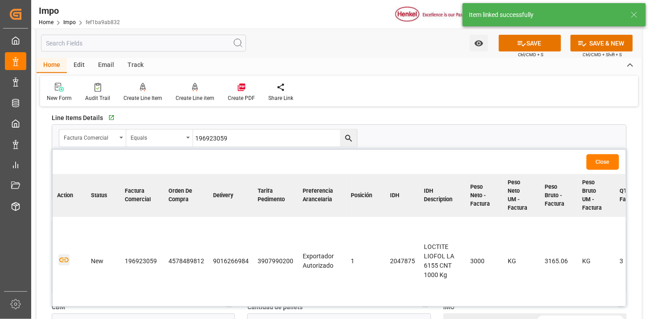
click at [66, 262] on icon "button" at bounding box center [63, 260] width 11 height 11
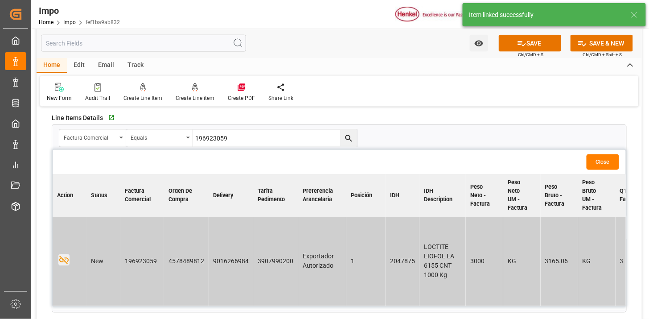
click at [604, 164] on button "Close" at bounding box center [603, 162] width 33 height 16
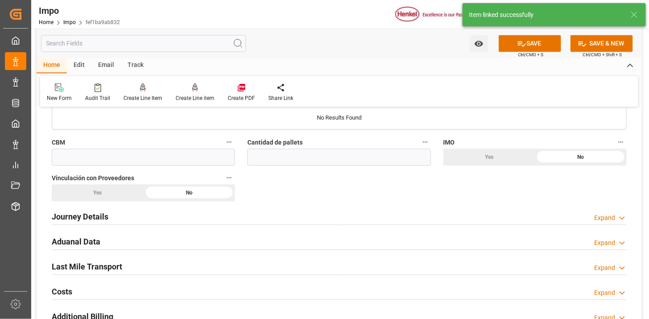
scroll to position [545, 0]
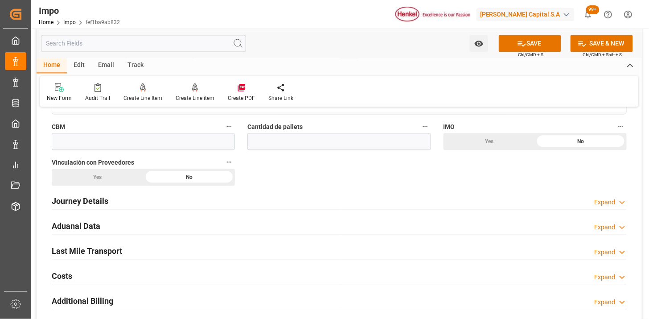
click at [119, 149] on div "CBM" at bounding box center [143, 135] width 196 height 36
click at [126, 140] on input "text" at bounding box center [143, 141] width 183 height 17
paste input "5.897"
type input "5.897"
type input "4"
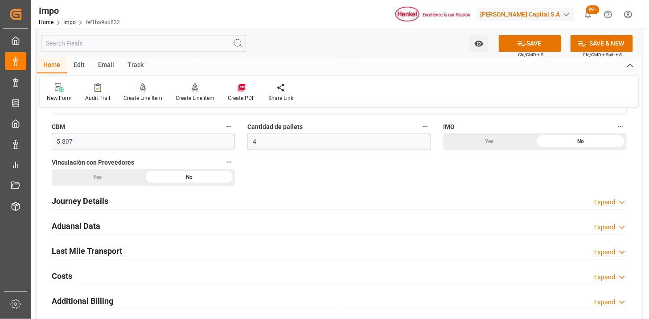
click at [460, 141] on div "Yes" at bounding box center [490, 141] width 92 height 17
click at [108, 178] on div "Yes" at bounding box center [98, 177] width 92 height 17
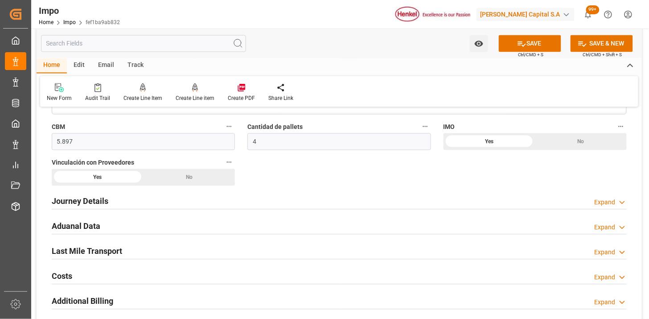
scroll to position [594, 0]
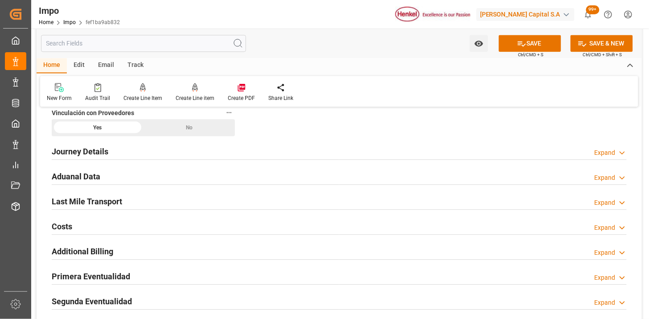
click at [97, 156] on h2 "Journey Details" at bounding box center [80, 151] width 57 height 12
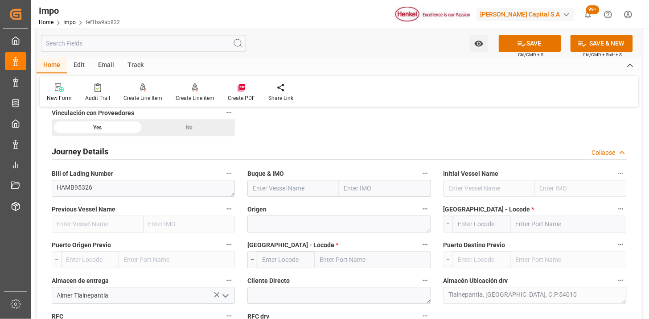
click at [268, 195] on input "text" at bounding box center [293, 188] width 92 height 17
paste input "MSC PILAR VI"
type input "MSC PILAR VI"
type input "9248148"
type input "MSC PILAR VI"
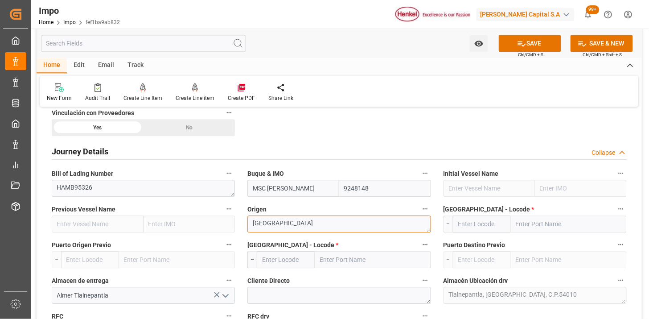
type textarea "ALEMANIA"
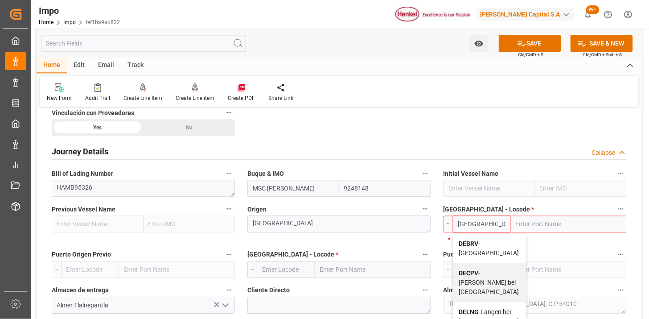
type input "DEBRV"
type input "Bremerhaven"
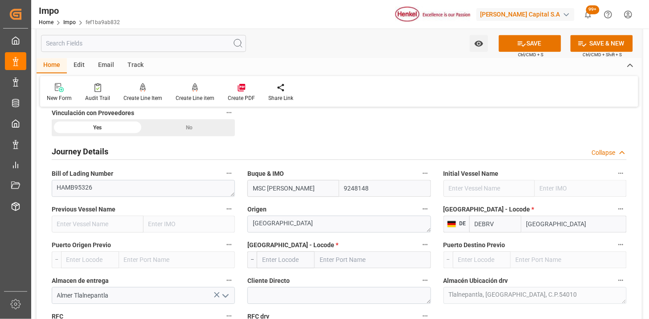
type input "DEBRV"
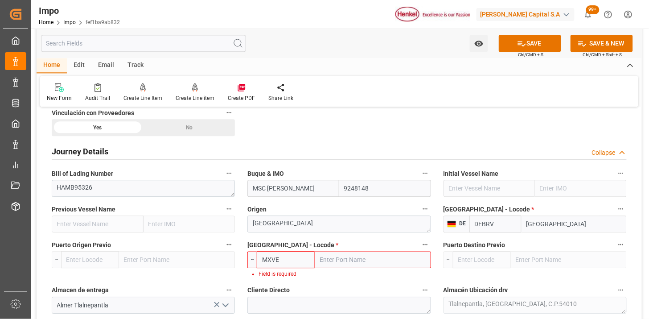
type input "MXVER"
type input "[GEOGRAPHIC_DATA]"
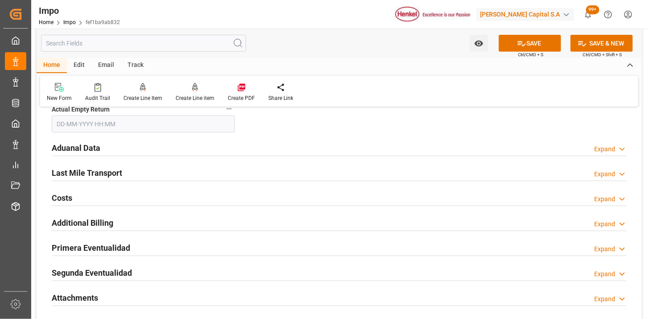
scroll to position [1090, 0]
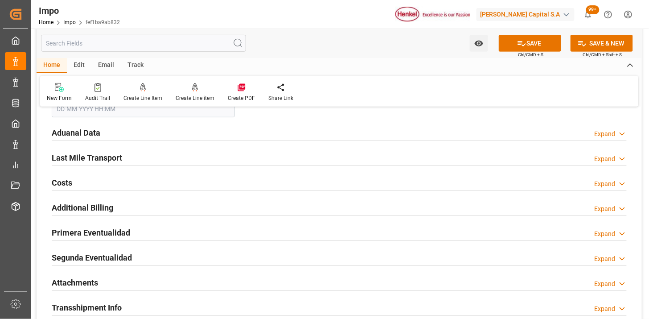
type input "MXVER"
click at [153, 133] on div "Aduanal Data Expand" at bounding box center [339, 132] width 575 height 17
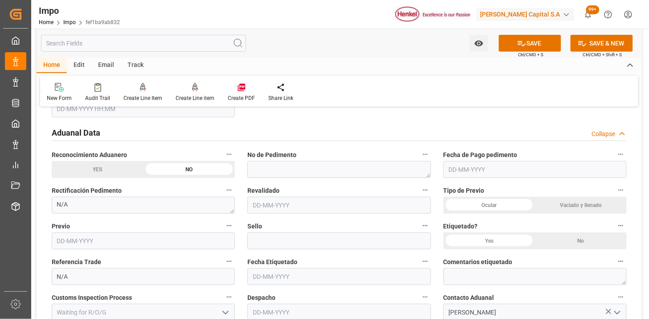
click at [567, 203] on div "Vaciado y llenado" at bounding box center [581, 205] width 92 height 17
click at [581, 247] on div "No" at bounding box center [581, 240] width 92 height 17
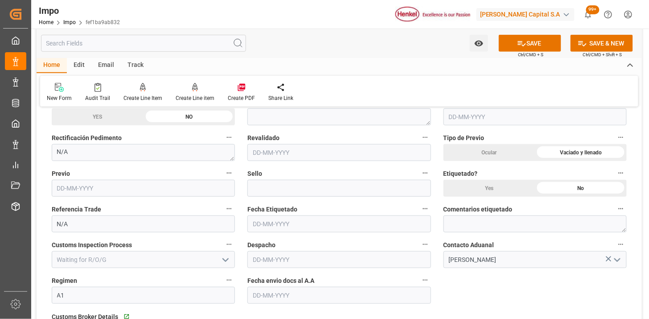
scroll to position [1189, 0]
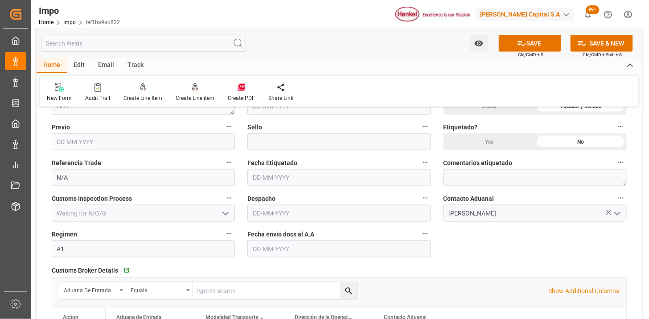
click at [269, 251] on input "text" at bounding box center [338, 248] width 183 height 17
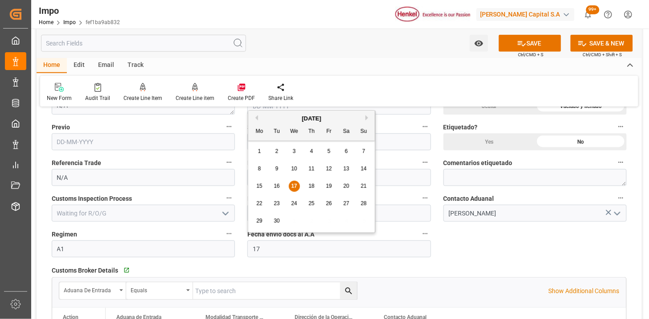
type input "[DATE]"
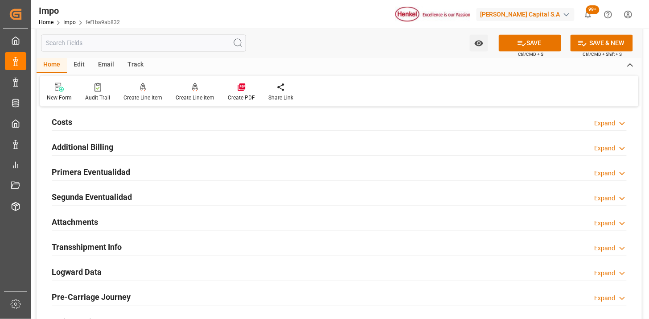
scroll to position [1486, 0]
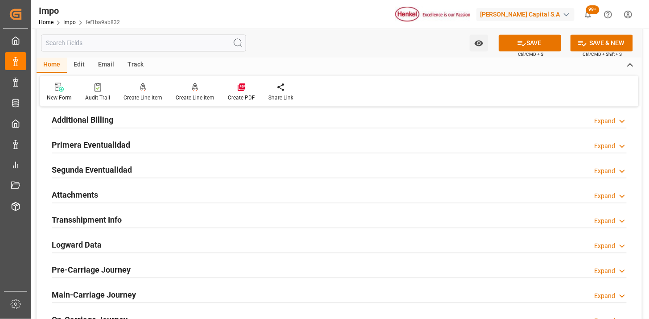
click at [160, 195] on div "Attachments Expand" at bounding box center [339, 194] width 575 height 17
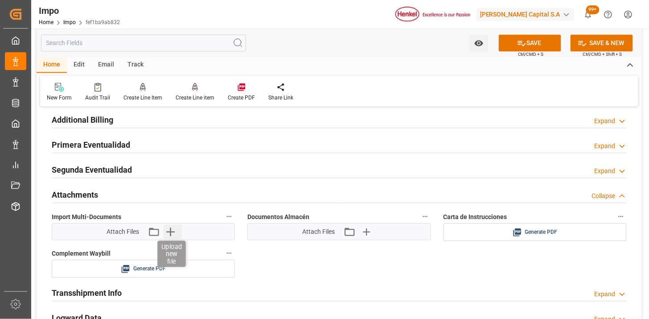
click at [172, 235] on icon "button" at bounding box center [170, 232] width 14 height 14
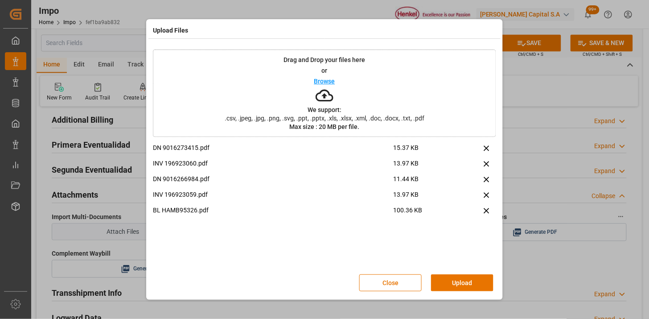
drag, startPoint x: 467, startPoint y: 283, endPoint x: 432, endPoint y: 293, distance: 36.8
click at [456, 286] on button "Upload" at bounding box center [462, 282] width 62 height 17
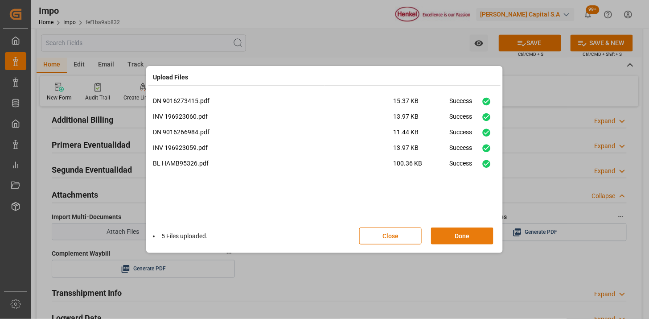
click at [464, 239] on button "Done" at bounding box center [462, 235] width 62 height 17
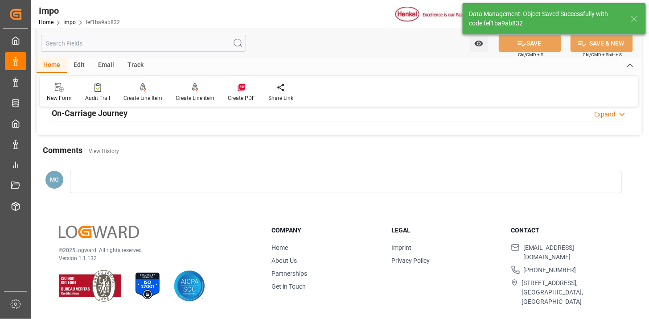
type textarea "AA"
type input "2"
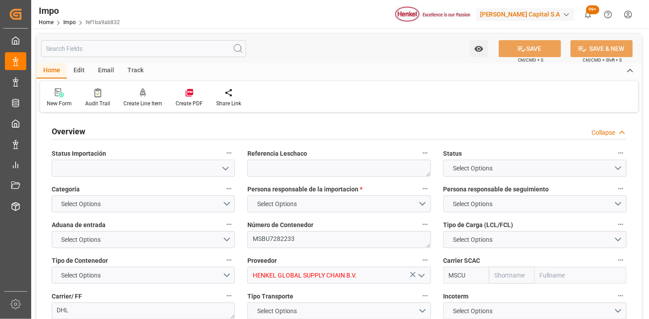
type textarea "MSBU7282233"
type input "HENKEL GLOBAL SUPPLY CHAIN B.V."
type input "MSCU"
type textarea "DHL"
type textarea "N/A"
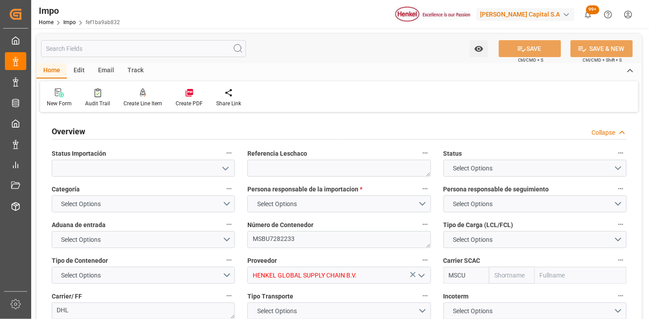
type input "AA"
type textarea "AA"
type input "MSC"
type input "Mediterranean Shipping Company"
type input "2"
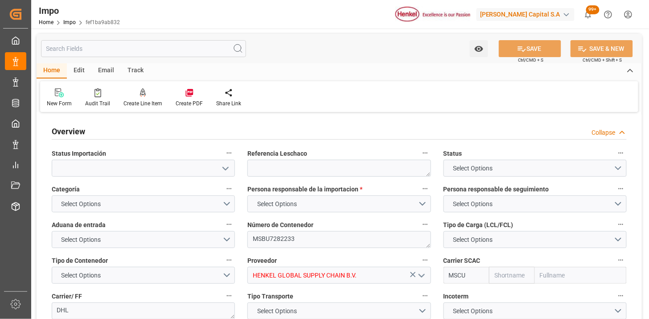
type input "5.897"
type input "4"
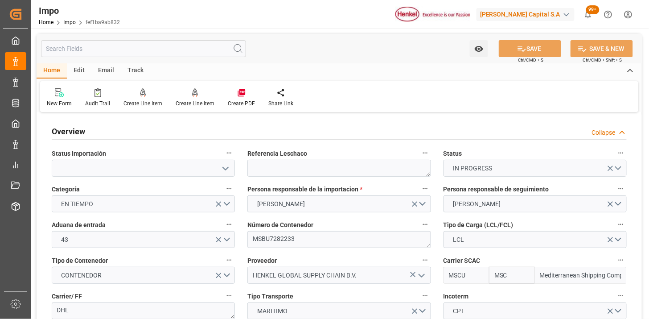
type input "[DATE]"
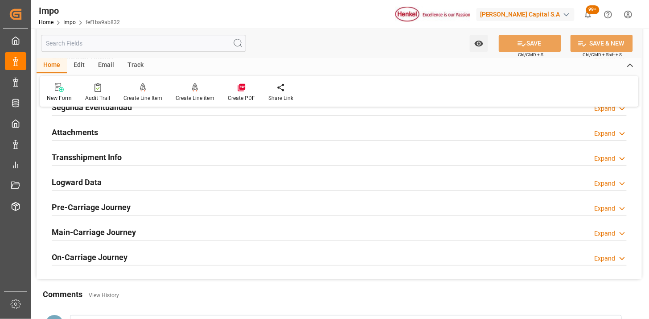
scroll to position [792, 0]
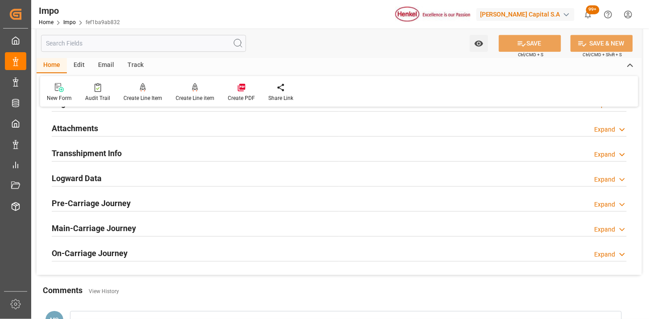
click at [167, 132] on div "Attachments Expand" at bounding box center [339, 127] width 575 height 17
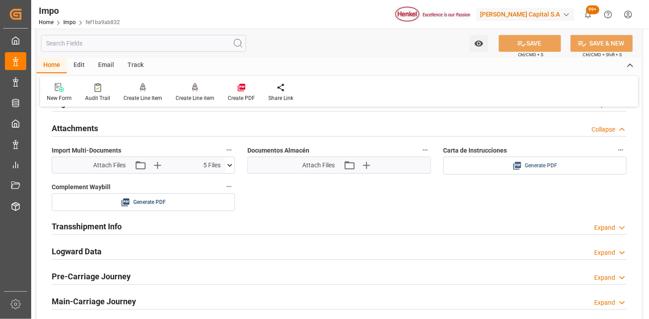
click at [547, 168] on span "Generate PDF" at bounding box center [541, 165] width 33 height 11
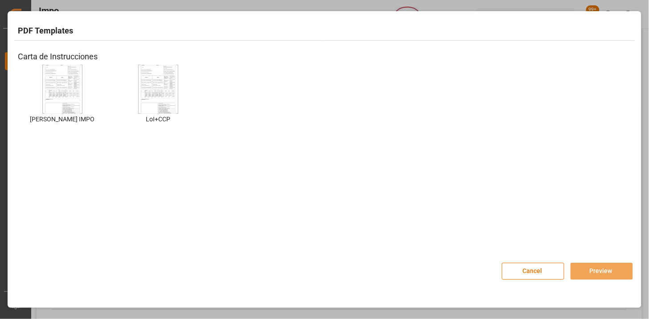
click at [76, 90] on img at bounding box center [63, 89] width 36 height 50
click at [587, 268] on button "Preview" at bounding box center [602, 271] width 62 height 17
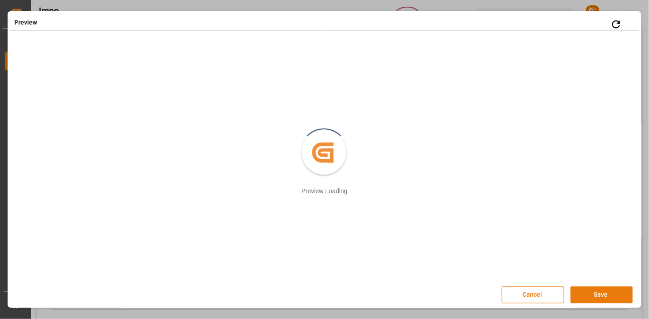
click at [598, 296] on button "Save" at bounding box center [602, 294] width 62 height 17
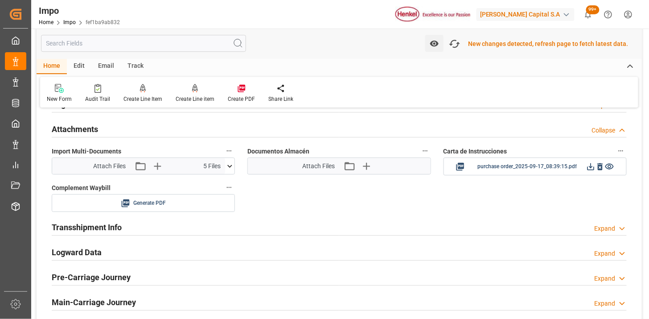
scroll to position [793, 0]
click at [590, 167] on icon at bounding box center [590, 165] width 9 height 9
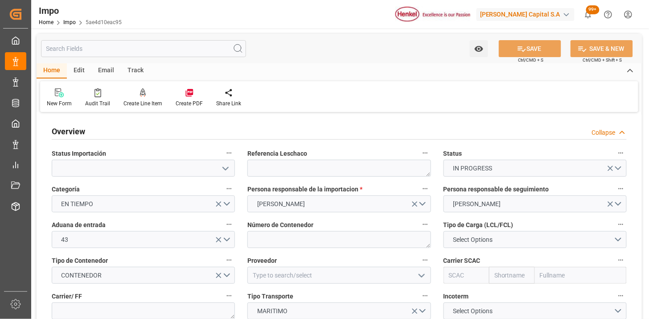
type input "[DATE]"
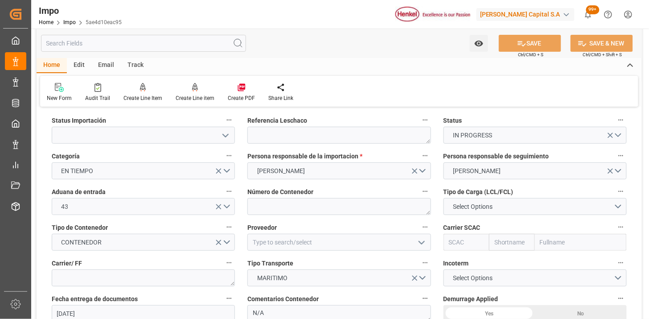
scroll to position [49, 0]
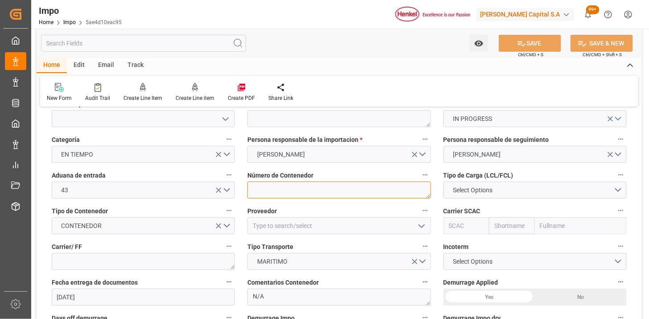
click at [283, 189] on textarea at bounding box center [338, 189] width 183 height 17
paste textarea "CAIU 2591455"
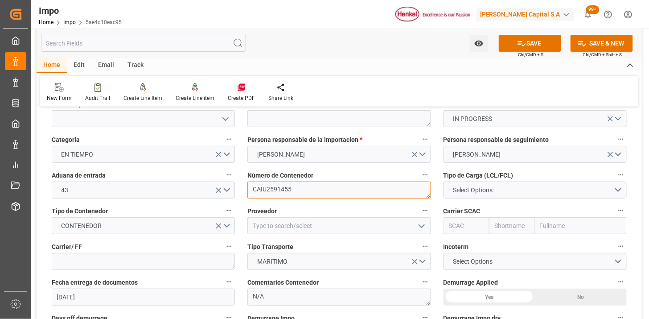
type textarea "CAIU2591455"
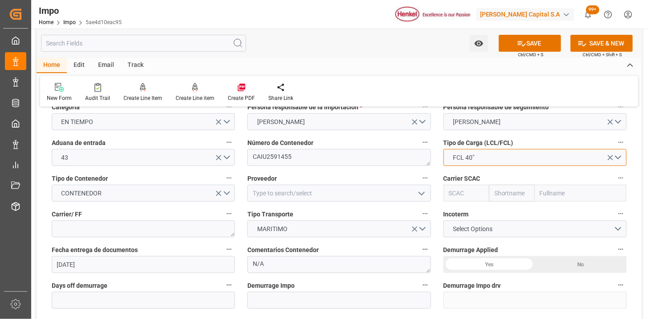
scroll to position [99, 0]
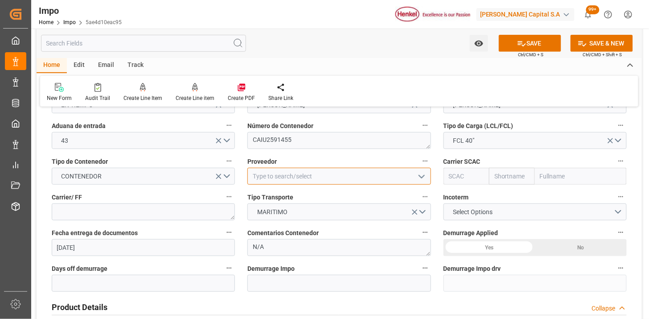
click at [295, 177] on input at bounding box center [338, 176] width 183 height 17
type input "ADM RAZGRAD EAD"
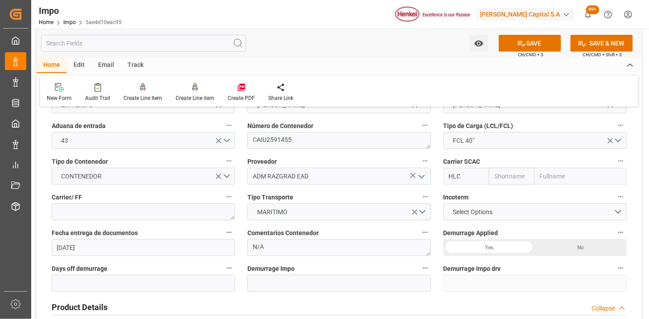
type input "HLCU"
type input "Hapag [PERSON_NAME]"
type input "Hapag Lloyd Aktiengesellschaft"
type input "HLCU"
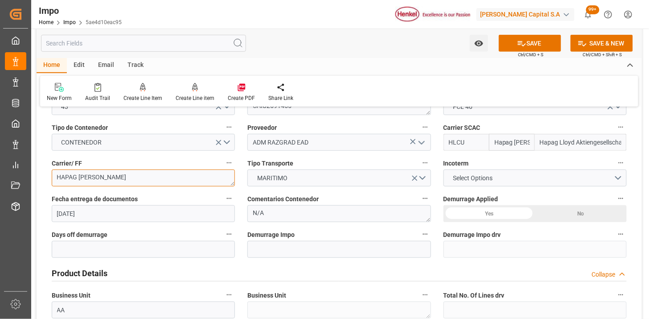
scroll to position [148, 0]
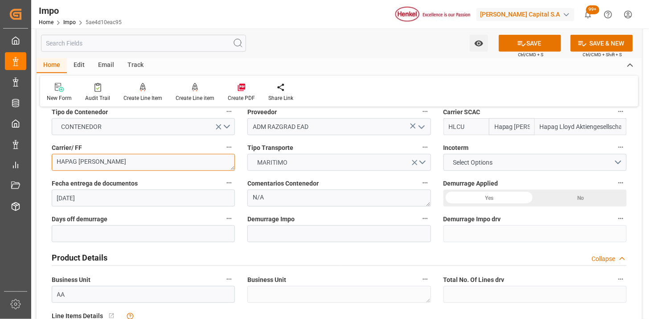
type textarea "HAPAG [PERSON_NAME]"
click at [474, 165] on span "Select Options" at bounding box center [473, 162] width 49 height 9
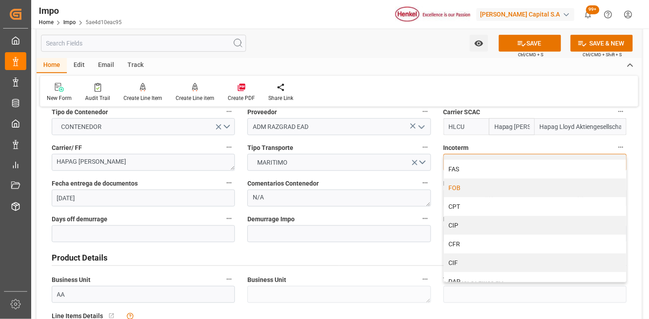
scroll to position [49, 0]
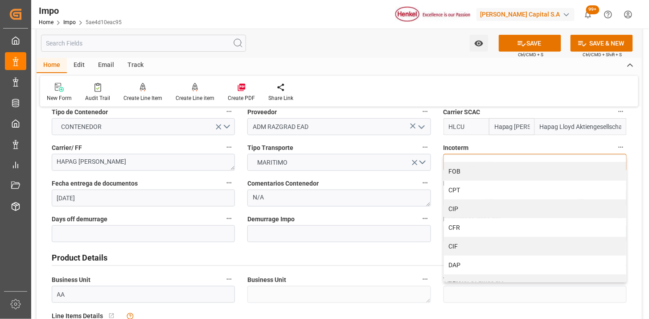
click at [471, 244] on div "CIF" at bounding box center [535, 246] width 182 height 19
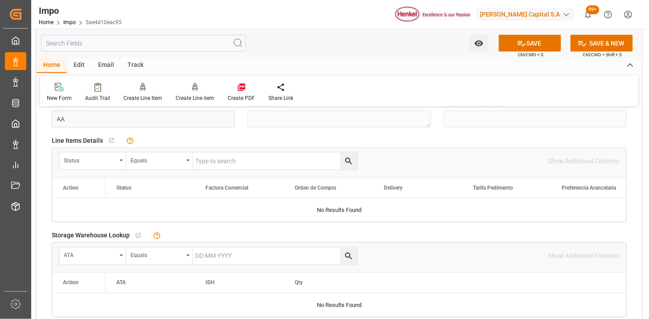
scroll to position [346, 0]
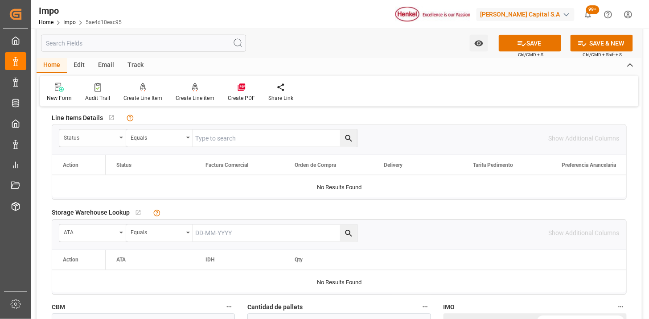
click at [85, 139] on div "Status" at bounding box center [90, 137] width 53 height 10
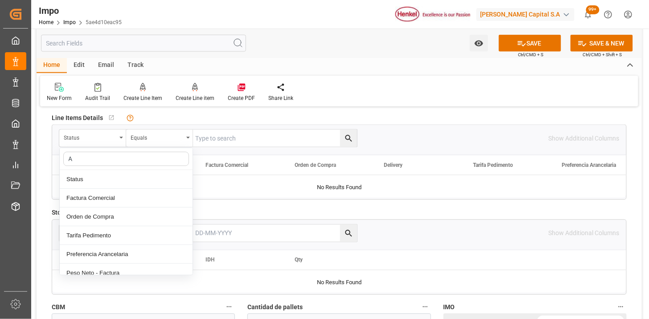
type input "AC"
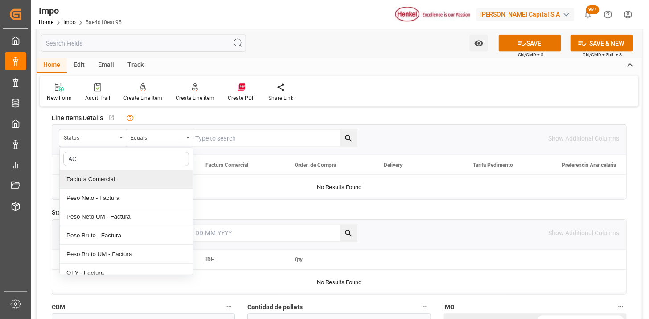
drag, startPoint x: 103, startPoint y: 174, endPoint x: 204, endPoint y: 146, distance: 105.0
click at [103, 174] on div "Factura Comercial" at bounding box center [126, 179] width 133 height 19
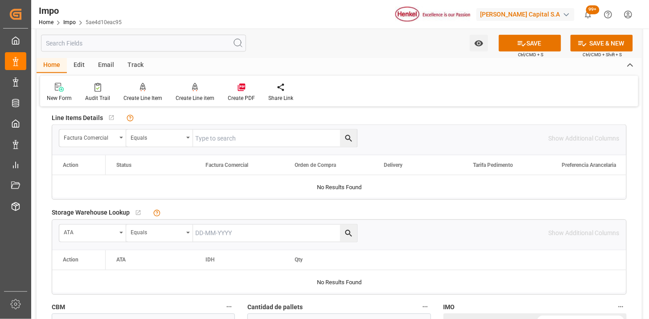
click at [227, 135] on input "text" at bounding box center [275, 138] width 164 height 17
paste input "7010225807"
type input "7010225807"
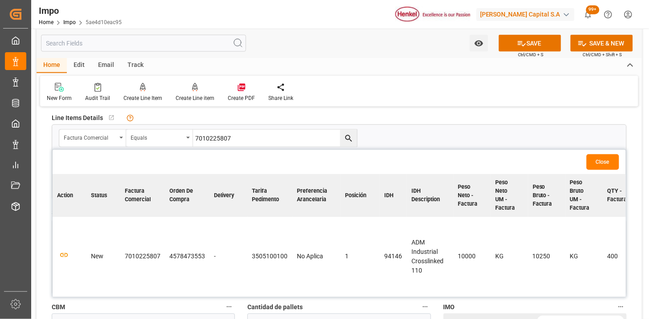
scroll to position [396, 0]
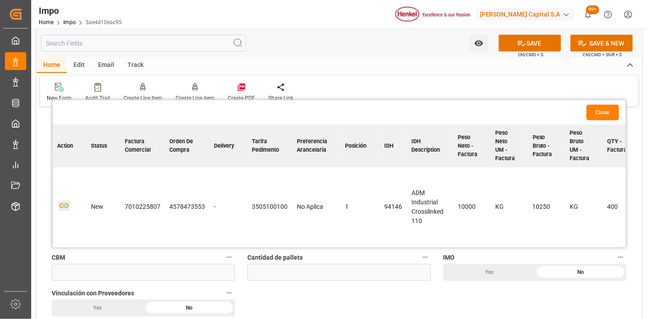
click at [67, 206] on icon "button" at bounding box center [63, 205] width 11 height 11
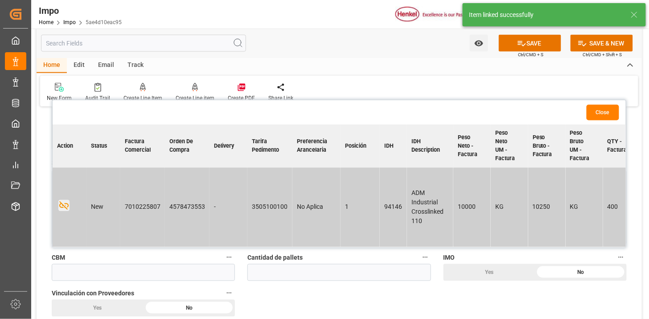
click at [613, 112] on button "Close" at bounding box center [603, 113] width 33 height 16
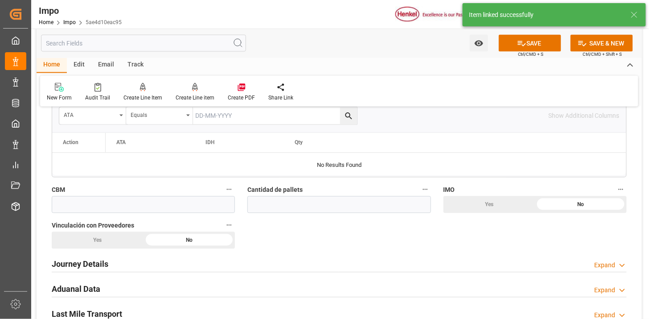
scroll to position [495, 0]
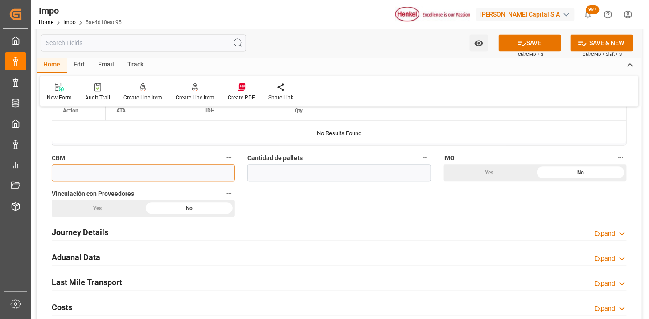
click at [156, 171] on input "text" at bounding box center [143, 173] width 183 height 17
type input "10"
type input "0"
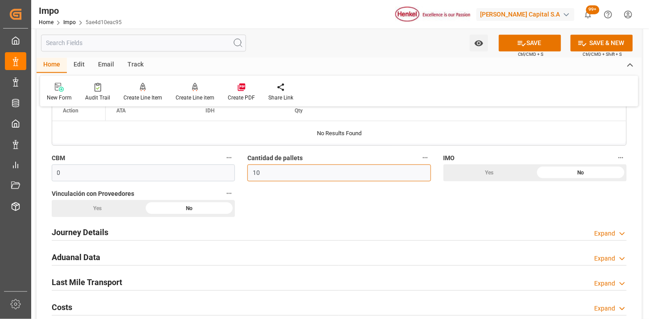
type input "10"
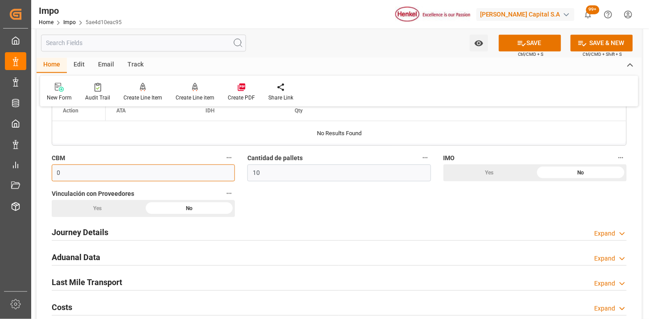
click at [156, 171] on input "0" at bounding box center [143, 173] width 183 height 17
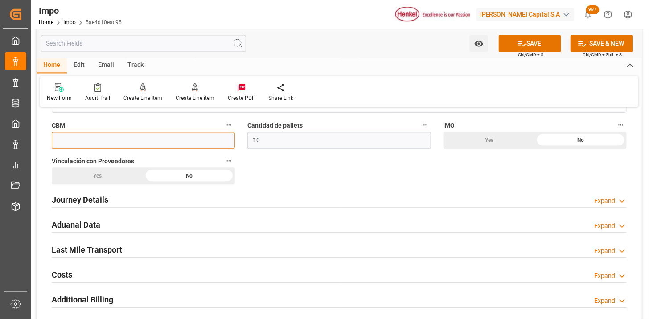
scroll to position [545, 0]
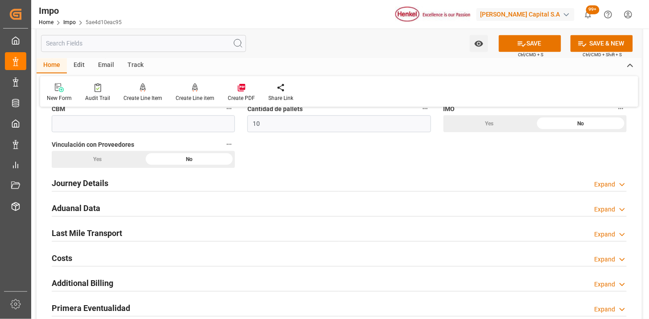
click at [141, 184] on div "Journey Details Expand" at bounding box center [339, 182] width 575 height 17
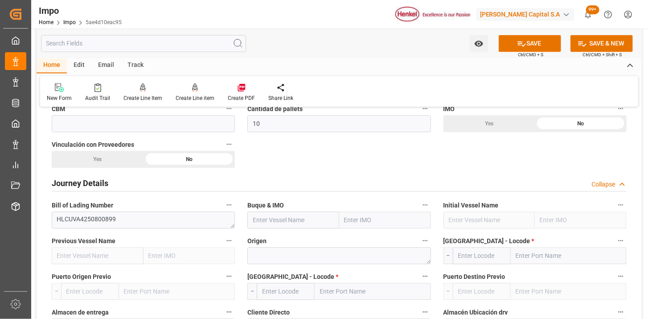
scroll to position [594, 0]
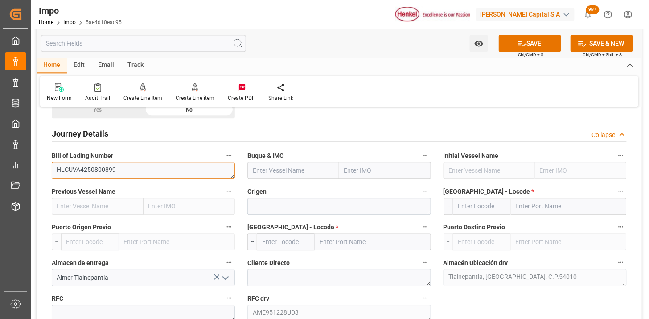
click at [193, 172] on textarea "HLCUVA4250800899" at bounding box center [143, 170] width 183 height 17
click at [275, 166] on input "text" at bounding box center [293, 170] width 92 height 17
paste input "SINAR BUKITTINGGI"
type input "SINAR BUKITTINGGI"
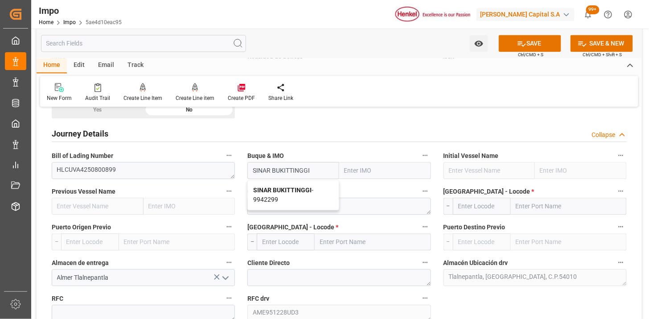
type input "9942299"
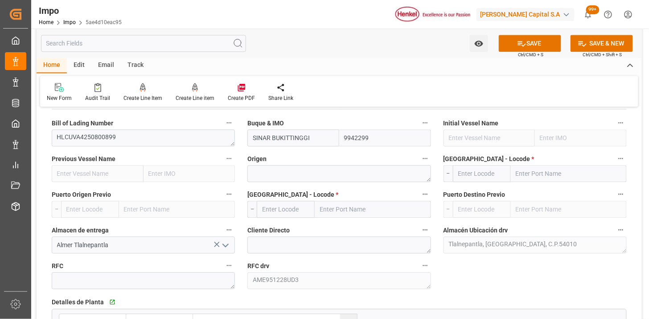
scroll to position [644, 0]
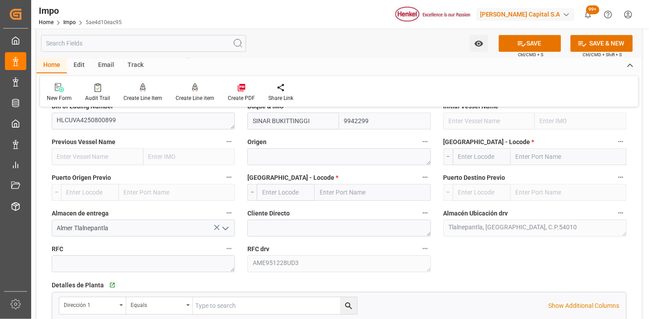
type input "SINAR BUKITTINGGI"
click at [292, 157] on textarea at bounding box center [338, 156] width 183 height 17
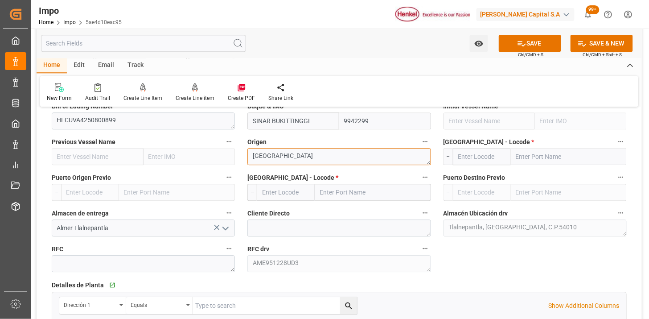
type textarea "[GEOGRAPHIC_DATA]"
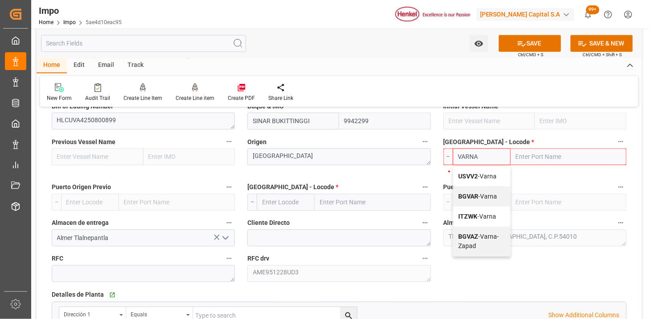
type input "BGVAR"
type input "Varna"
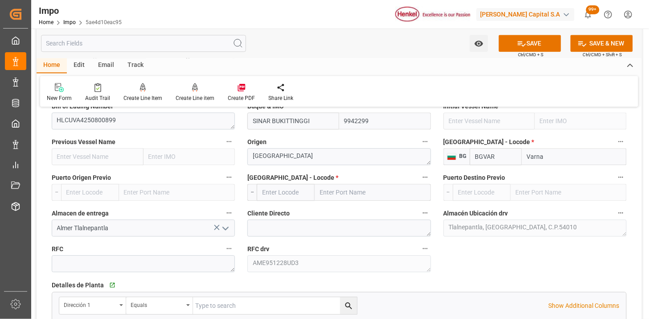
type input "BGVAR"
type input "MXVER"
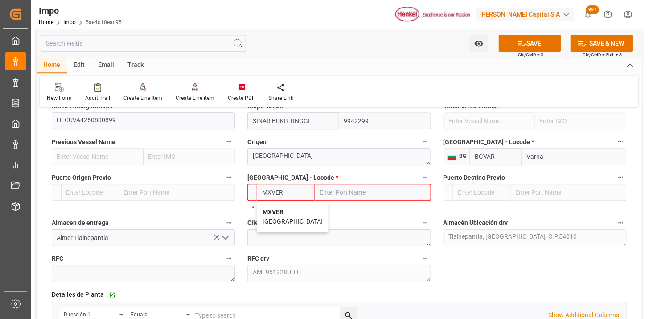
type input "[GEOGRAPHIC_DATA]"
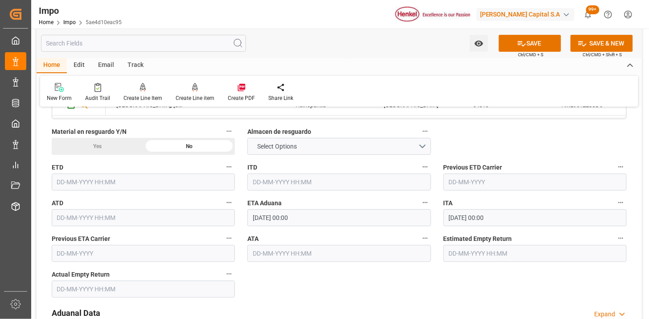
scroll to position [941, 0]
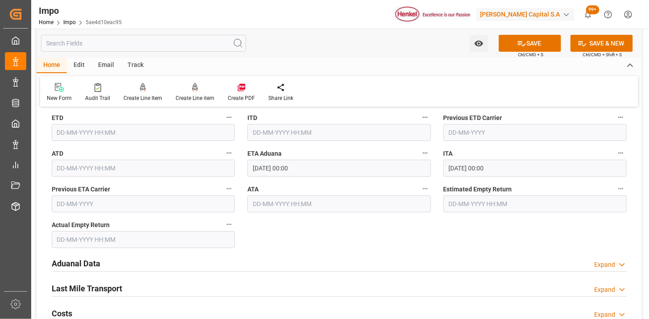
type input "MXVER"
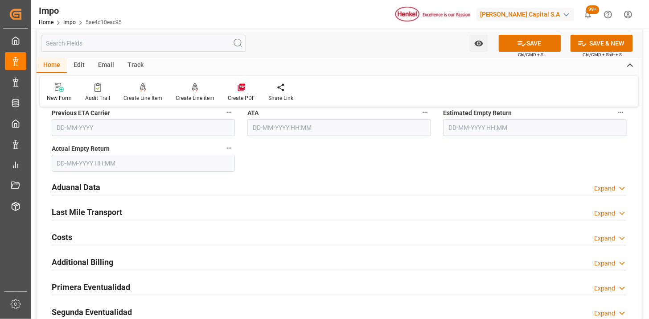
scroll to position [1040, 0]
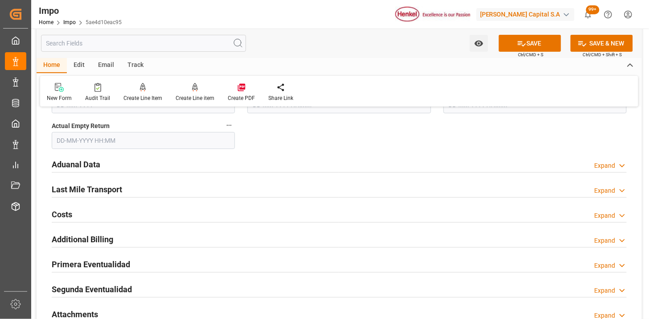
click at [174, 166] on div "Aduanal Data Expand" at bounding box center [339, 163] width 575 height 17
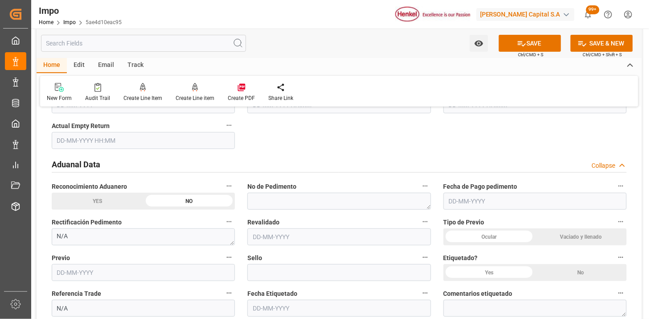
scroll to position [1090, 0]
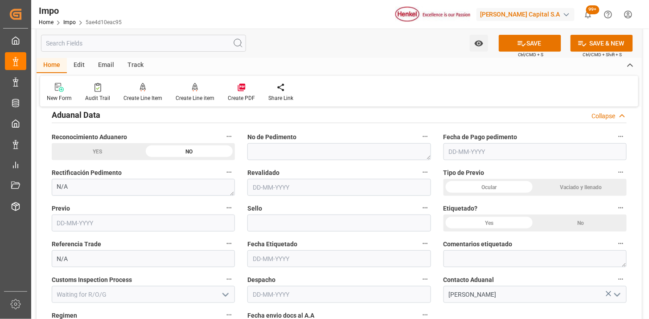
click at [495, 188] on div "Ocular" at bounding box center [490, 187] width 92 height 17
click at [564, 222] on div "No" at bounding box center [581, 222] width 92 height 17
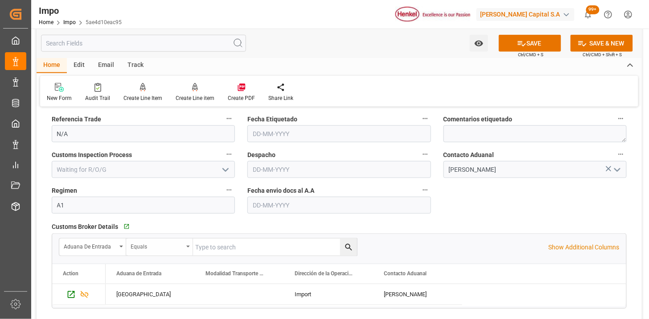
scroll to position [1238, 0]
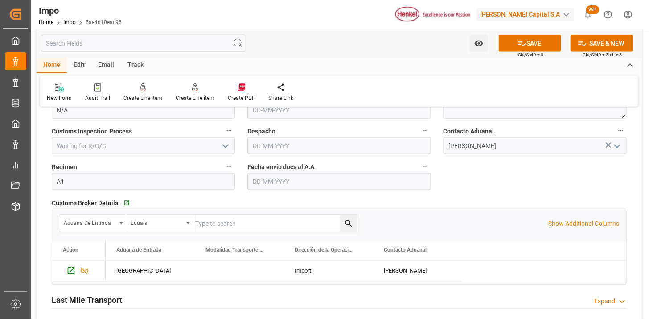
click at [275, 180] on input "text" at bounding box center [338, 181] width 183 height 17
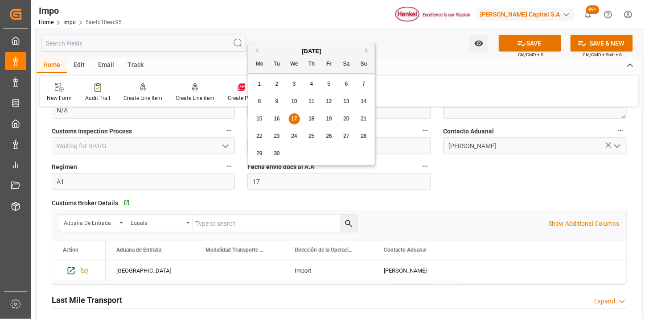
type input "[DATE]"
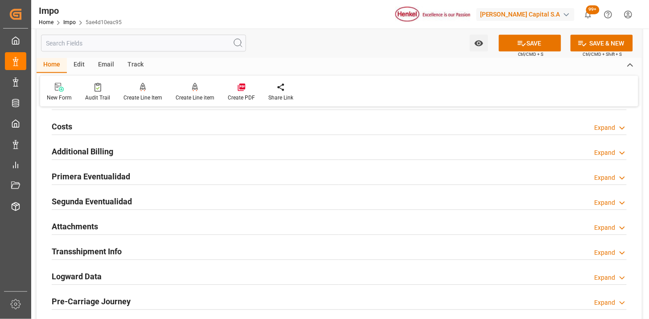
scroll to position [1486, 0]
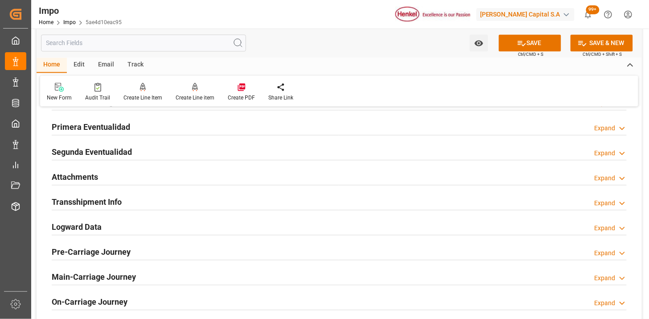
drag, startPoint x: 217, startPoint y: 174, endPoint x: 167, endPoint y: 198, distance: 55.5
click at [217, 174] on div "Attachments Expand" at bounding box center [339, 176] width 575 height 17
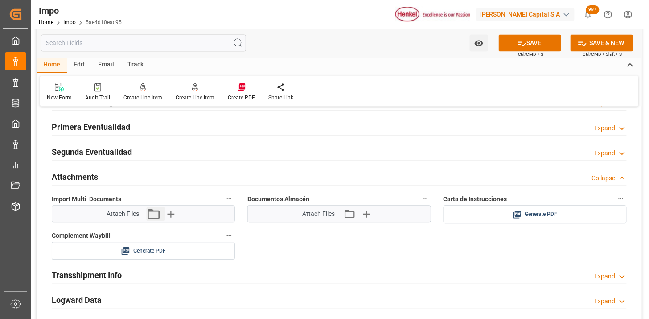
click at [163, 213] on button "Attach existing file" at bounding box center [155, 214] width 19 height 14
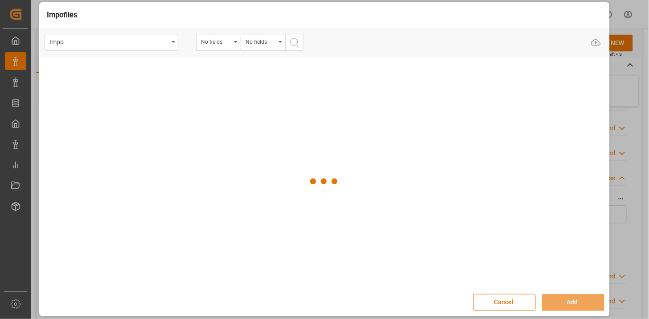
click at [170, 215] on div at bounding box center [324, 181] width 569 height 249
click at [506, 300] on button "Cancel" at bounding box center [505, 302] width 62 height 17
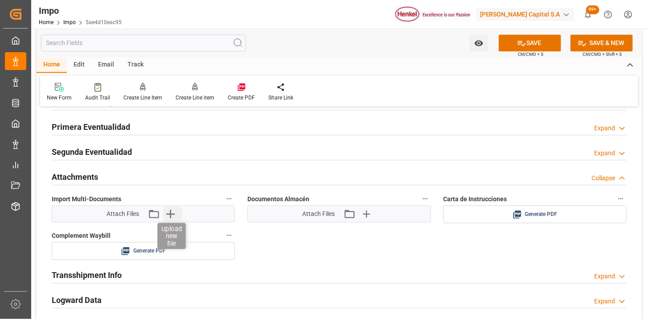
click at [177, 215] on icon "button" at bounding box center [170, 214] width 14 height 14
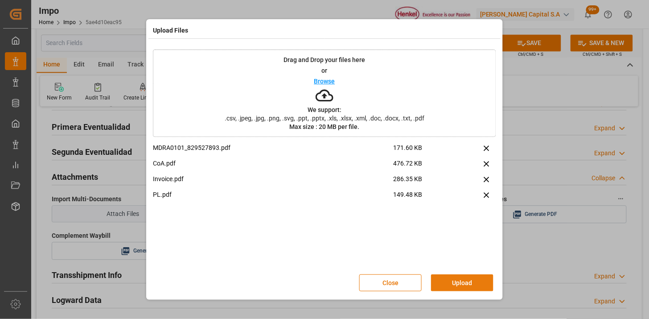
click at [451, 277] on button "Upload" at bounding box center [462, 282] width 62 height 17
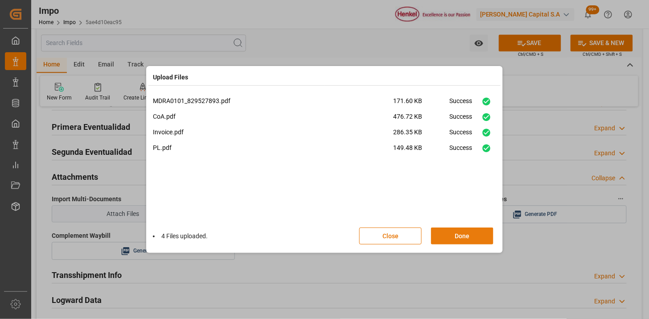
click at [453, 229] on button "Done" at bounding box center [462, 235] width 62 height 17
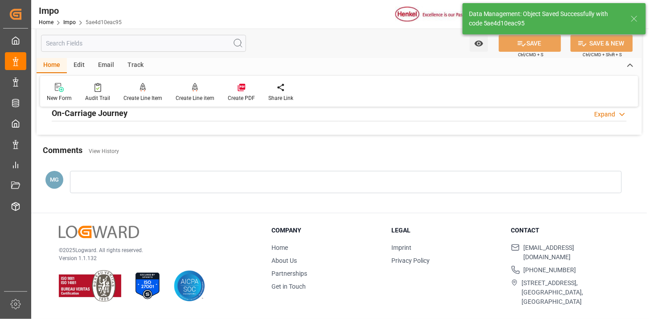
type textarea "AA"
type input "1"
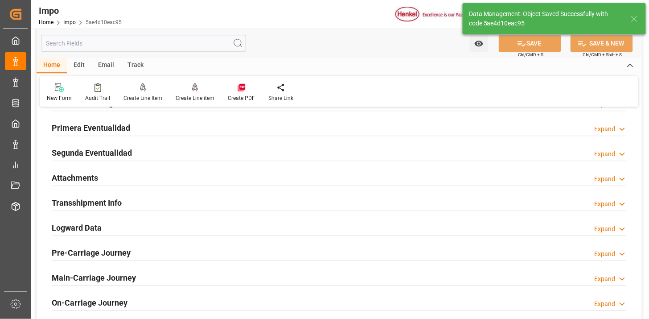
click at [199, 177] on div "Attachments Expand" at bounding box center [339, 177] width 575 height 17
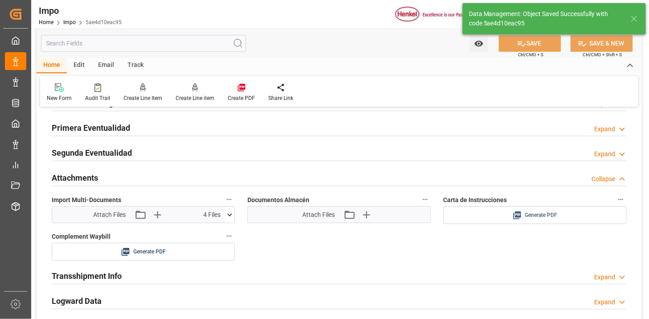
click at [535, 213] on span "Generate PDF" at bounding box center [541, 215] width 33 height 11
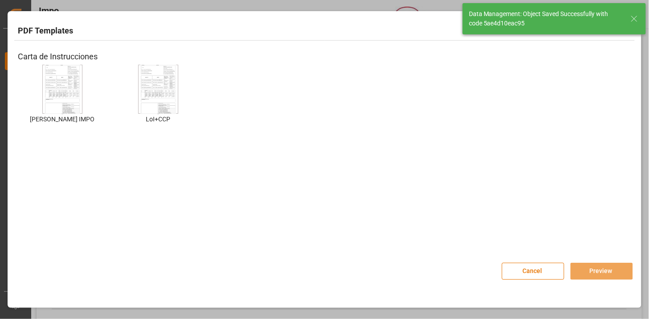
click at [72, 99] on img at bounding box center [63, 89] width 36 height 50
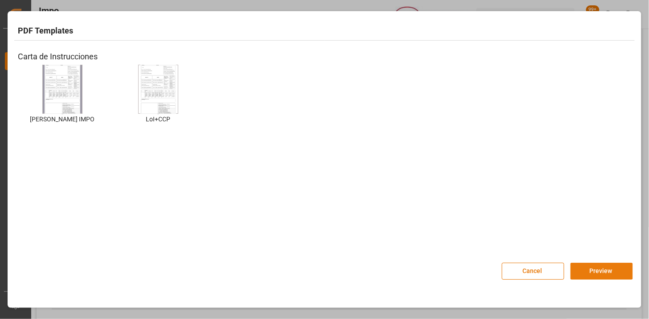
click at [598, 266] on button "Preview" at bounding box center [602, 271] width 62 height 17
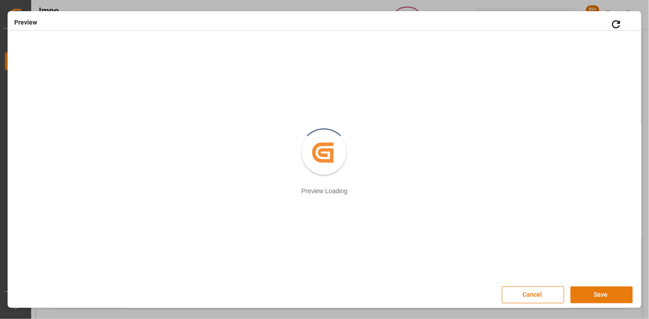
drag, startPoint x: 606, startPoint y: 299, endPoint x: 585, endPoint y: 288, distance: 23.7
click at [605, 299] on button "Save" at bounding box center [602, 294] width 62 height 17
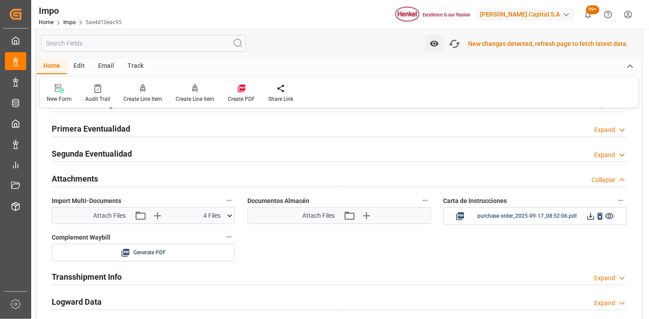
scroll to position [726, 0]
click at [589, 215] on icon at bounding box center [590, 214] width 9 height 9
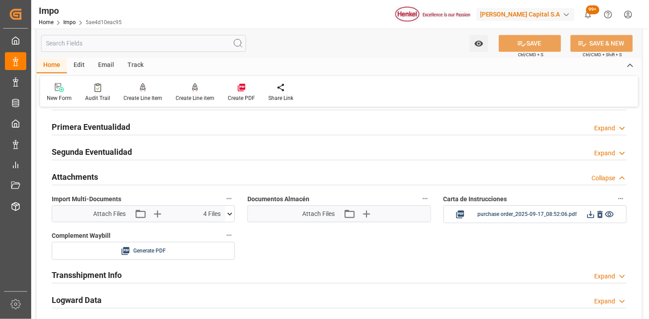
scroll to position [725, 0]
